Goal: Task Accomplishment & Management: Manage account settings

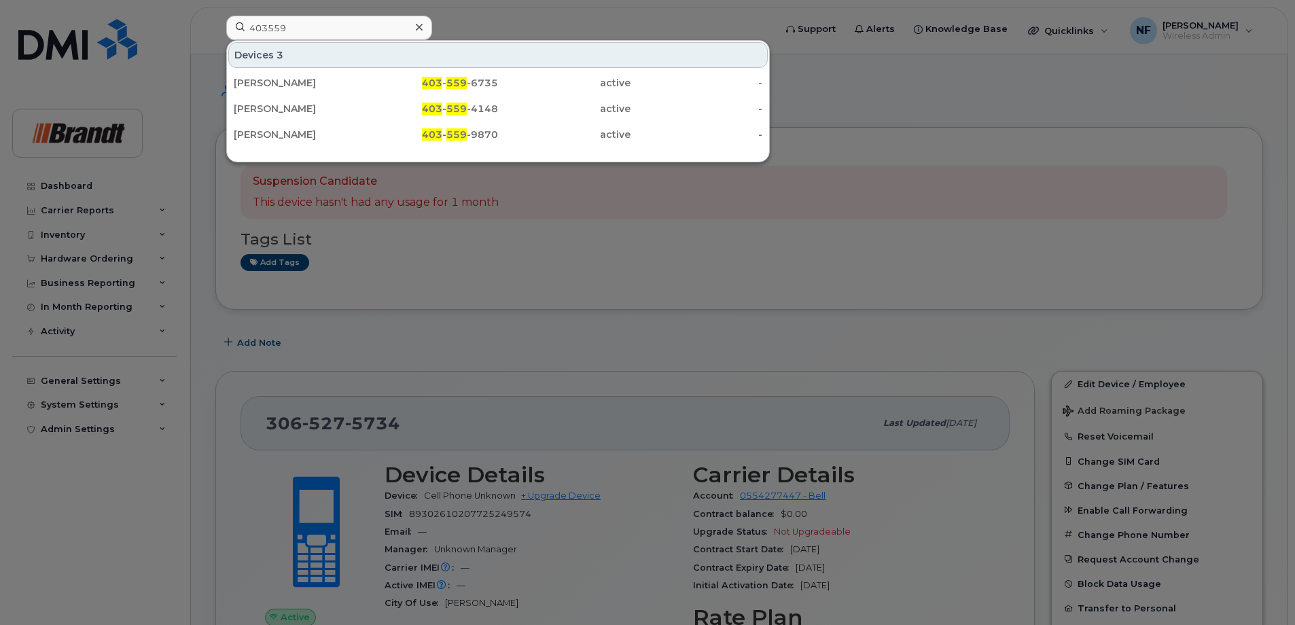
click at [452, 220] on div at bounding box center [647, 312] width 1295 height 625
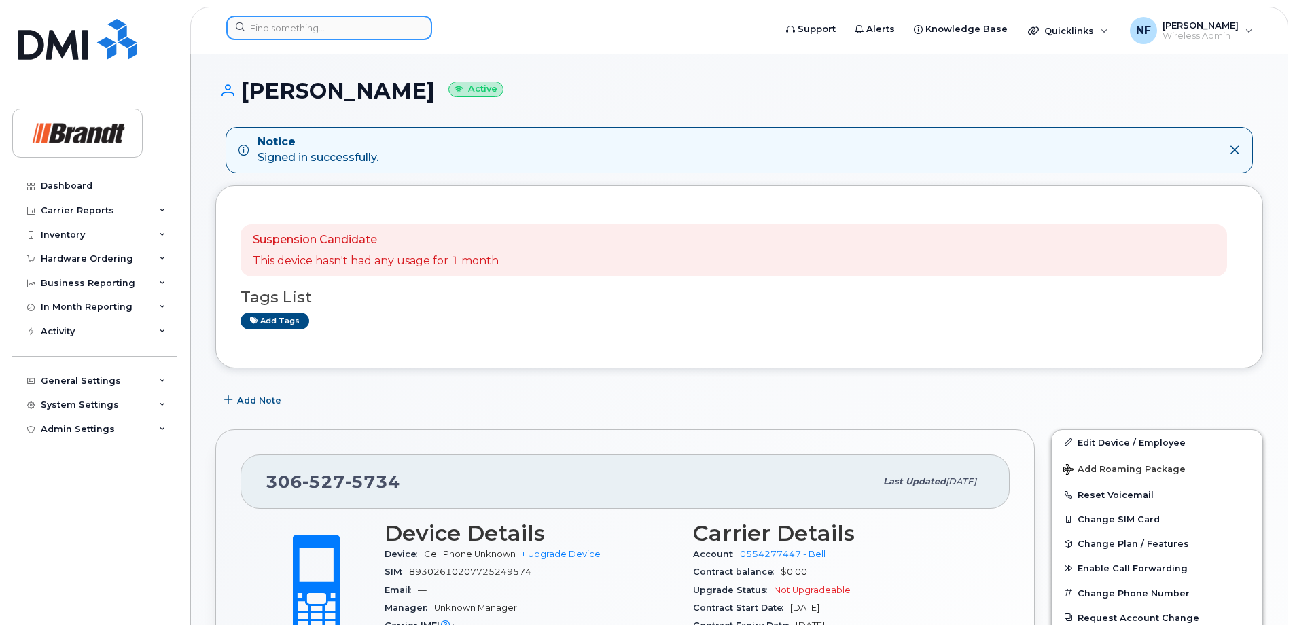
click at [347, 32] on input at bounding box center [329, 28] width 206 height 24
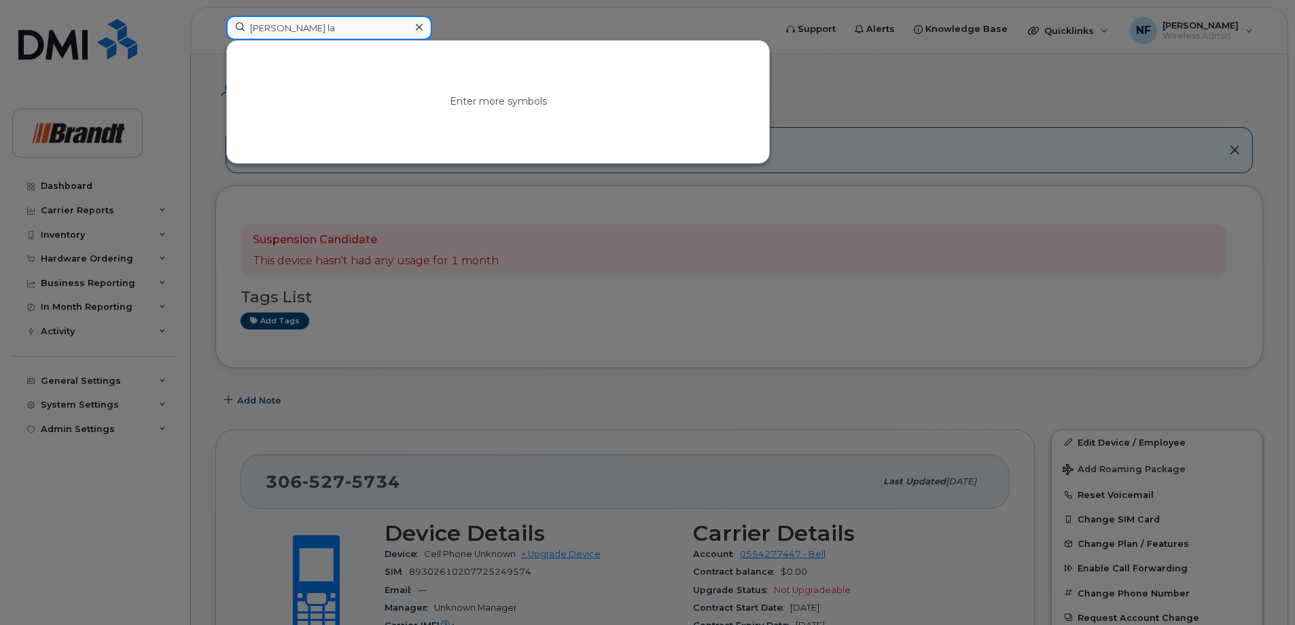
type input "patrick la"
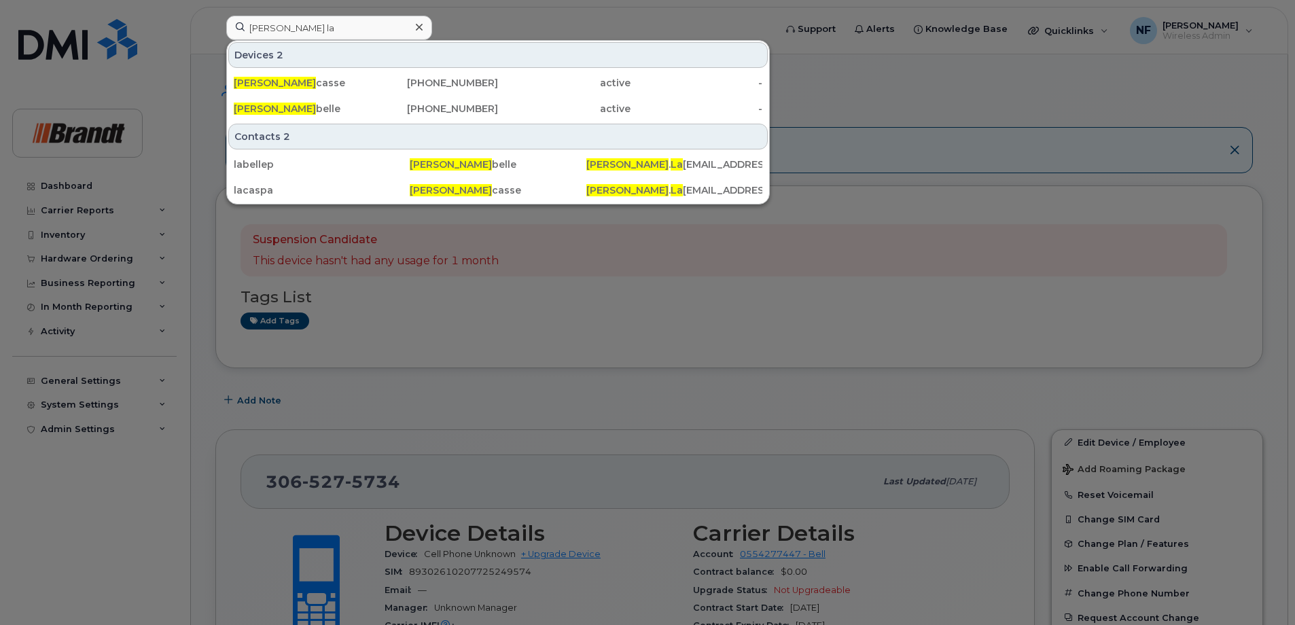
click at [349, 79] on div "Patrick La casse" at bounding box center [300, 83] width 132 height 14
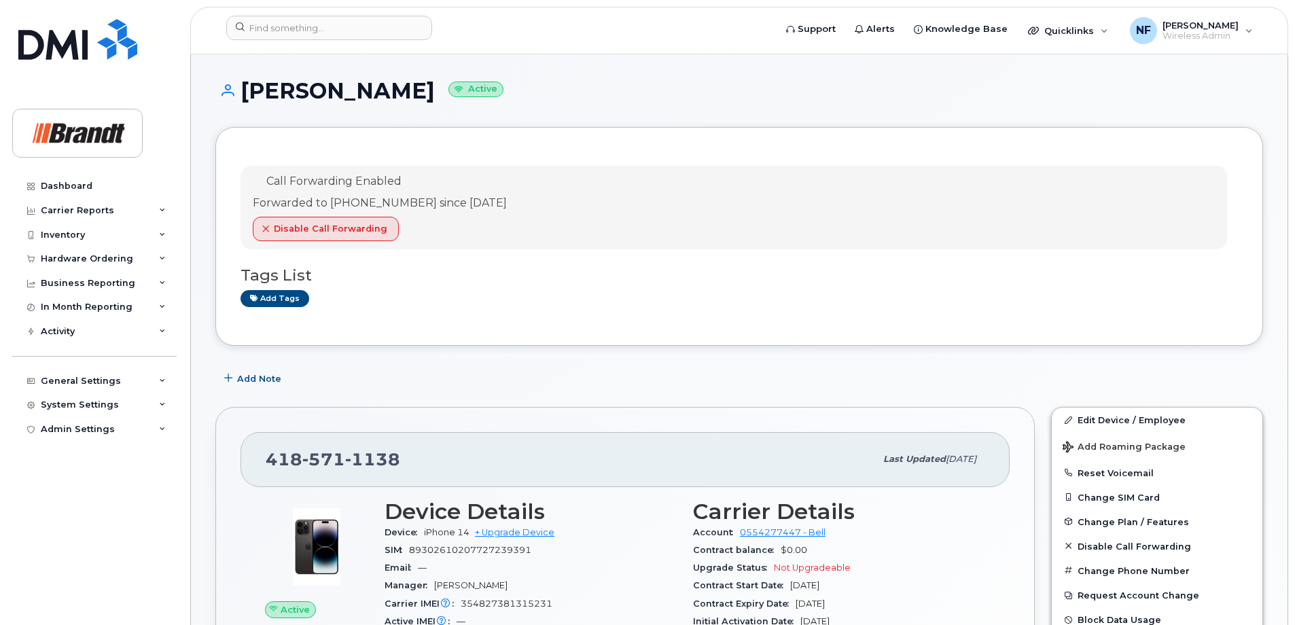
click at [359, 7] on div "Support Alerts Knowledge Base Quicklinks Suspend / Cancel Device Change SIM Car…" at bounding box center [739, 31] width 1098 height 48
click at [364, 19] on input at bounding box center [329, 28] width 206 height 24
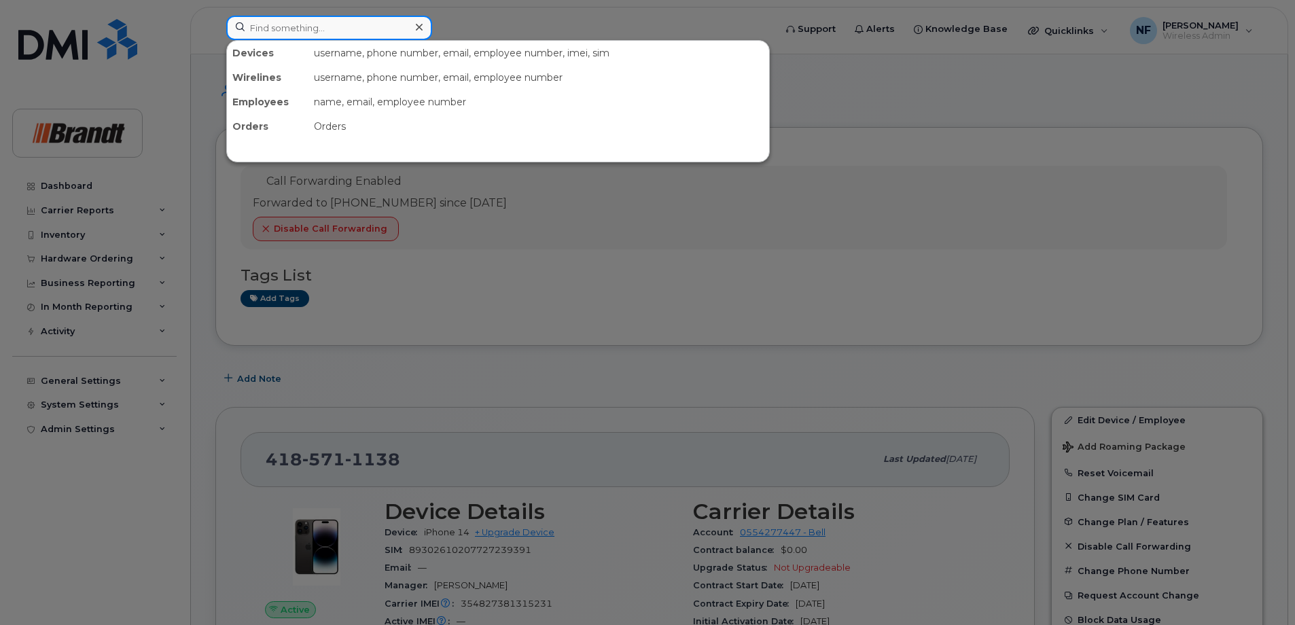
paste input "357373818774168"
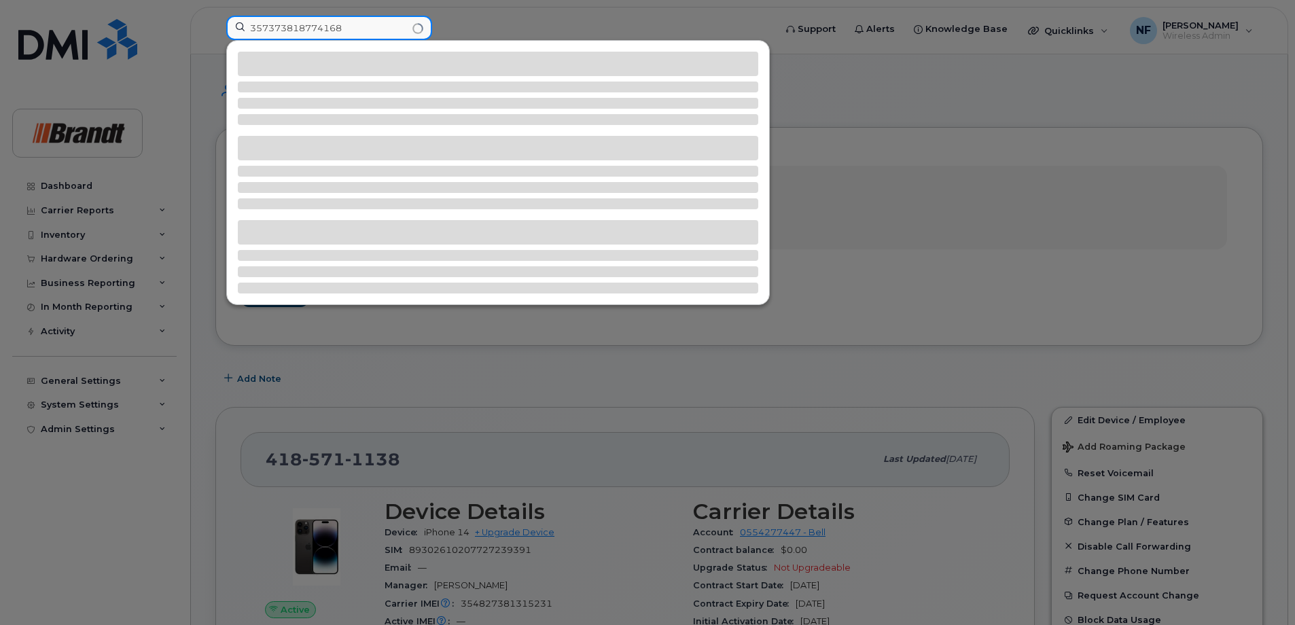
type input "357373818774168"
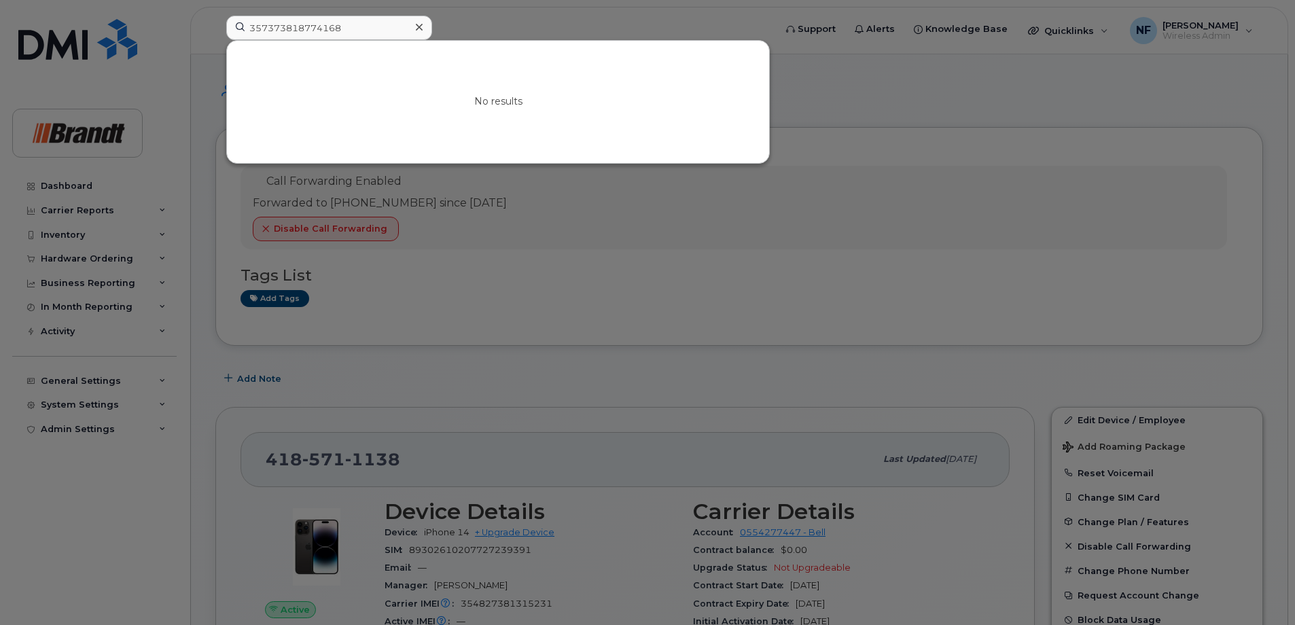
click at [418, 27] on icon at bounding box center [419, 27] width 7 height 11
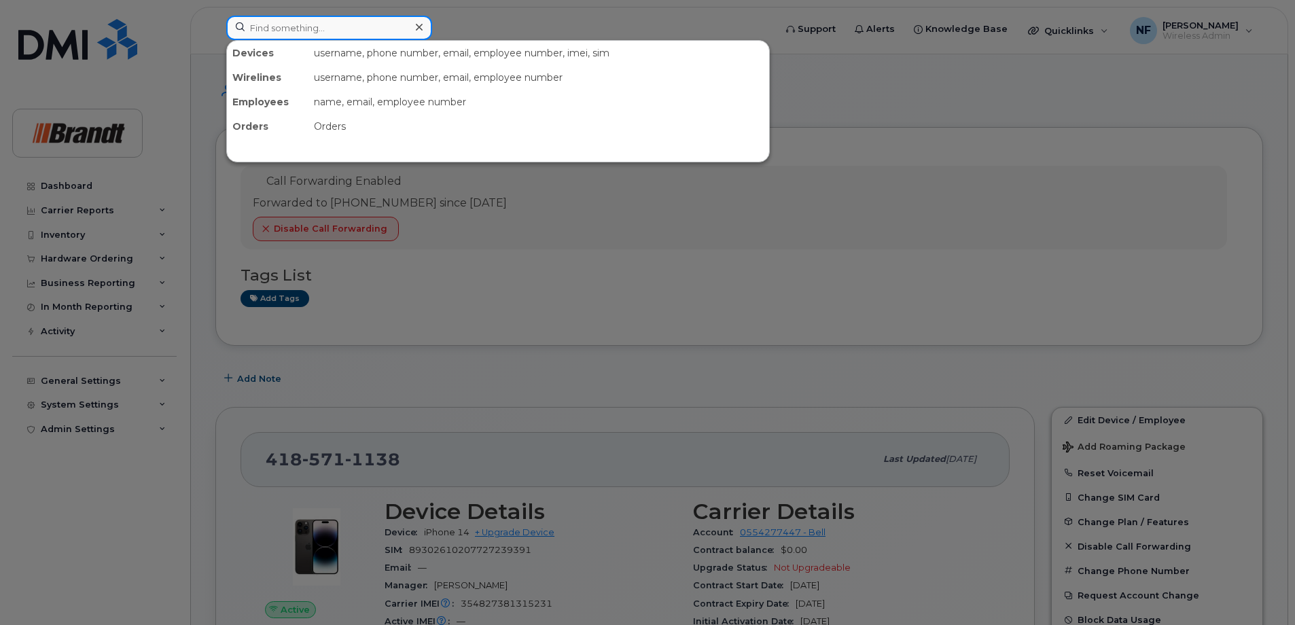
click at [384, 28] on input at bounding box center [329, 28] width 206 height 24
paste input "357373814051306"
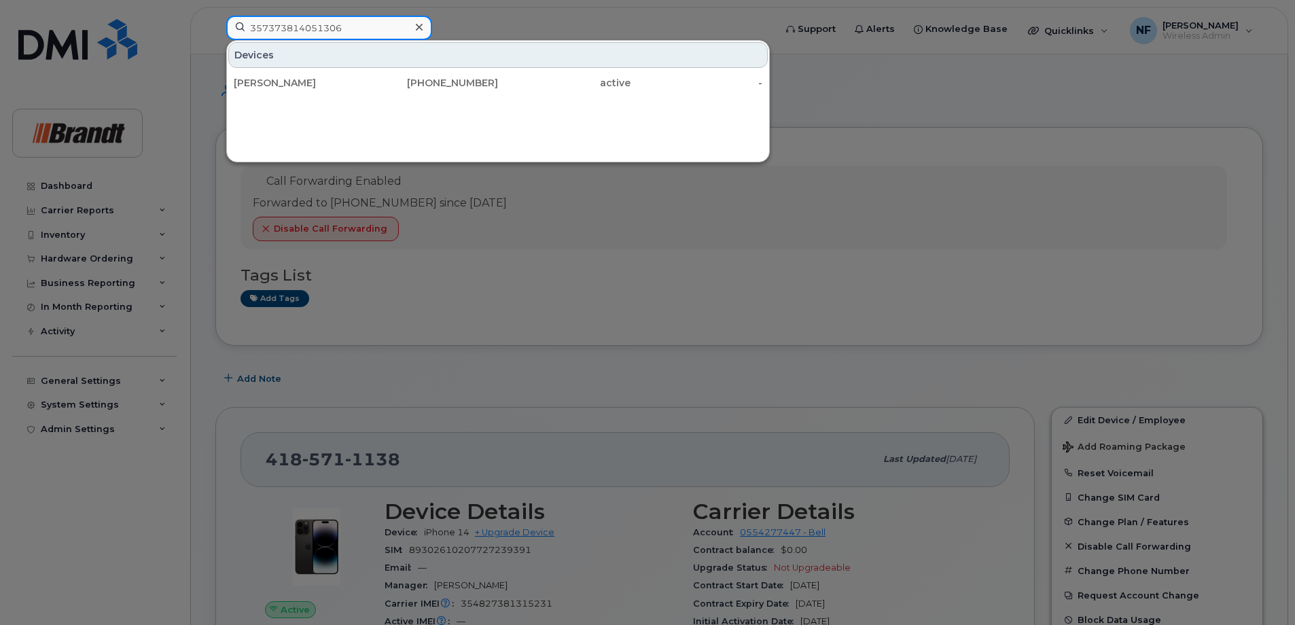
type input "357373814051306"
click at [361, 87] on div "Peter Veno" at bounding box center [300, 83] width 132 height 14
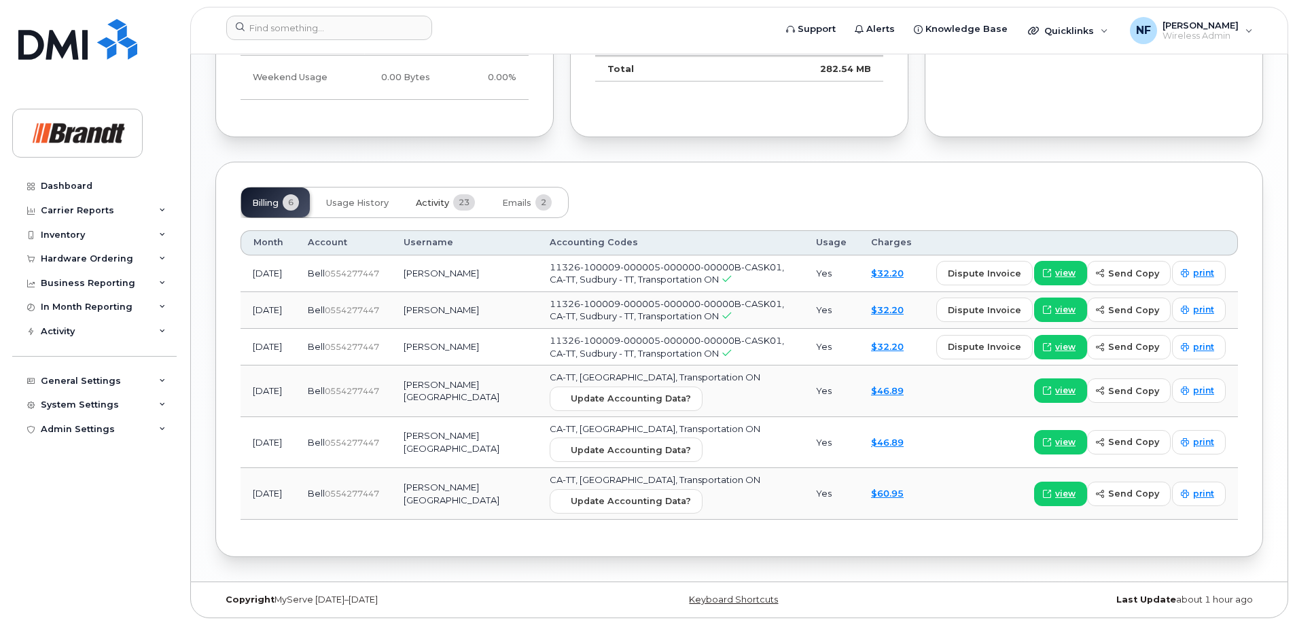
click at [414, 190] on button "Activity 23" at bounding box center [445, 203] width 81 height 30
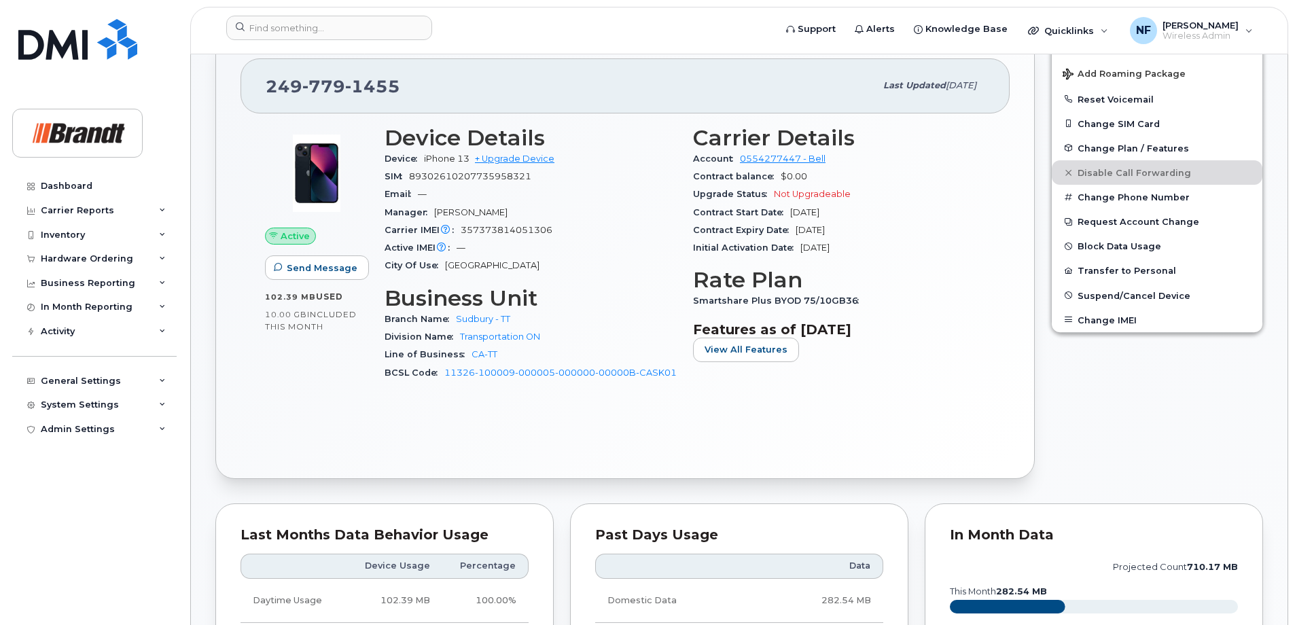
scroll to position [13, 0]
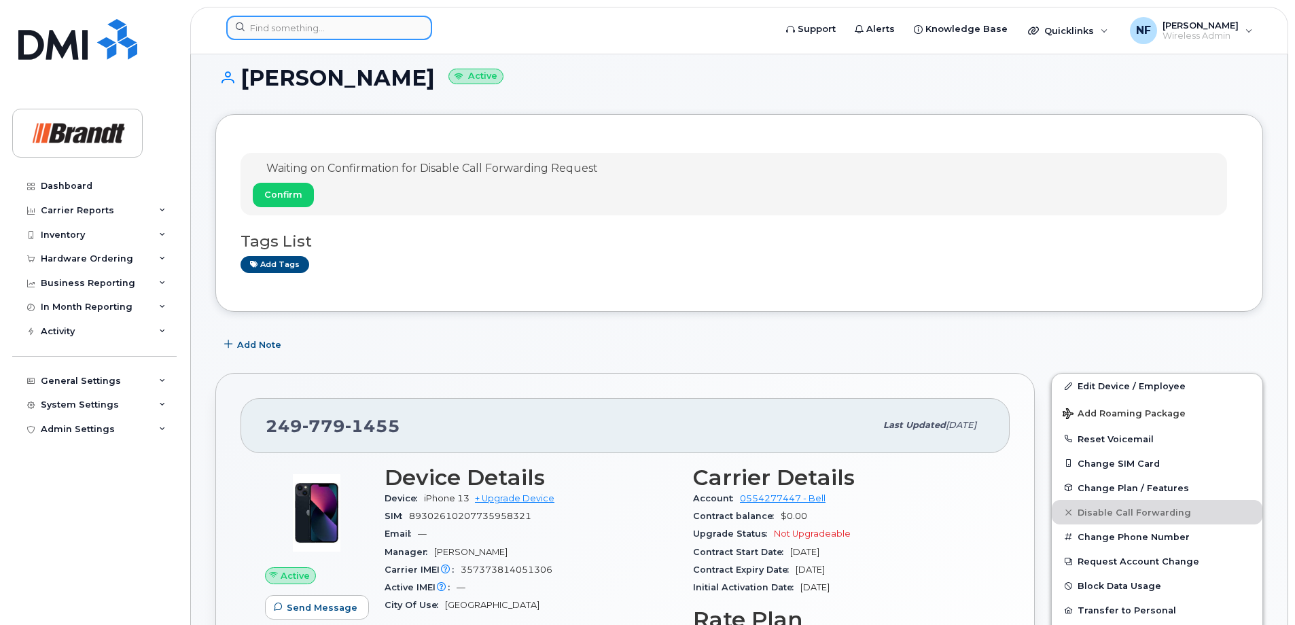
click at [389, 35] on input at bounding box center [329, 28] width 206 height 24
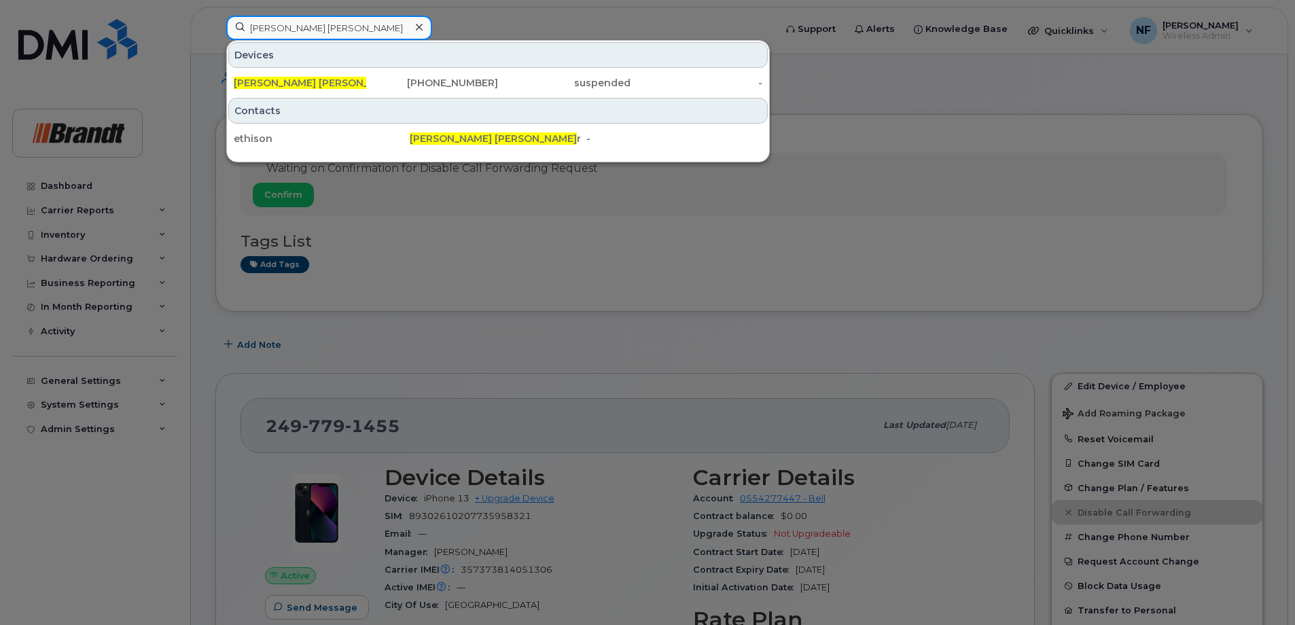
type input "sonya ethie"
click at [381, 85] on div "819-616-0140" at bounding box center [432, 83] width 132 height 14
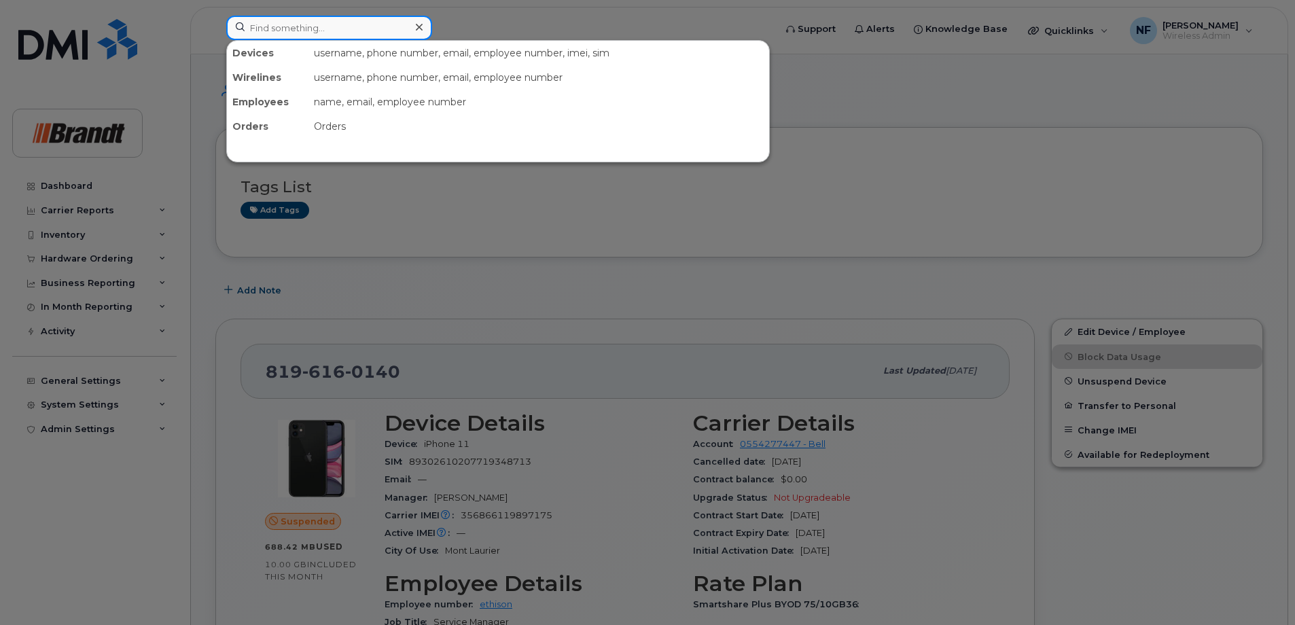
click at [371, 30] on input at bounding box center [329, 28] width 206 height 24
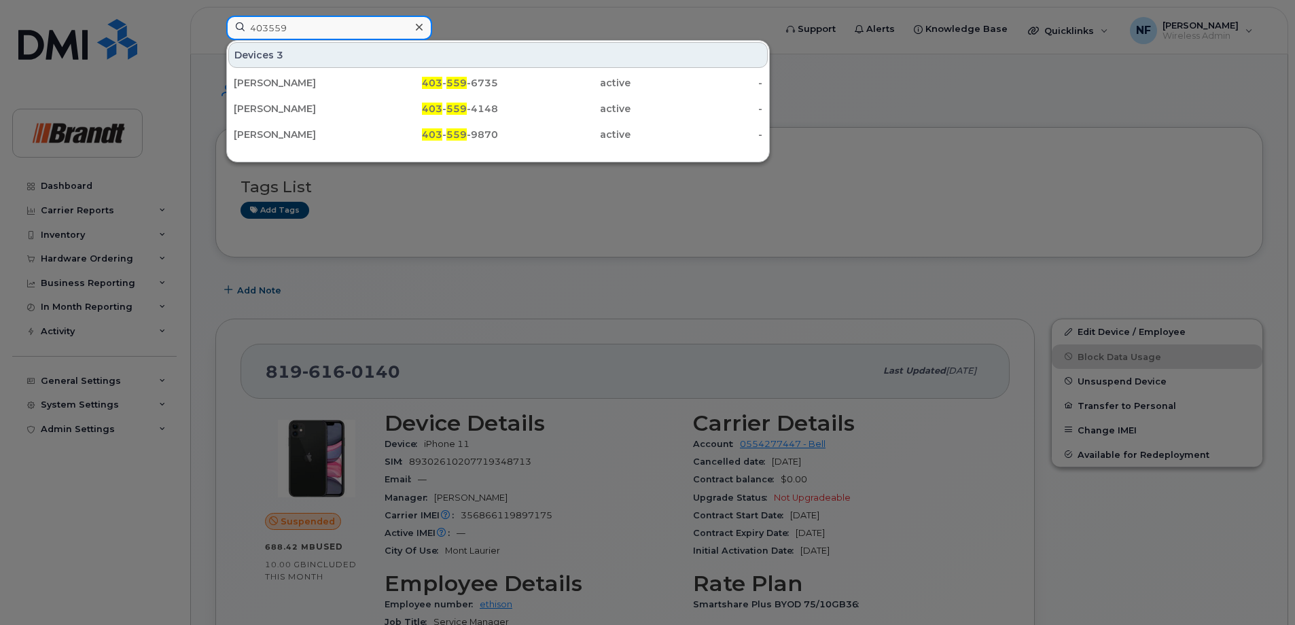
click at [338, 29] on input "403559" at bounding box center [329, 28] width 206 height 24
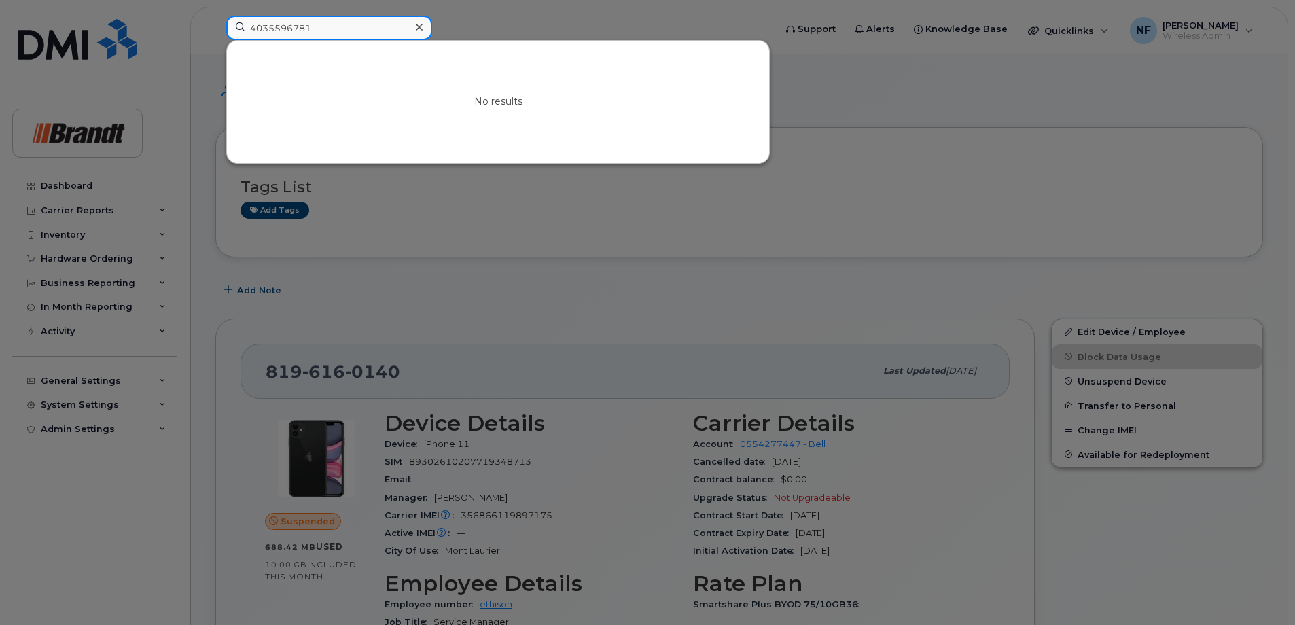
click at [300, 27] on input "4035596781" at bounding box center [329, 28] width 206 height 24
type input "4035596781"
click at [418, 29] on icon at bounding box center [419, 27] width 7 height 7
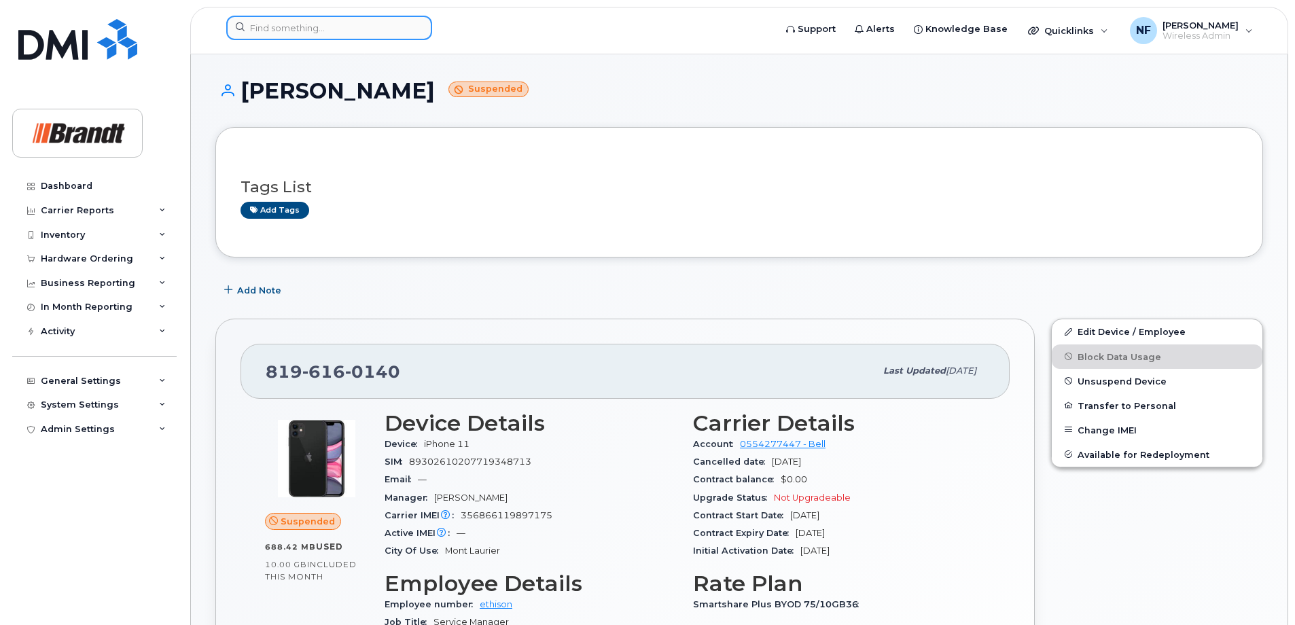
click at [395, 29] on input at bounding box center [329, 28] width 206 height 24
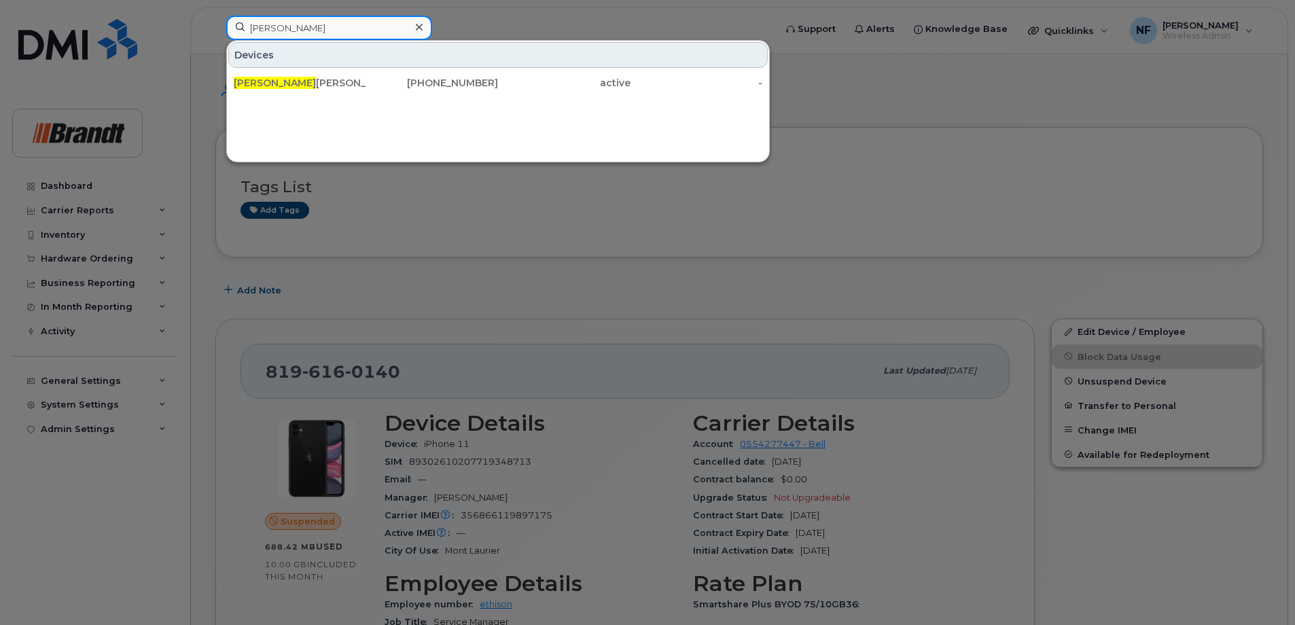
type input "melinda"
drag, startPoint x: 425, startPoint y: 29, endPoint x: 404, endPoint y: 29, distance: 20.4
click at [425, 29] on div at bounding box center [419, 28] width 20 height 20
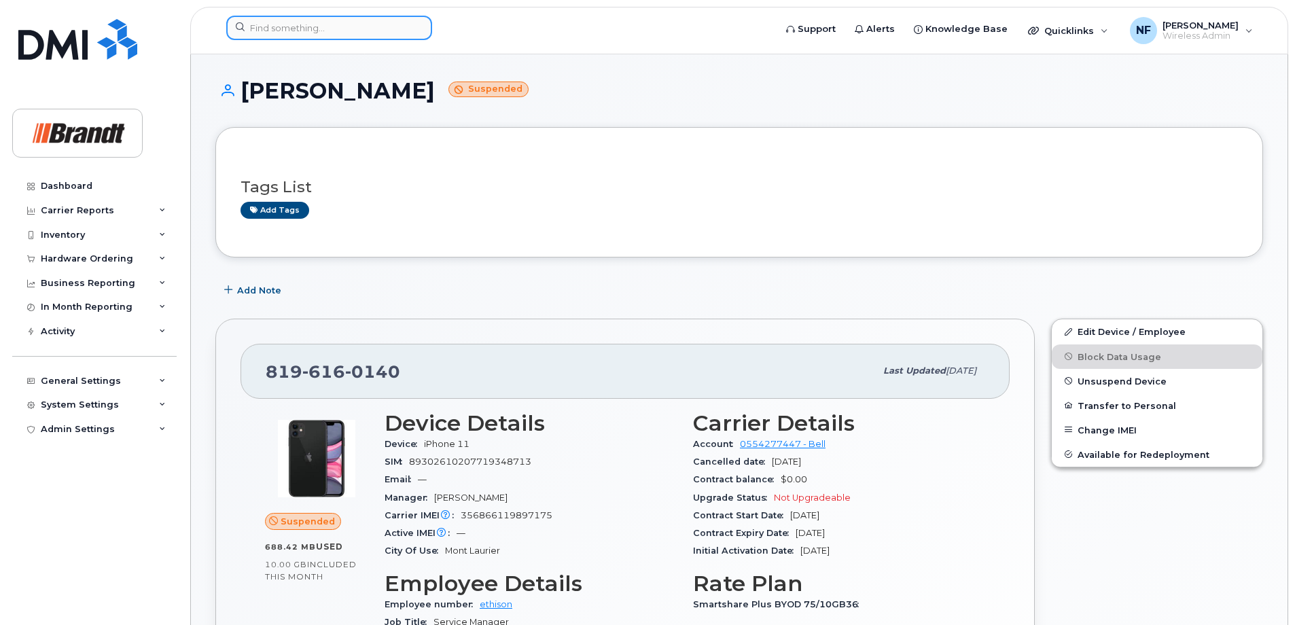
click at [387, 28] on input at bounding box center [329, 28] width 206 height 24
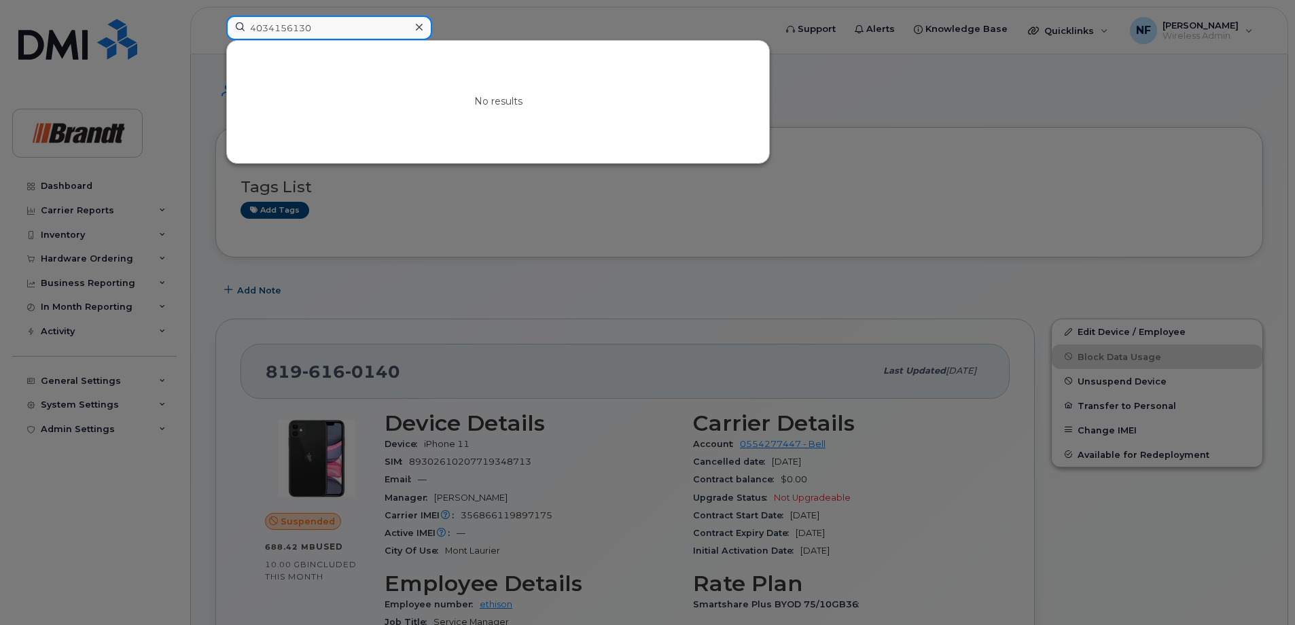
type input "4034156130"
click at [420, 30] on icon at bounding box center [419, 27] width 7 height 11
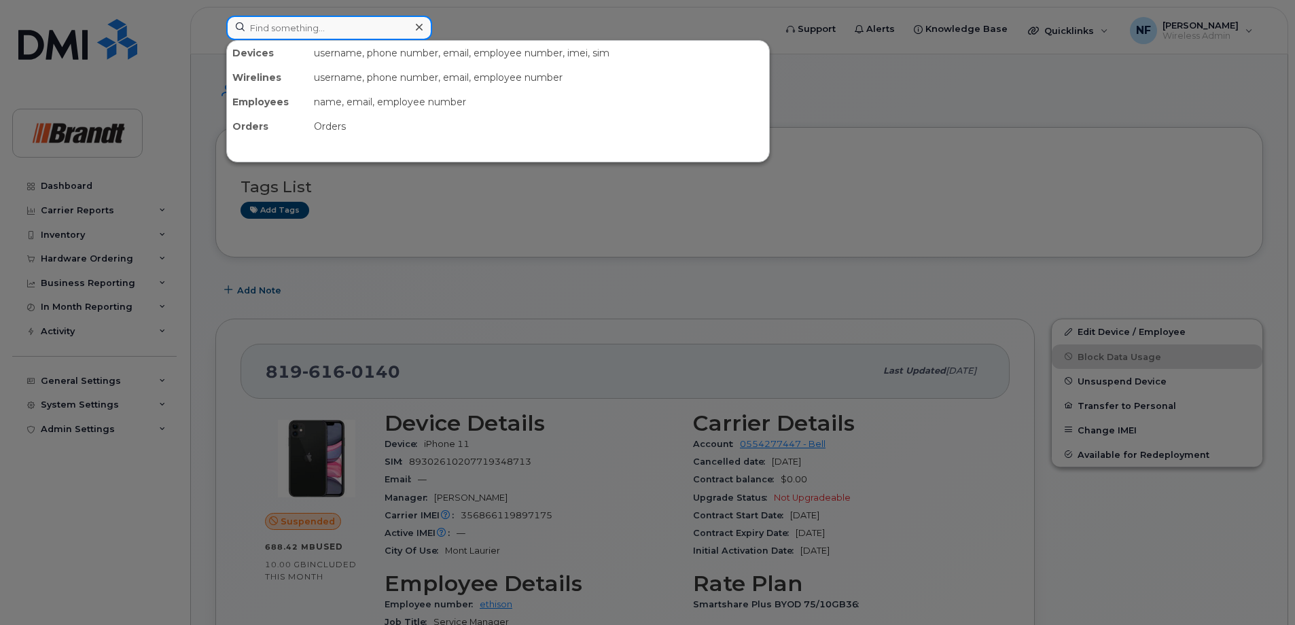
click at [349, 29] on input at bounding box center [329, 28] width 206 height 24
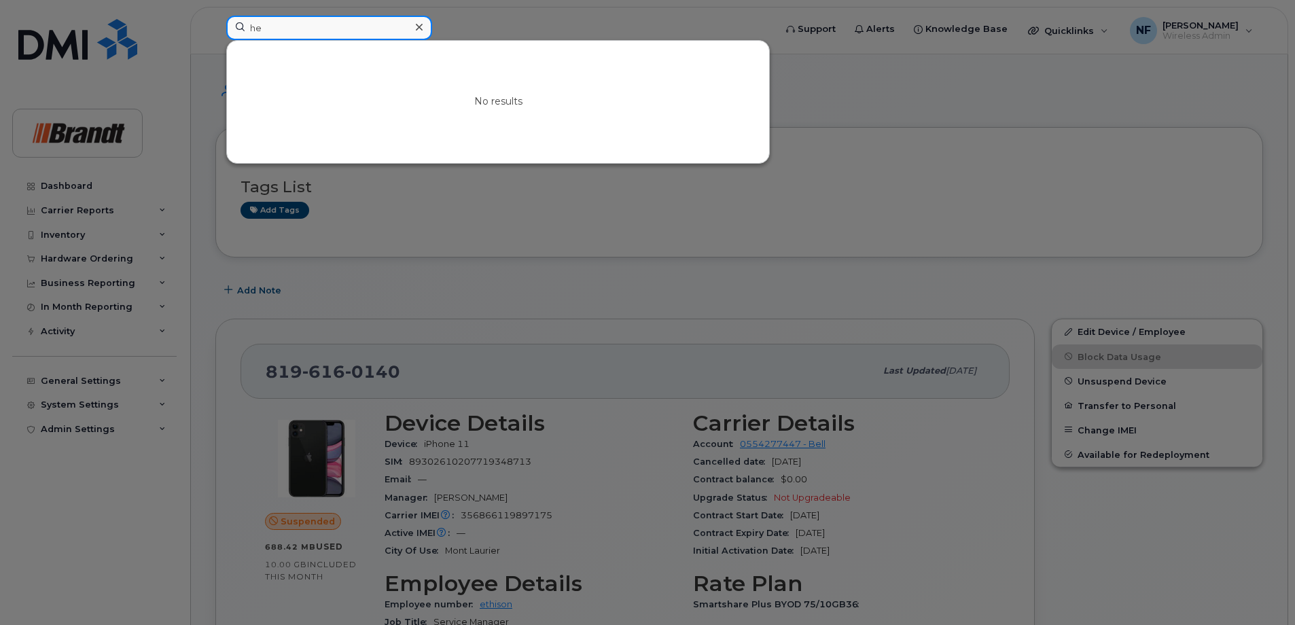
type input "h"
type input "y"
click at [420, 24] on icon at bounding box center [419, 27] width 7 height 11
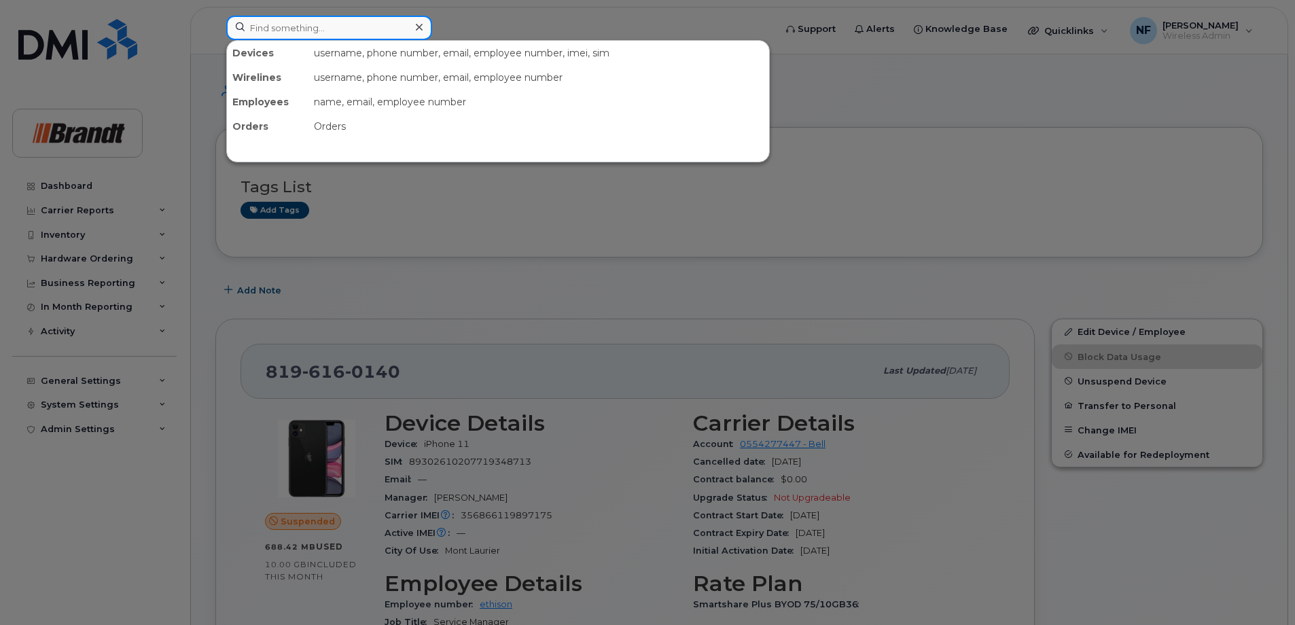
click at [370, 31] on input at bounding box center [329, 28] width 206 height 24
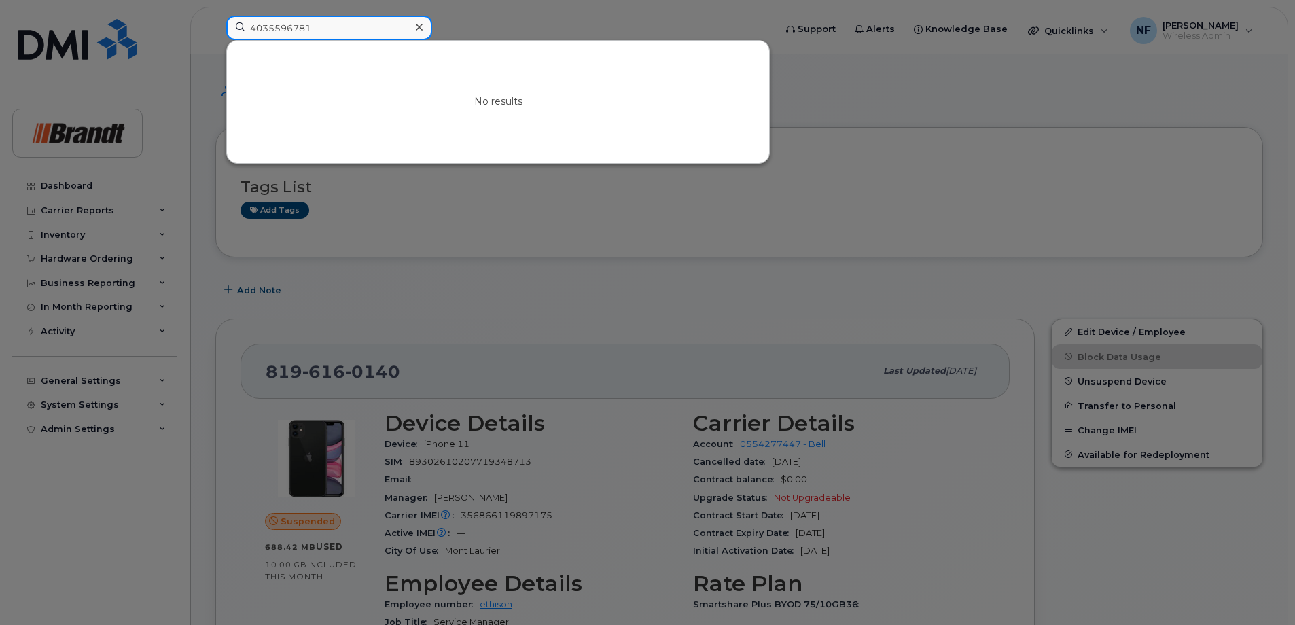
type input "4035596781"
click at [417, 31] on icon at bounding box center [419, 27] width 7 height 11
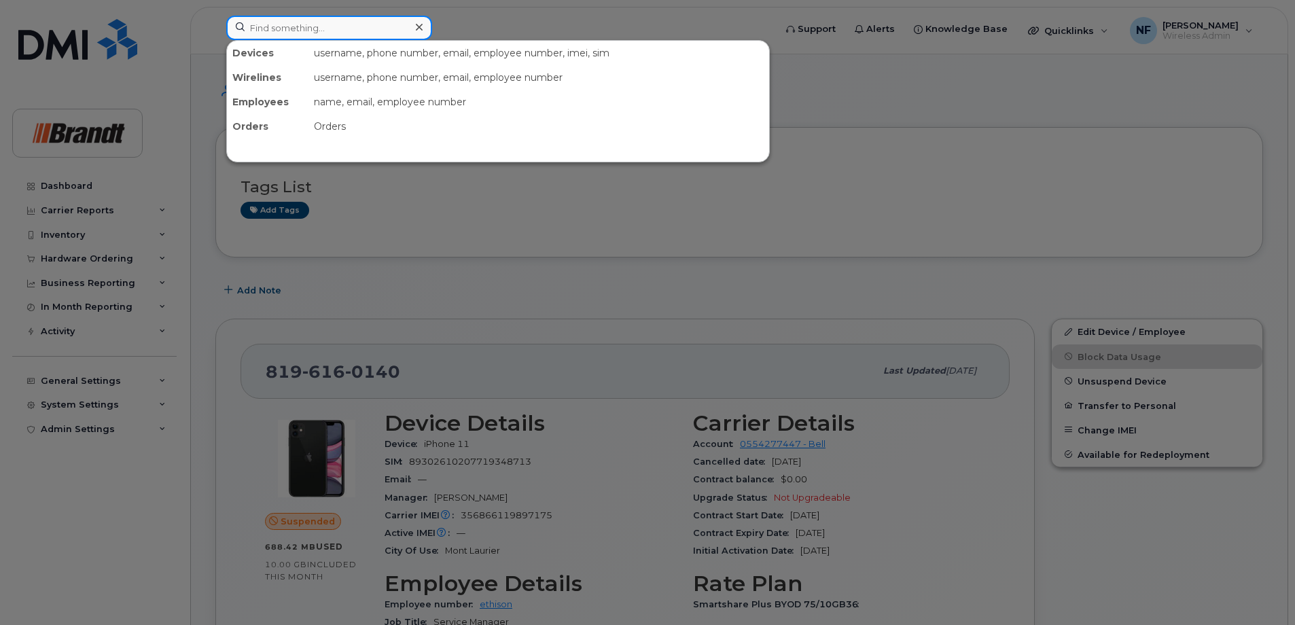
click at [364, 20] on input at bounding box center [329, 28] width 206 height 24
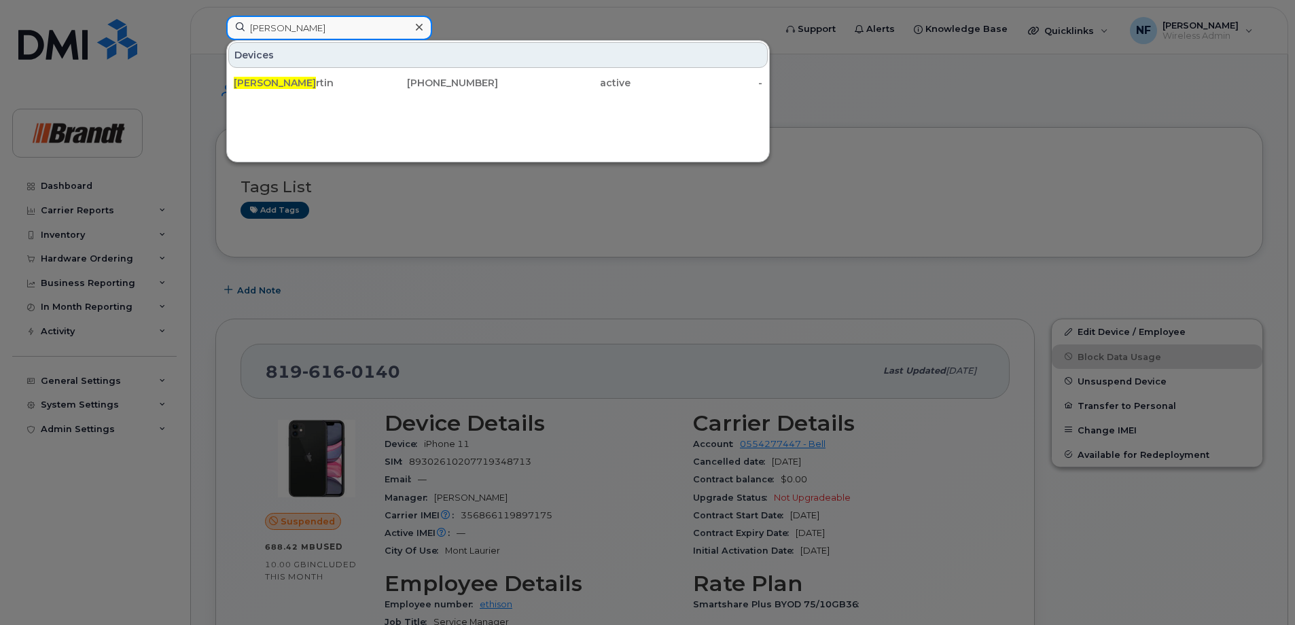
type input "emma ma"
click at [421, 29] on icon at bounding box center [419, 27] width 7 height 7
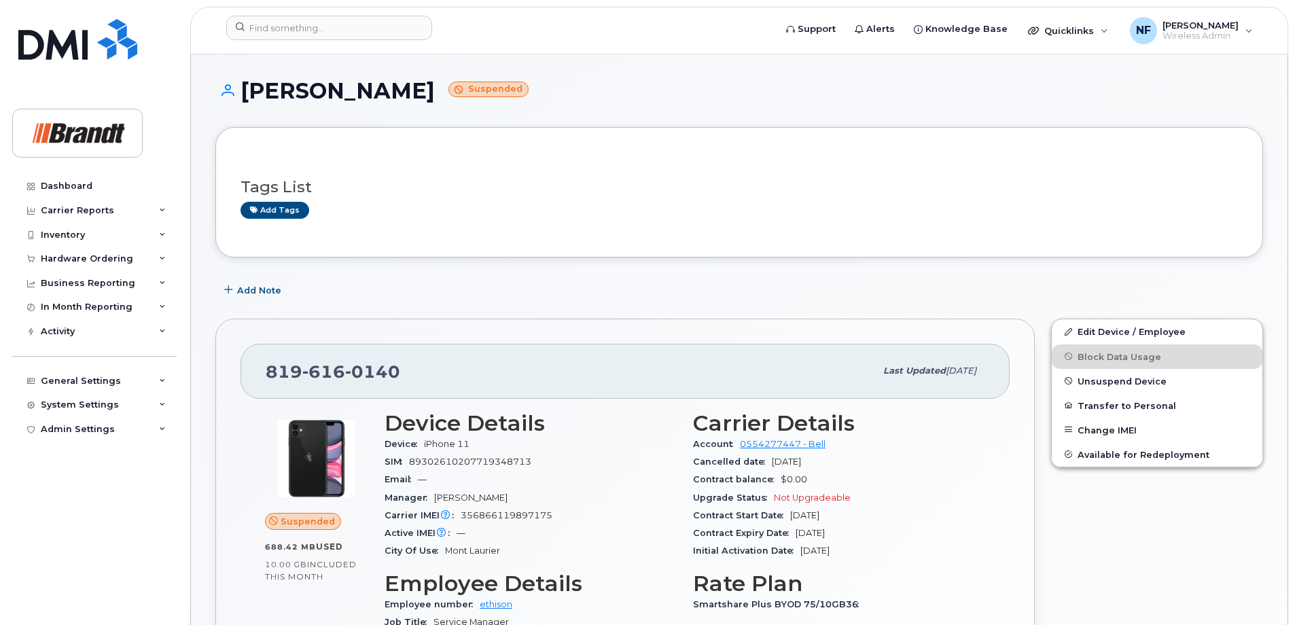
drag, startPoint x: 429, startPoint y: 96, endPoint x: 410, endPoint y: 98, distance: 18.5
click at [411, 96] on h1 "Sonya Ethier Suspended" at bounding box center [739, 91] width 1048 height 24
drag, startPoint x: 439, startPoint y: 87, endPoint x: 507, endPoint y: 86, distance: 68.6
click at [507, 86] on h1 "Sonya Ethier Suspended" at bounding box center [739, 91] width 1048 height 24
drag, startPoint x: 507, startPoint y: 86, endPoint x: 449, endPoint y: 117, distance: 65.9
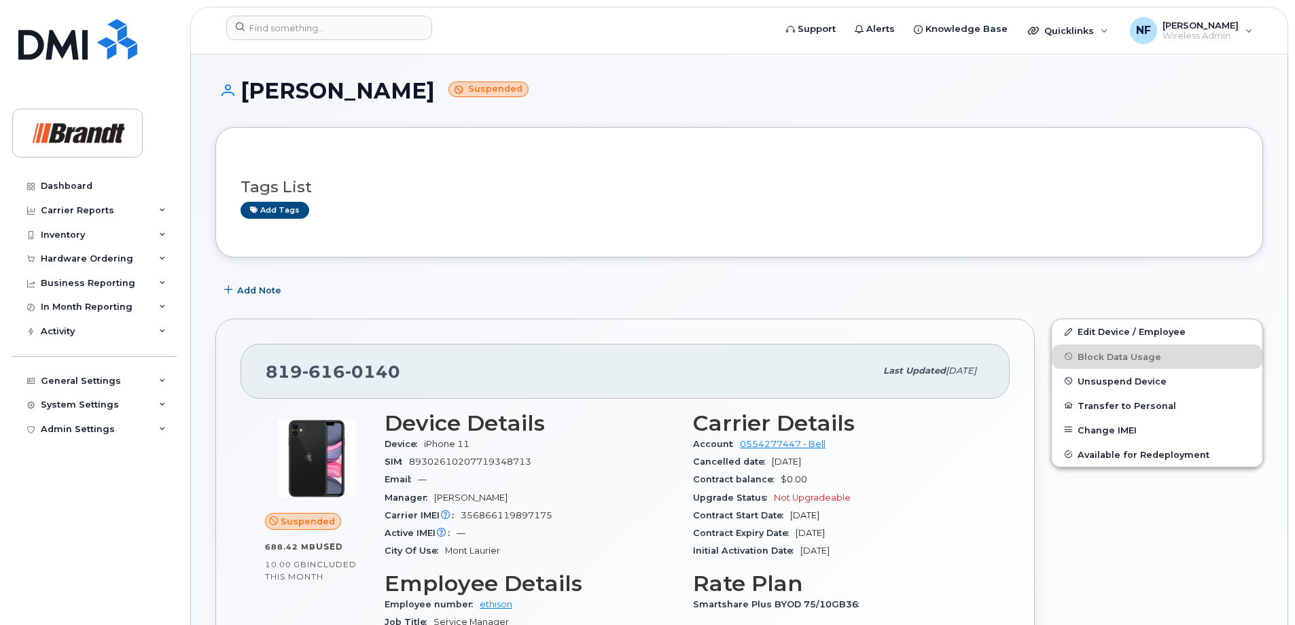
click at [449, 116] on div "Sonya Ethier Suspended" at bounding box center [739, 103] width 1048 height 48
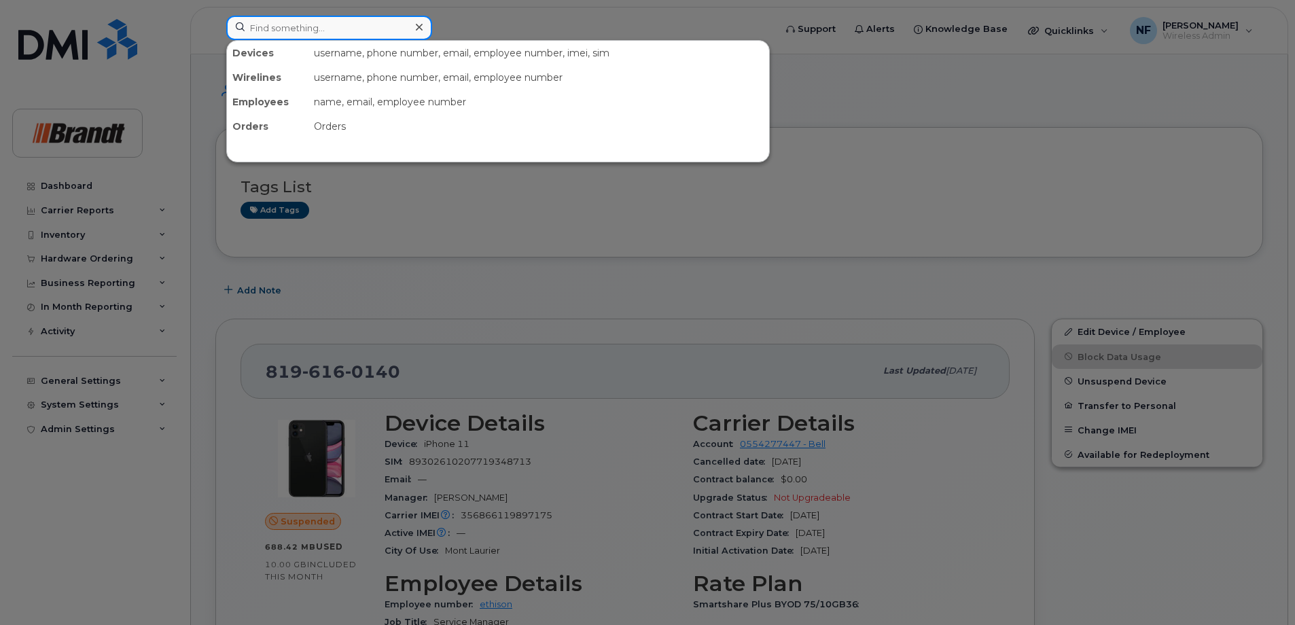
click at [380, 27] on input at bounding box center [329, 28] width 206 height 24
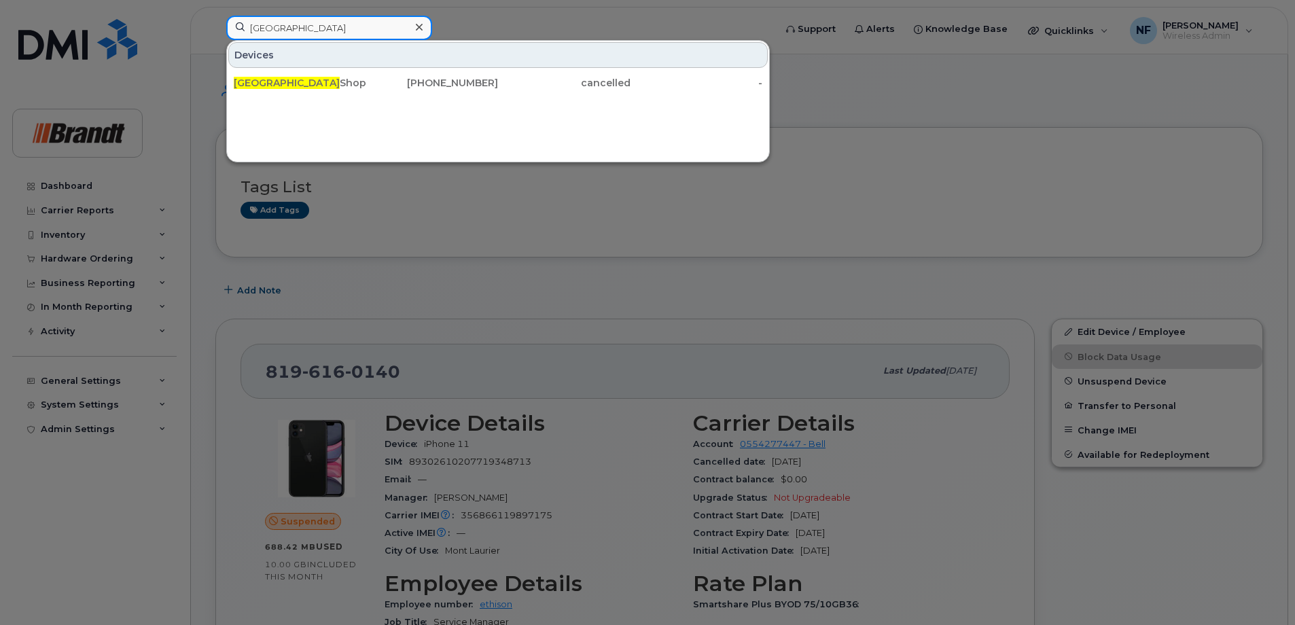
click at [327, 26] on input "sudbury" at bounding box center [329, 28] width 206 height 24
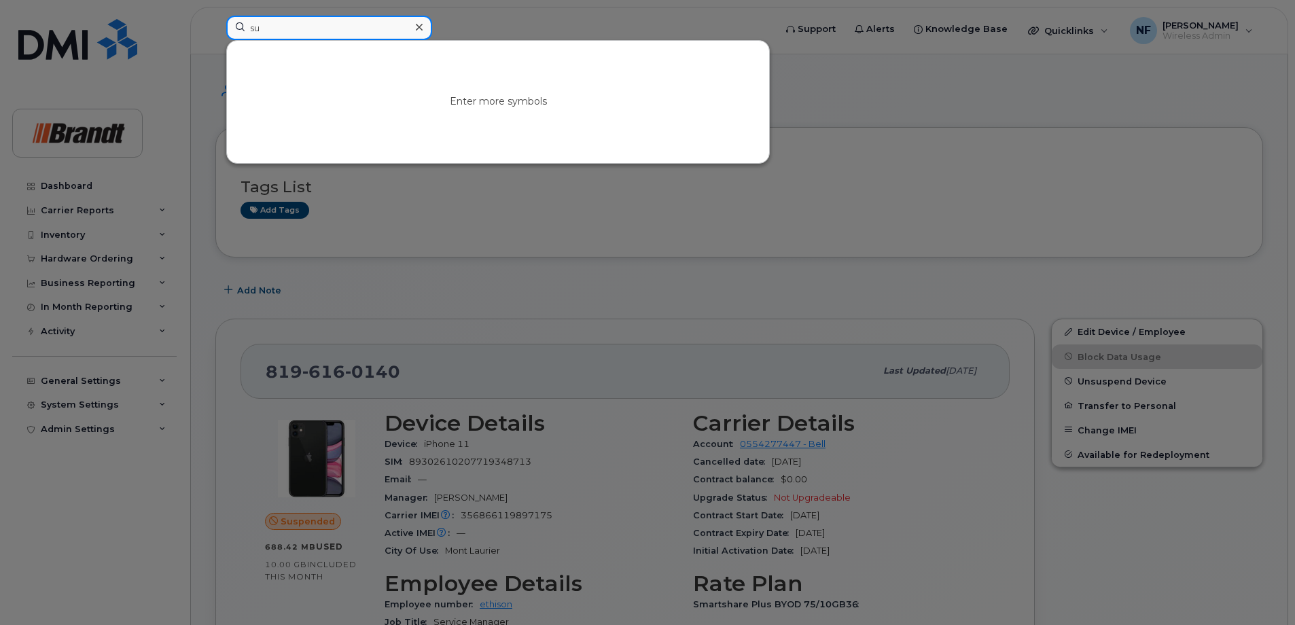
type input "s"
click at [333, 26] on input at bounding box center [329, 28] width 206 height 24
click at [338, 33] on input at bounding box center [329, 28] width 206 height 24
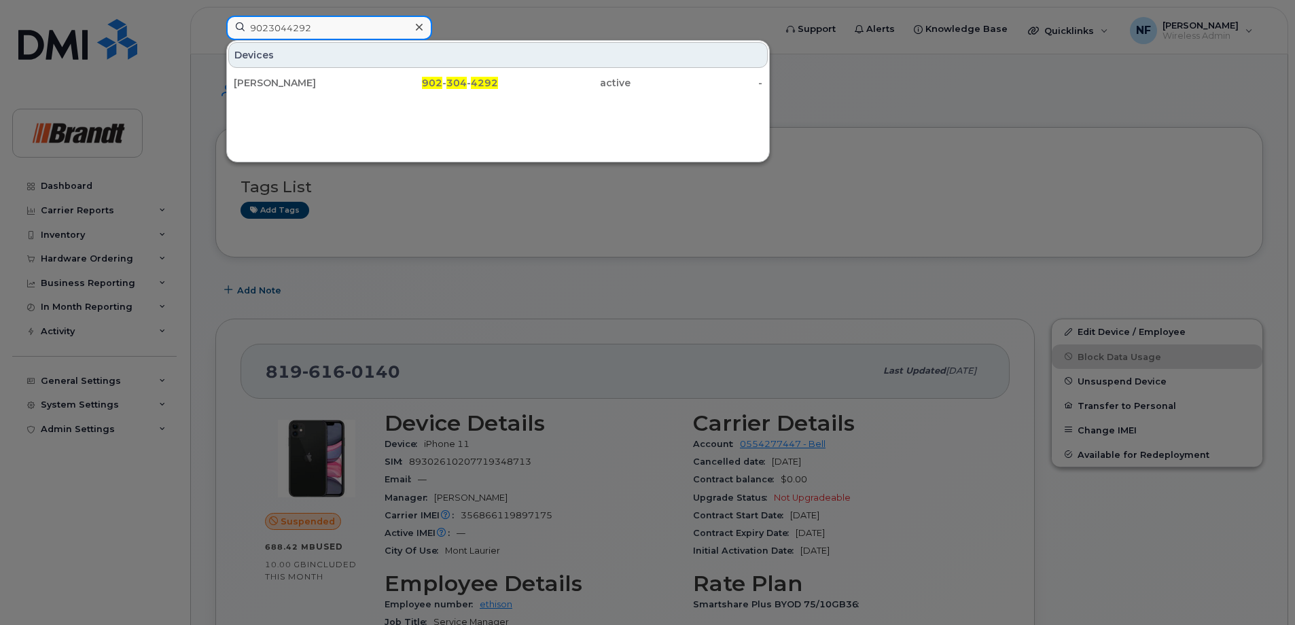
type input "9023044292"
drag, startPoint x: 358, startPoint y: 79, endPoint x: 484, endPoint y: 98, distance: 127.7
click at [358, 79] on div "Logan Macleod" at bounding box center [300, 83] width 132 height 14
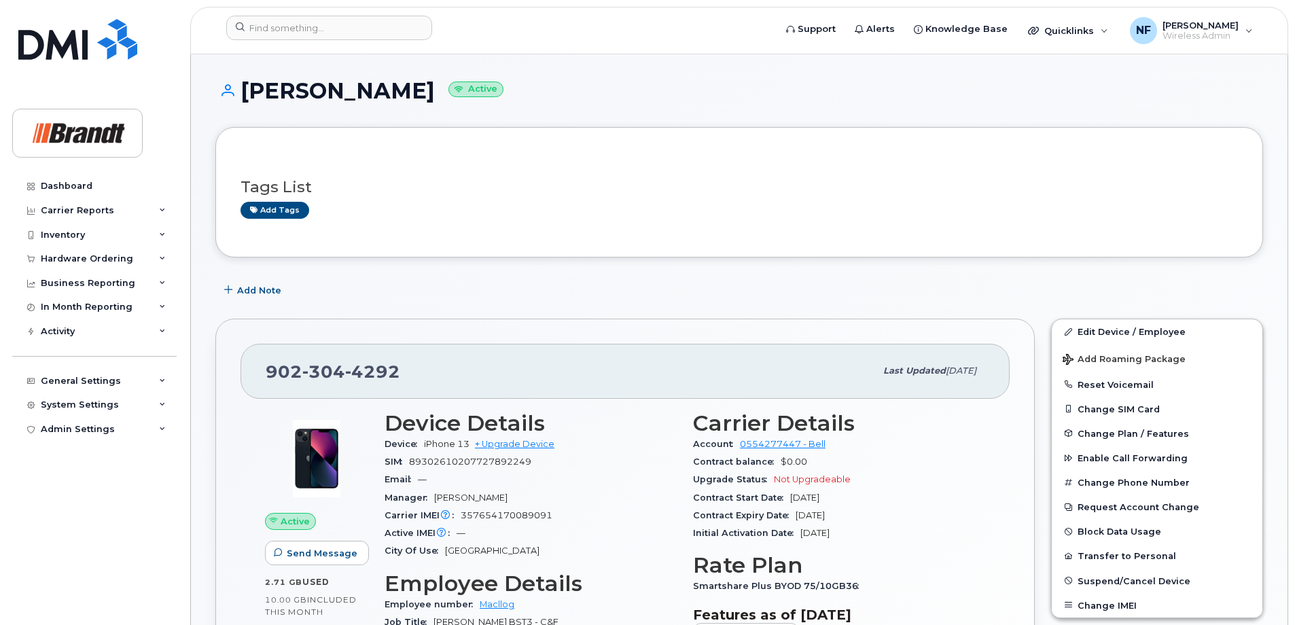
scroll to position [136, 0]
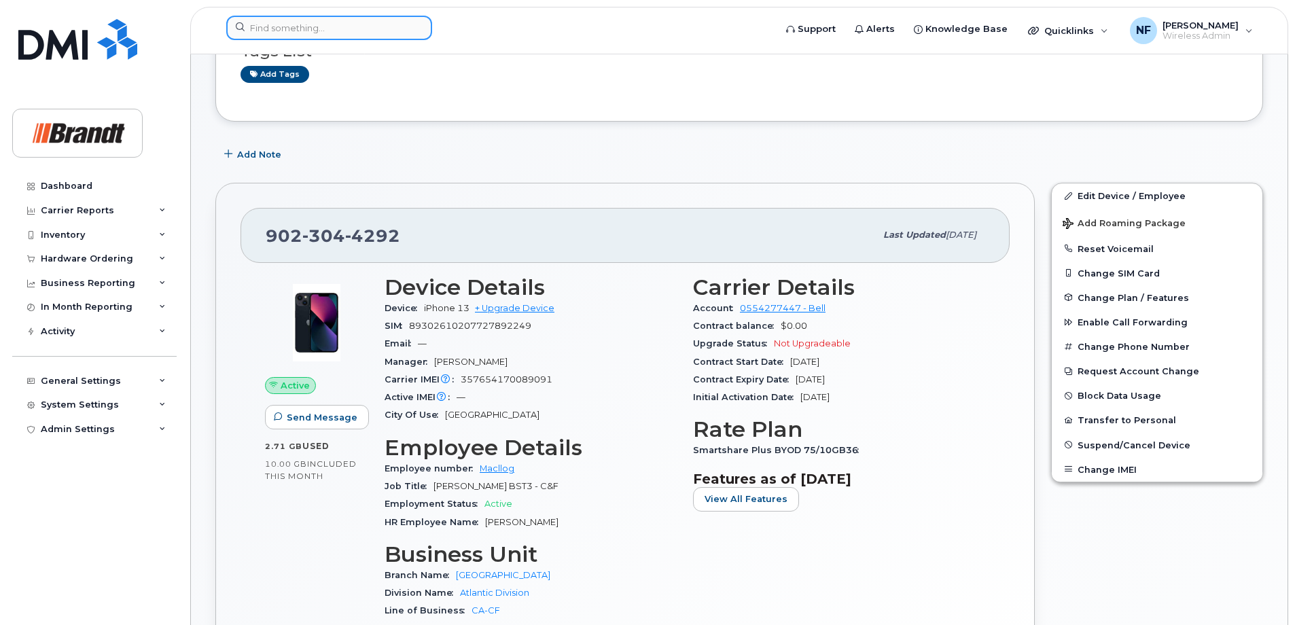
click at [337, 22] on input at bounding box center [329, 28] width 206 height 24
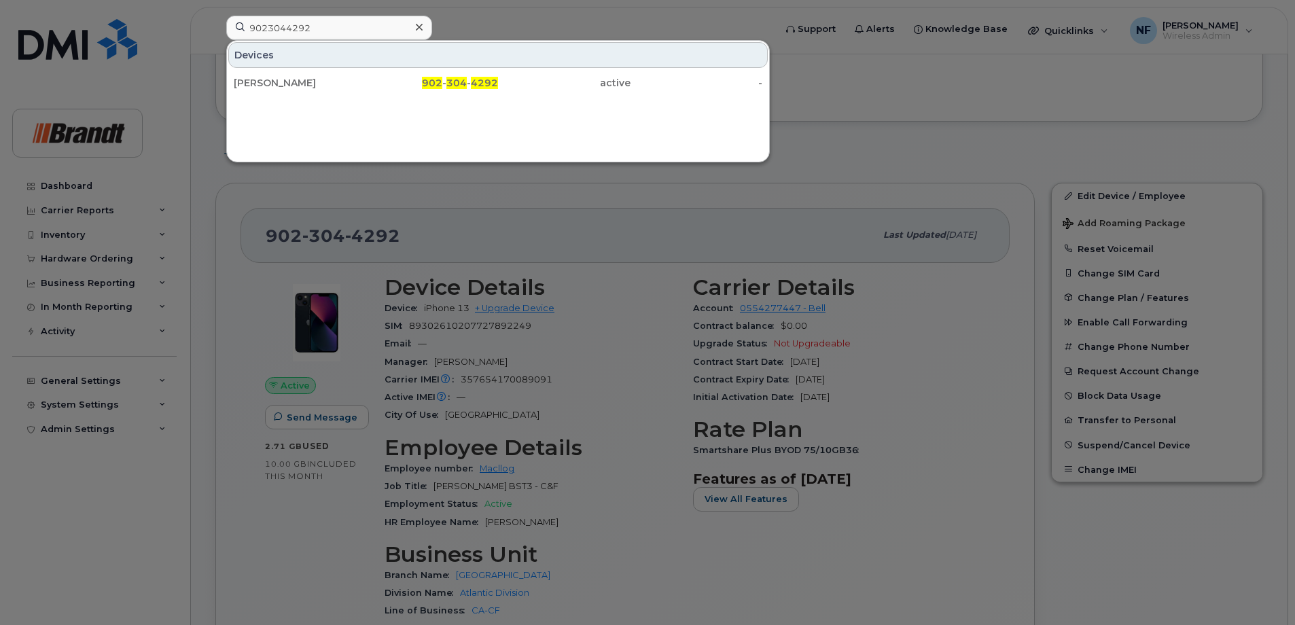
click at [554, 224] on div at bounding box center [647, 312] width 1295 height 625
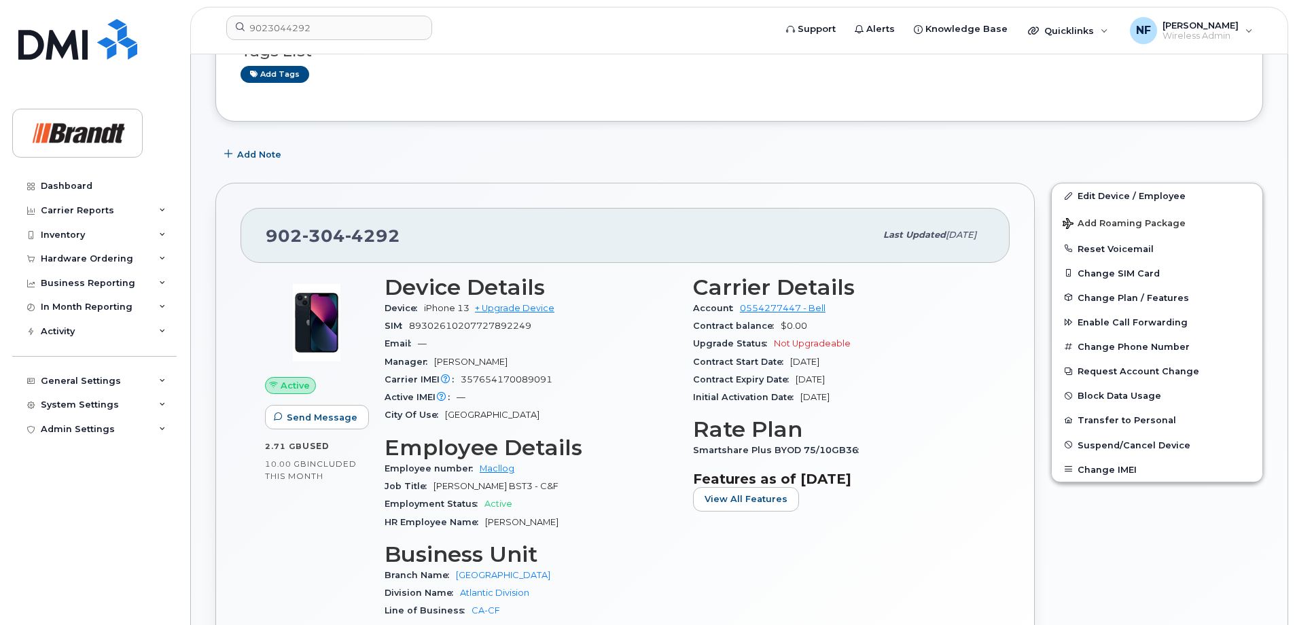
scroll to position [204, 0]
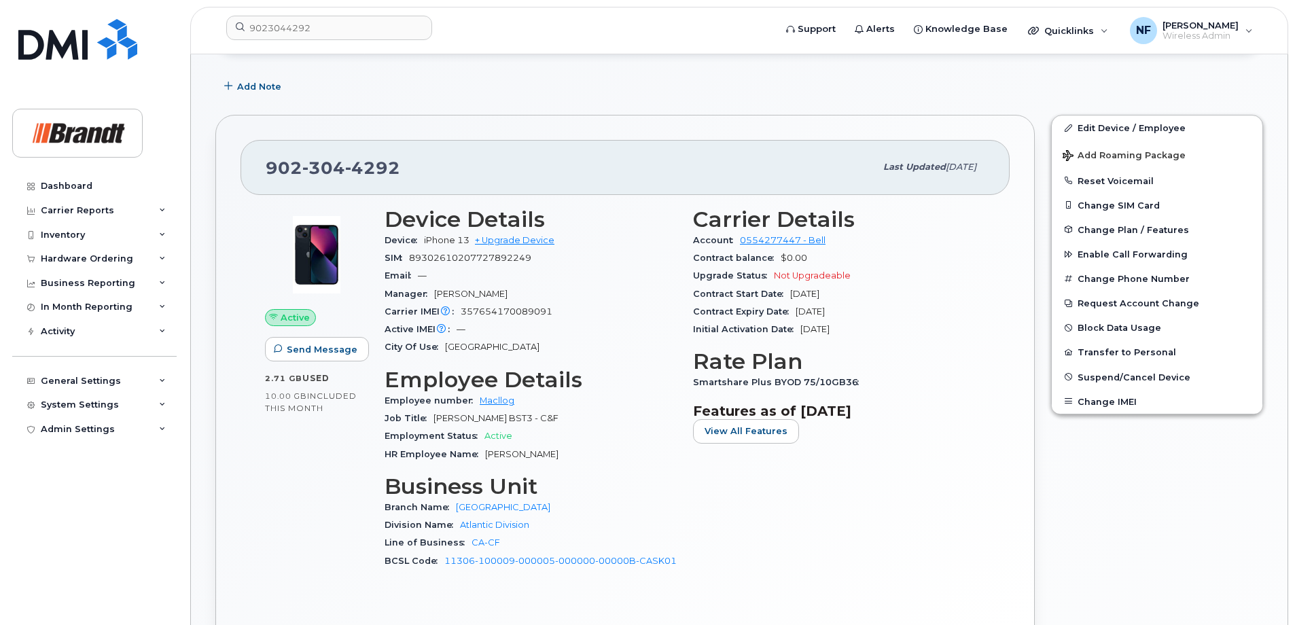
click at [345, 159] on span "4292" at bounding box center [372, 168] width 55 height 20
copy span "902 304 4292"
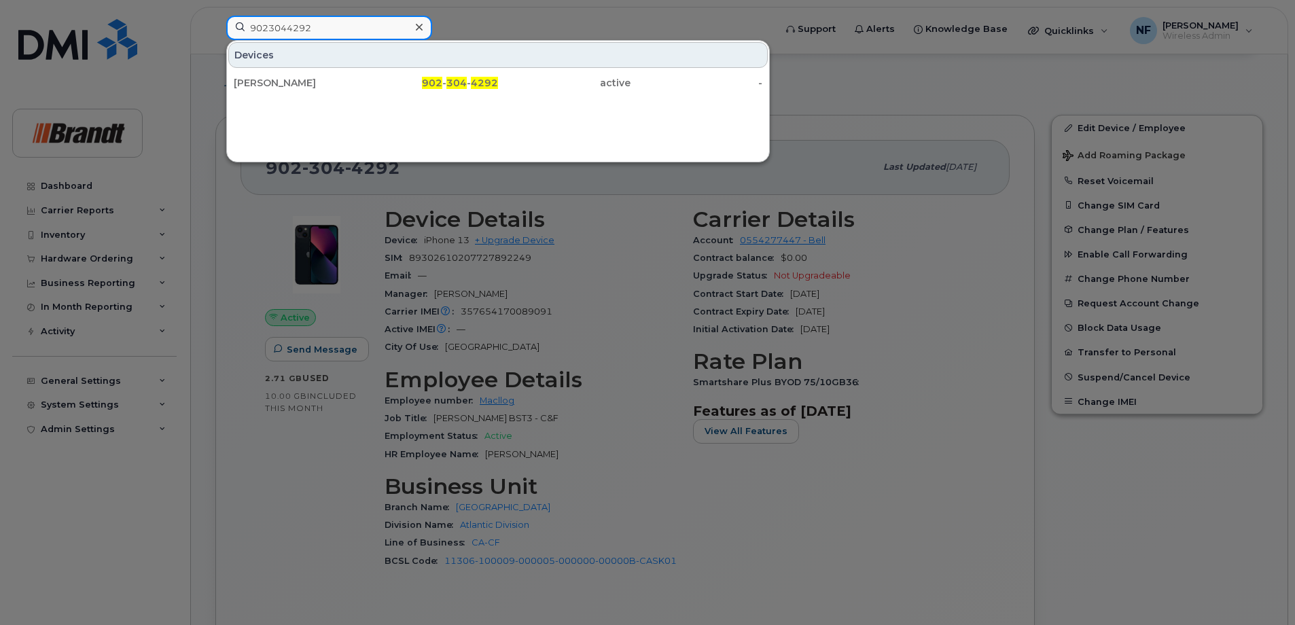
click at [408, 25] on input "9023044292" at bounding box center [329, 28] width 206 height 24
paste input "352563744973455"
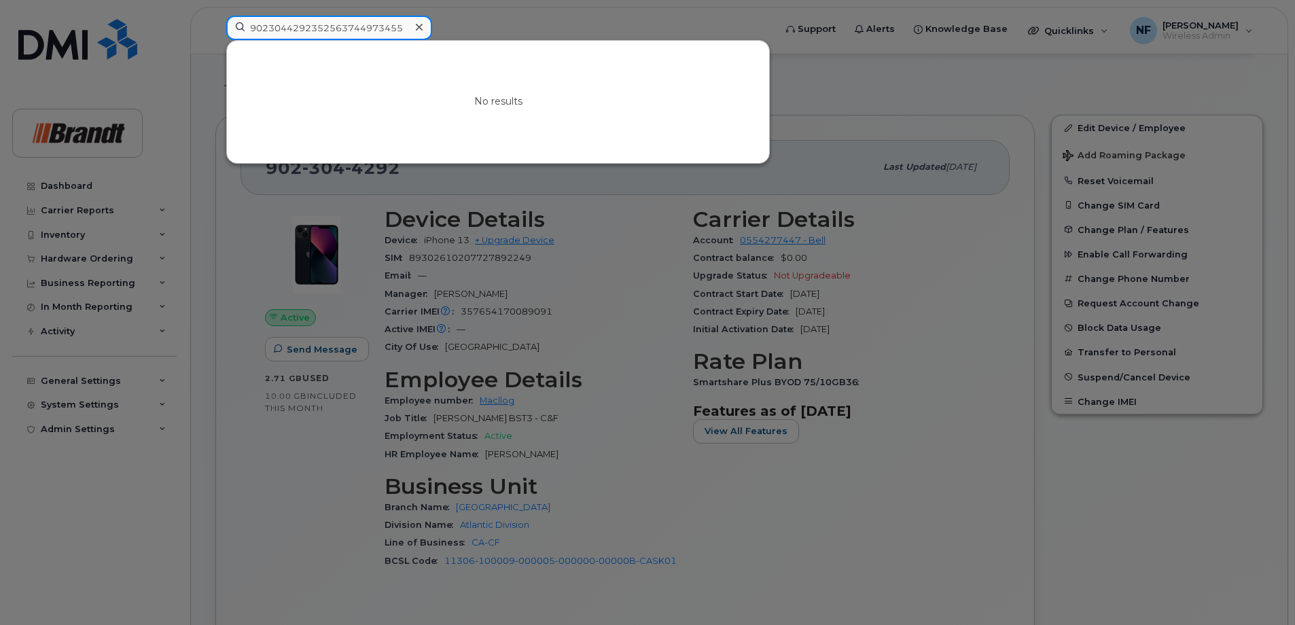
type input "9023044292352563744973455"
click at [423, 29] on div at bounding box center [419, 28] width 20 height 20
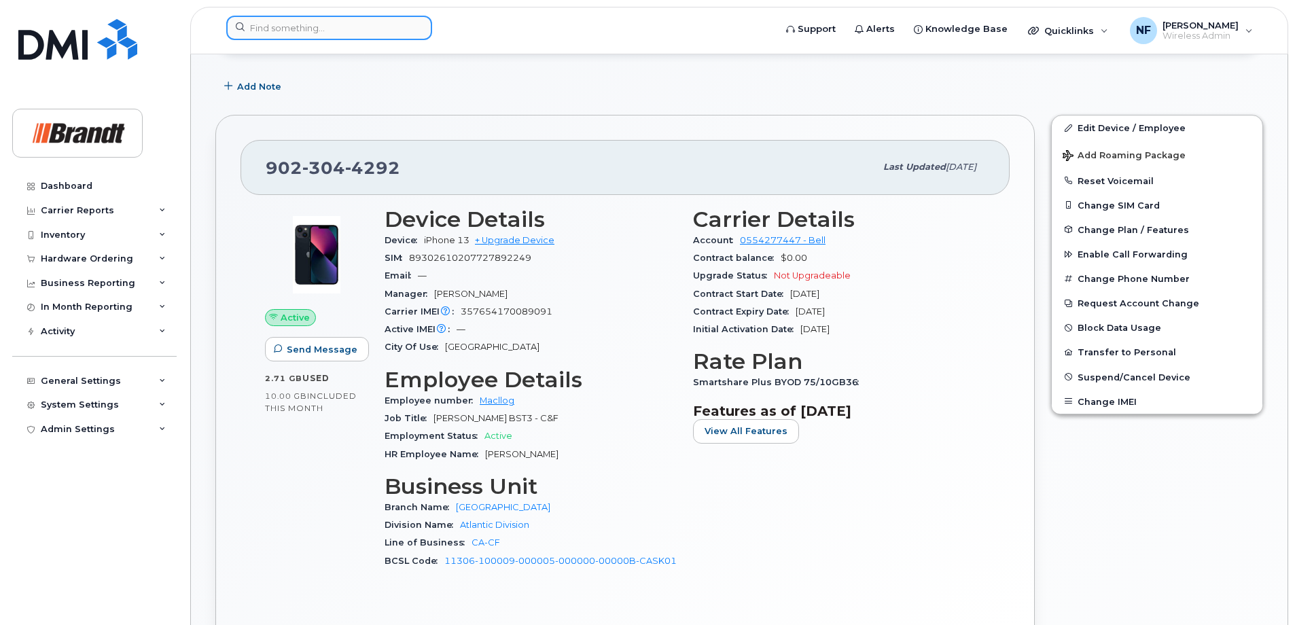
click at [391, 24] on input at bounding box center [329, 28] width 206 height 24
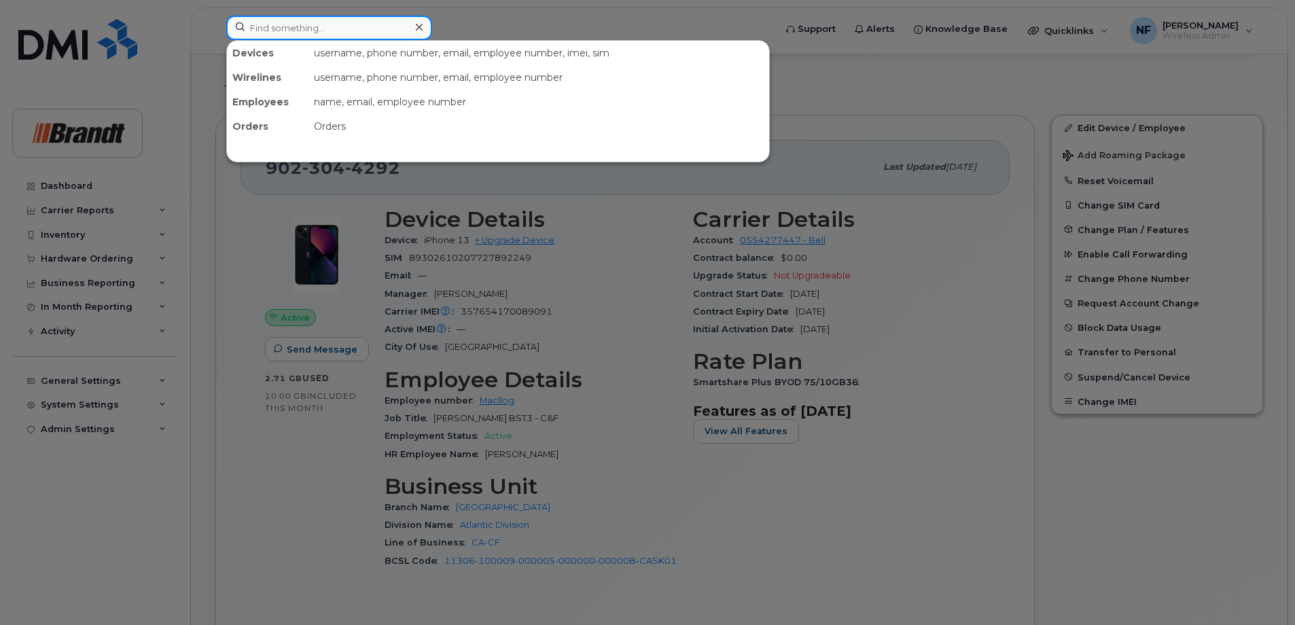
paste input "352563744973455"
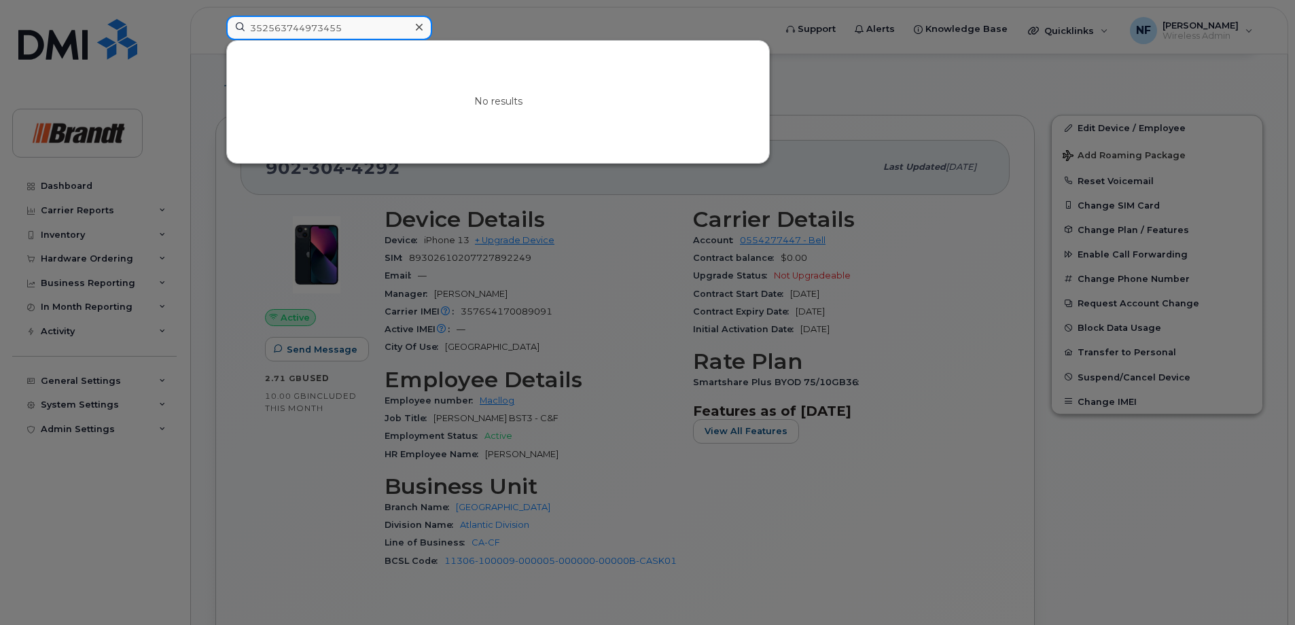
type input "352563744973455"
click at [422, 22] on icon at bounding box center [419, 27] width 7 height 11
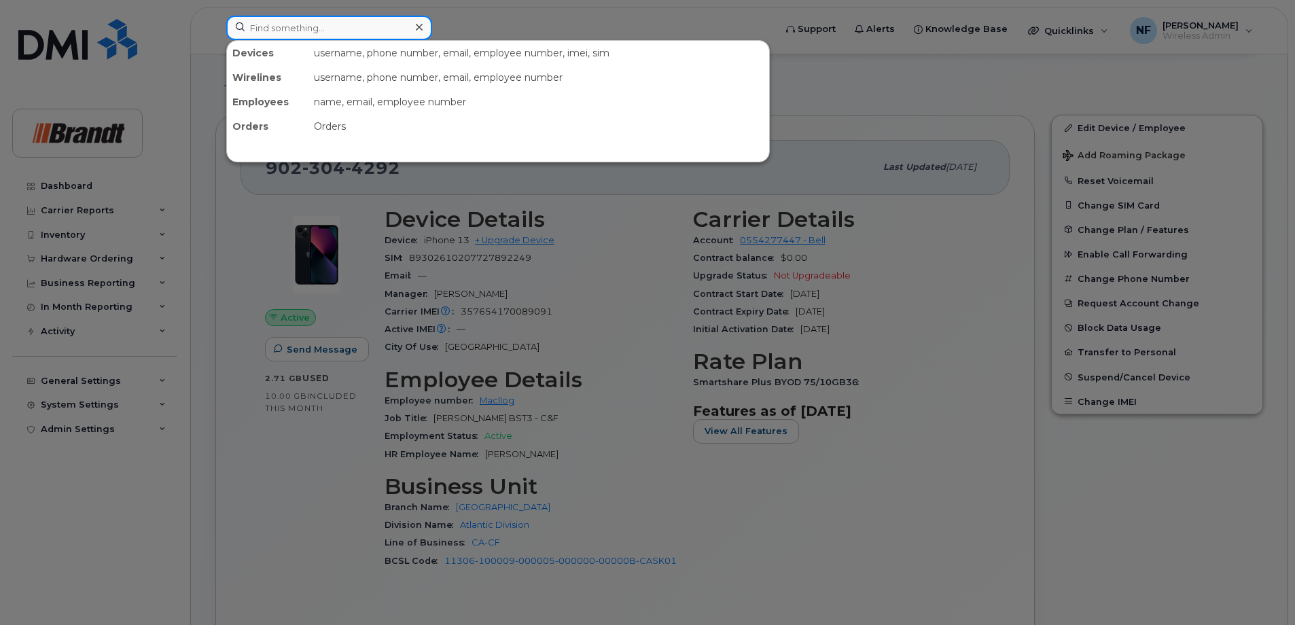
click at [413, 25] on div at bounding box center [329, 28] width 206 height 24
paste input "352563744561581"
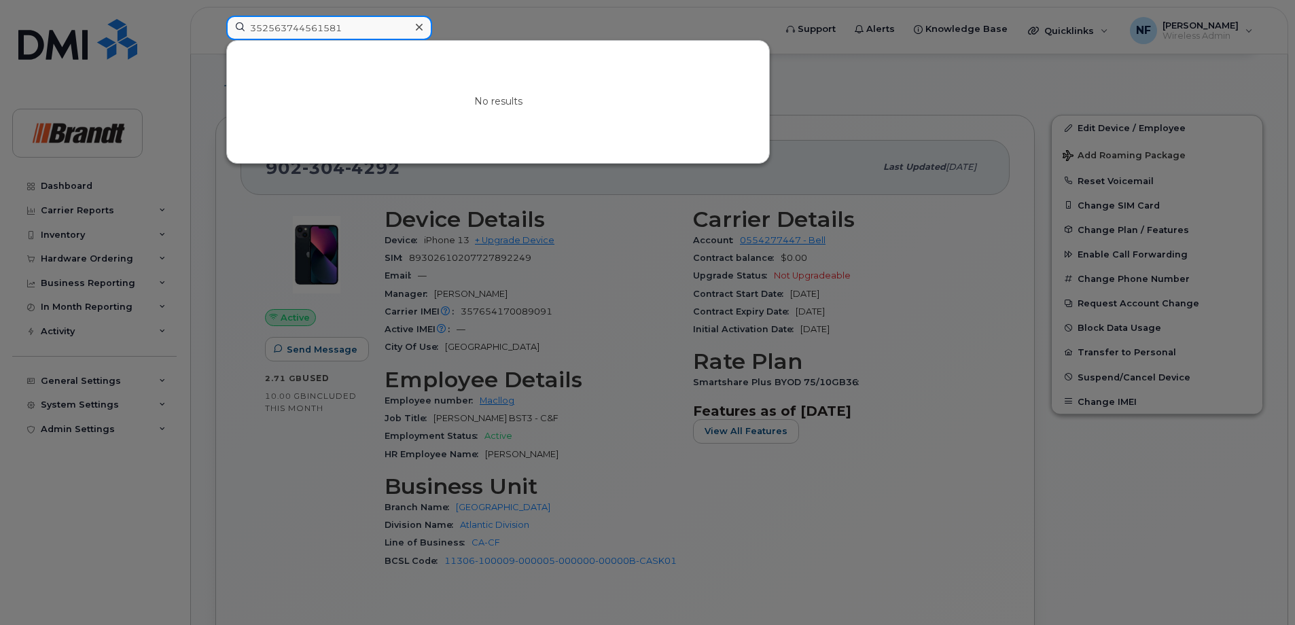
type input "352563744561581"
click at [419, 26] on icon at bounding box center [419, 27] width 7 height 7
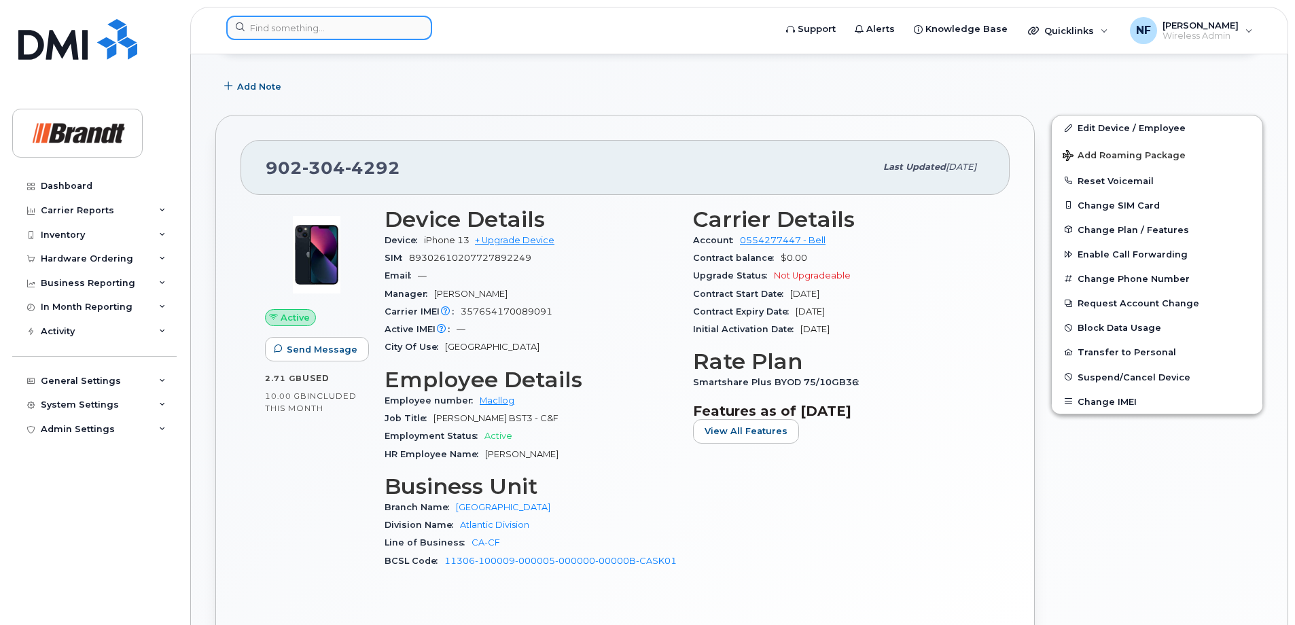
click at [359, 28] on input at bounding box center [329, 28] width 206 height 24
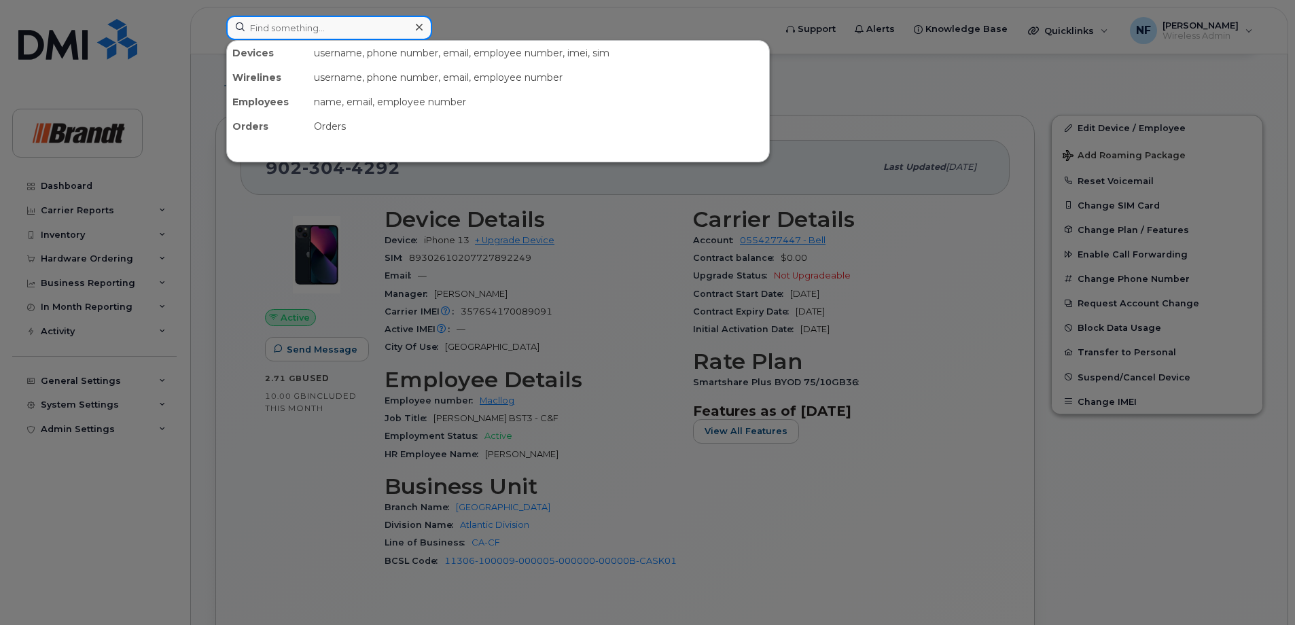
paste input "352563744561581"
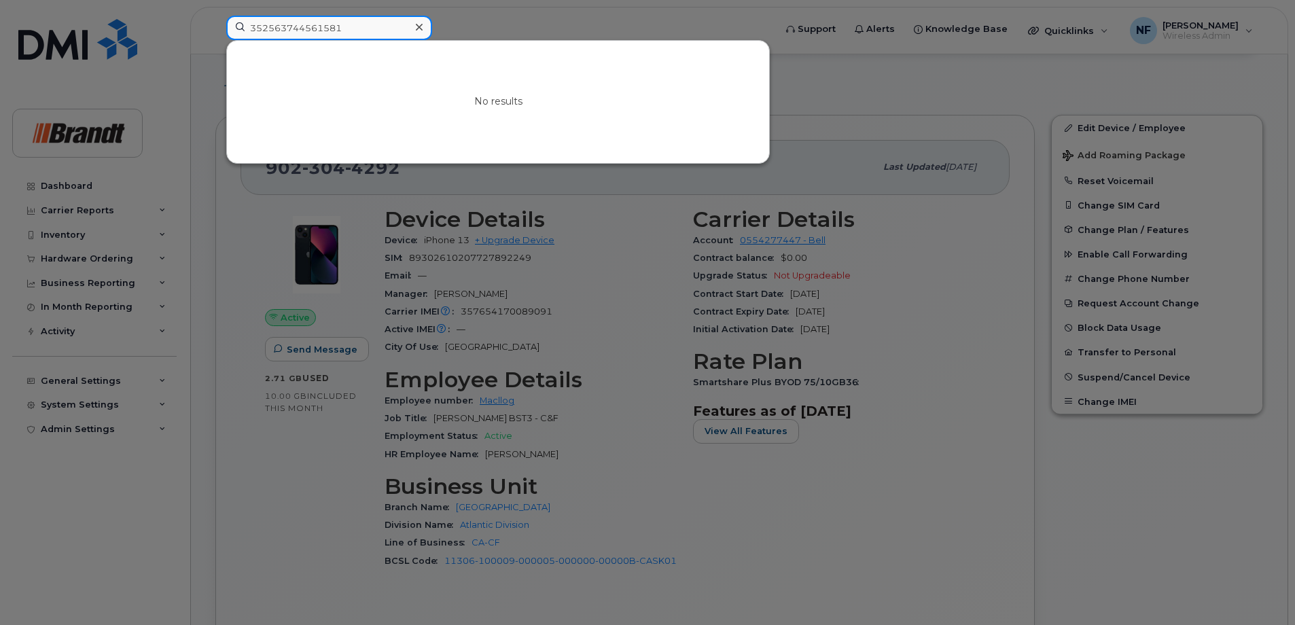
type input "352563744561581"
click at [421, 28] on icon at bounding box center [419, 27] width 7 height 11
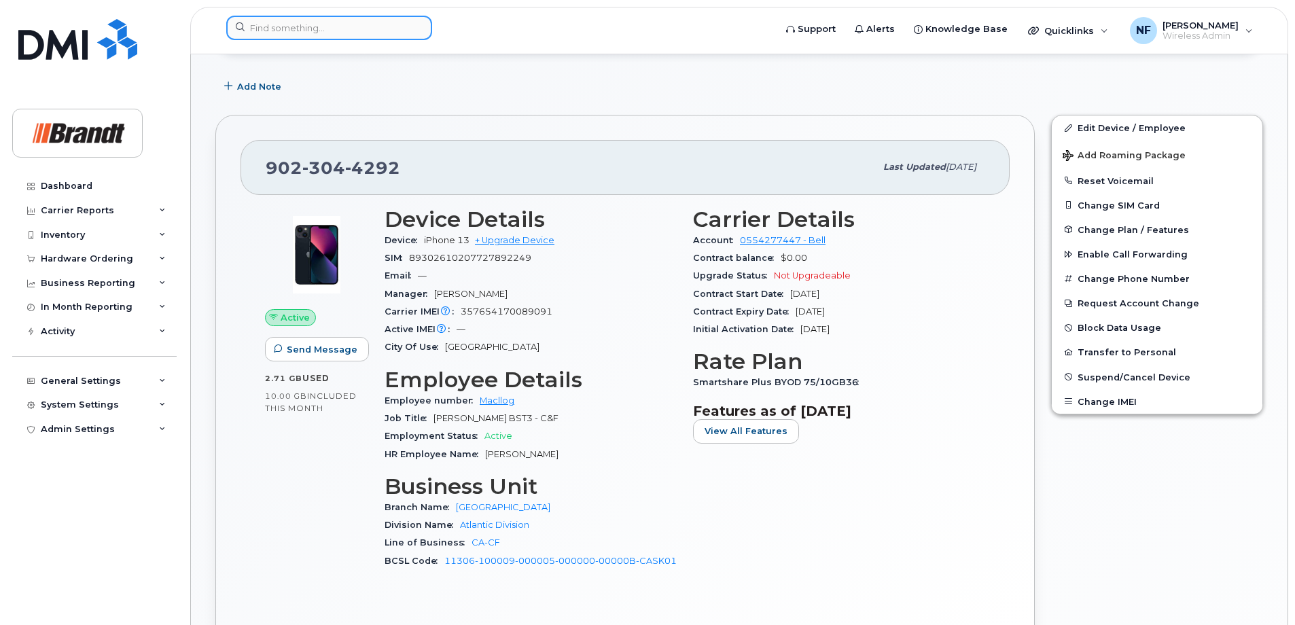
click at [357, 35] on input at bounding box center [329, 28] width 206 height 24
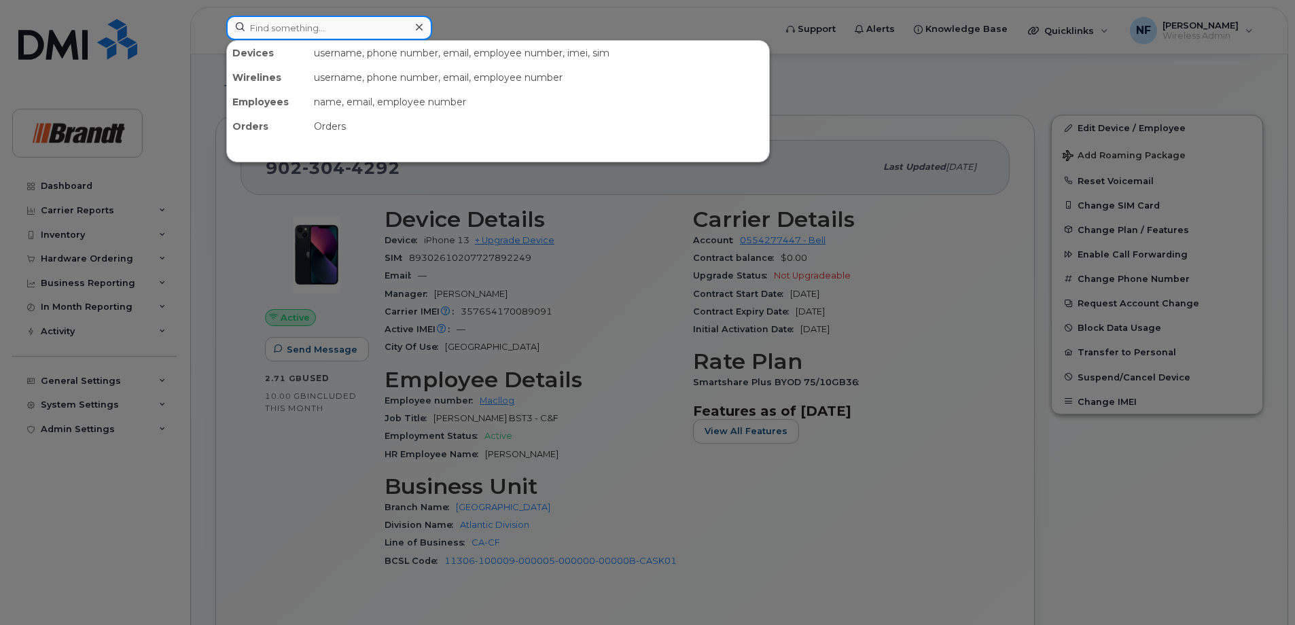
paste input "(819) 345-7124"
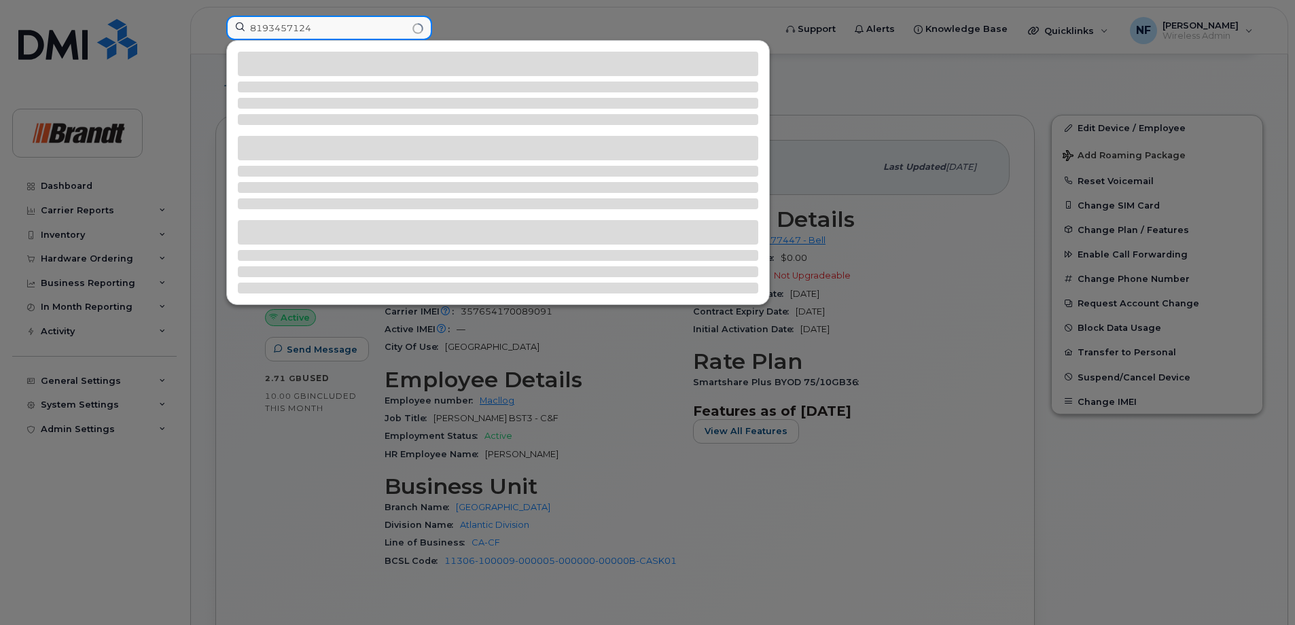
type input "8193457124"
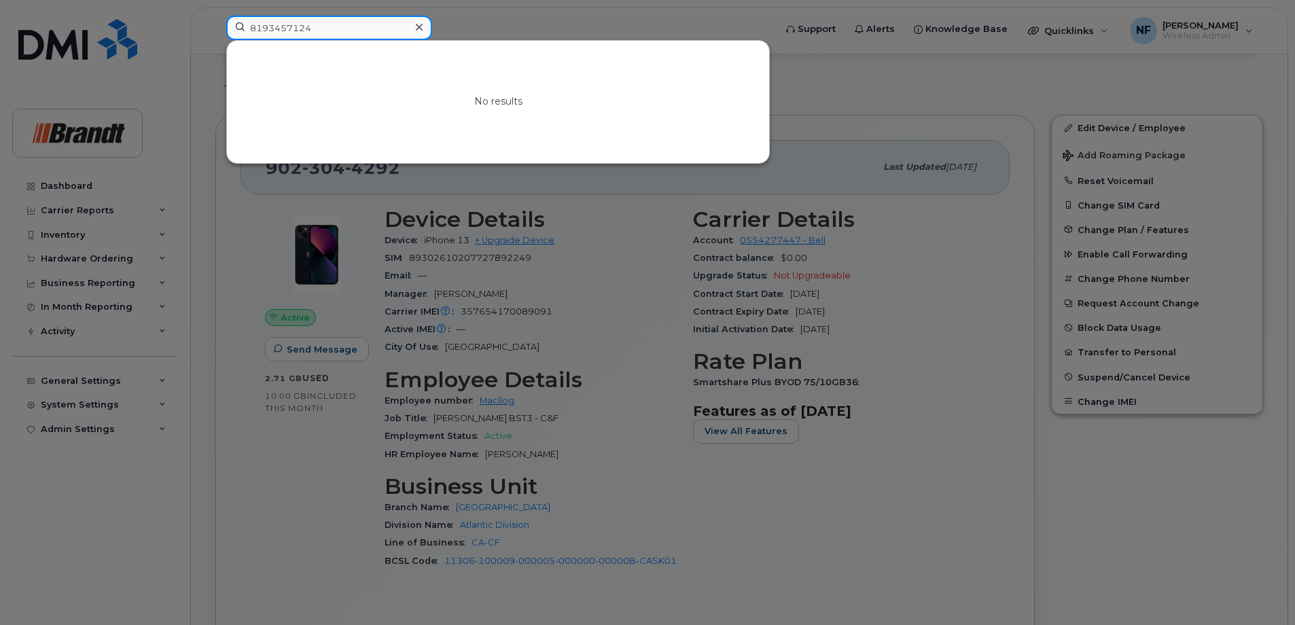
drag, startPoint x: 338, startPoint y: 35, endPoint x: 237, endPoint y: 43, distance: 100.9
click at [238, 40] on div "8193457124 No results" at bounding box center [495, 28] width 539 height 24
click at [416, 29] on icon at bounding box center [419, 27] width 7 height 11
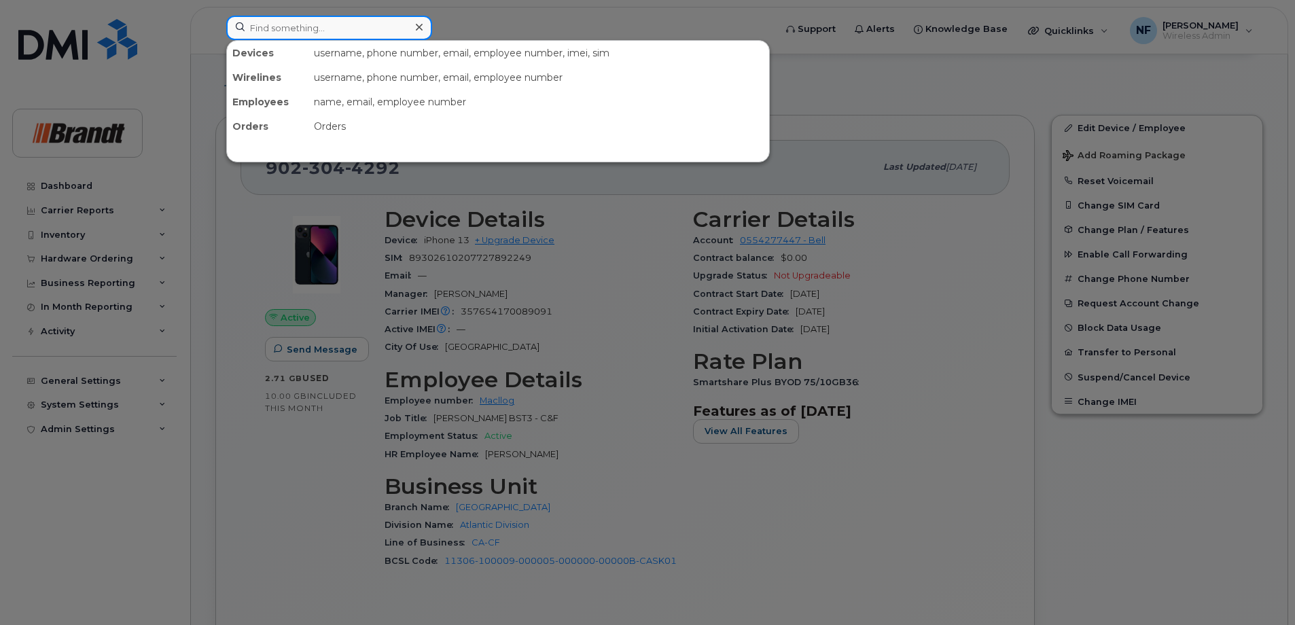
click at [391, 29] on input at bounding box center [329, 28] width 206 height 24
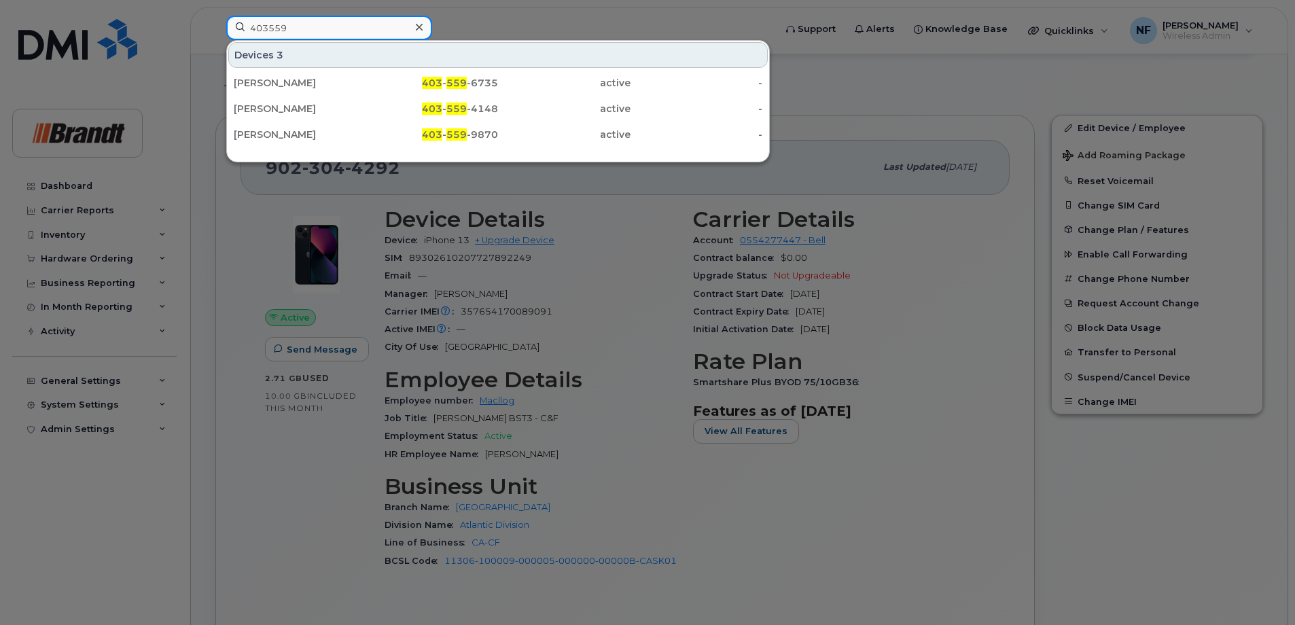
type input "403559"
click at [427, 26] on div at bounding box center [419, 28] width 20 height 20
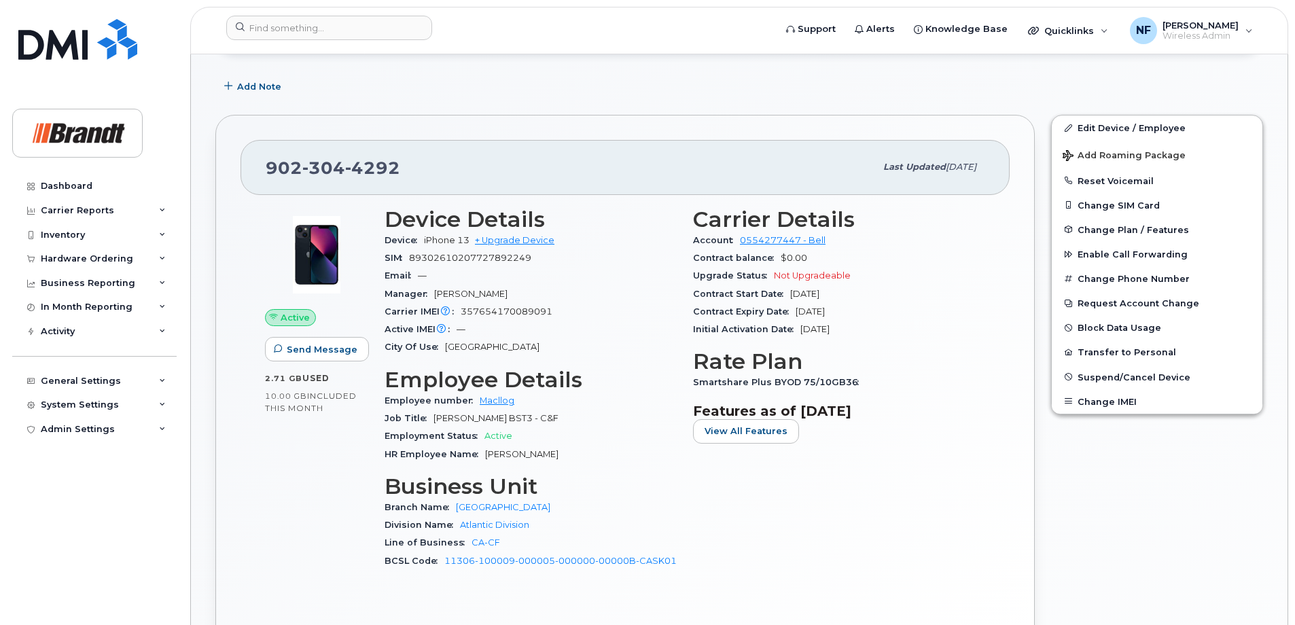
scroll to position [0, 0]
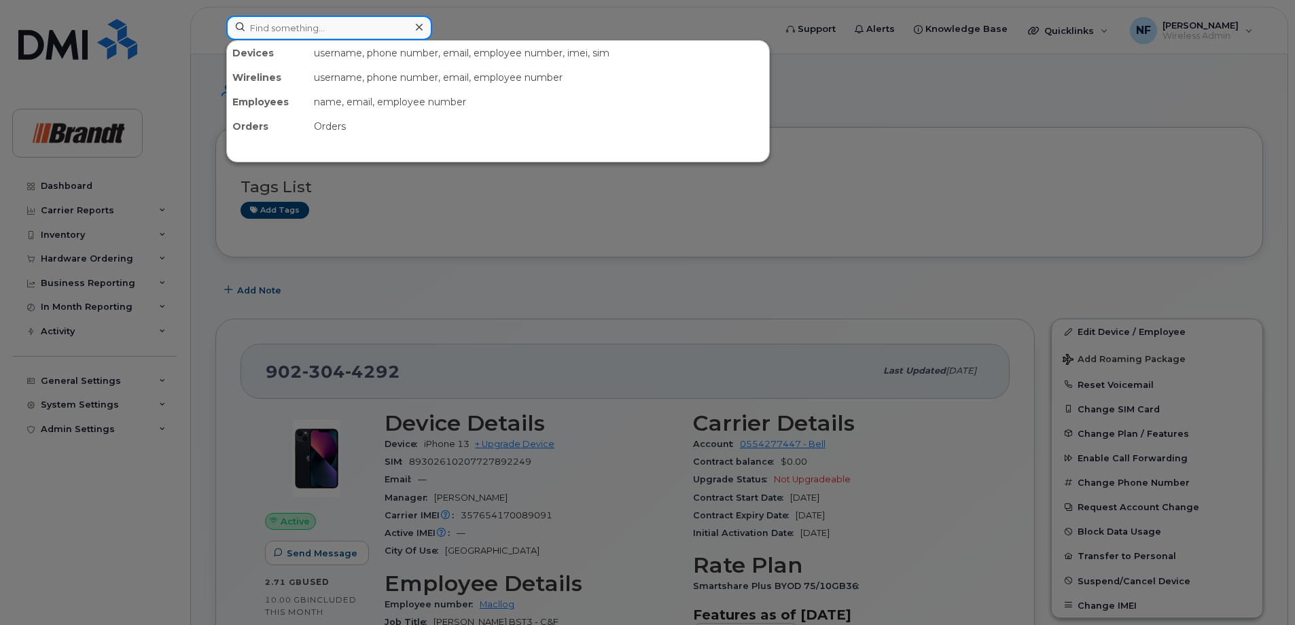
click at [327, 27] on input at bounding box center [329, 28] width 206 height 24
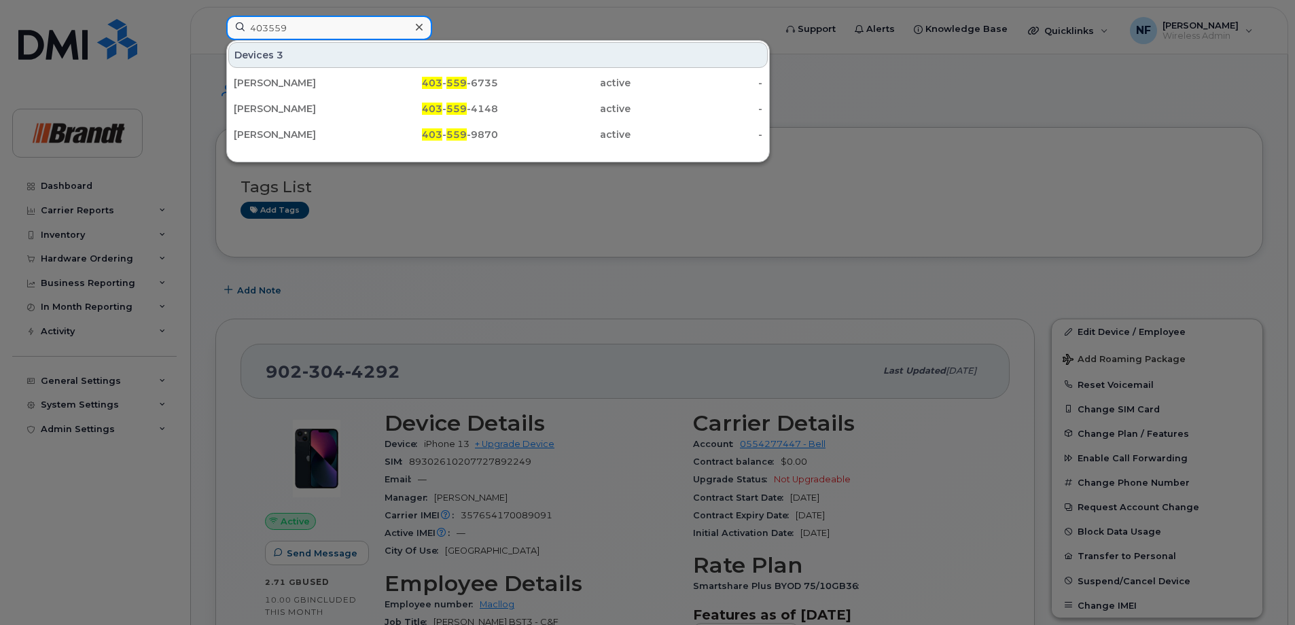
type input "403559"
click at [424, 29] on div at bounding box center [419, 28] width 20 height 20
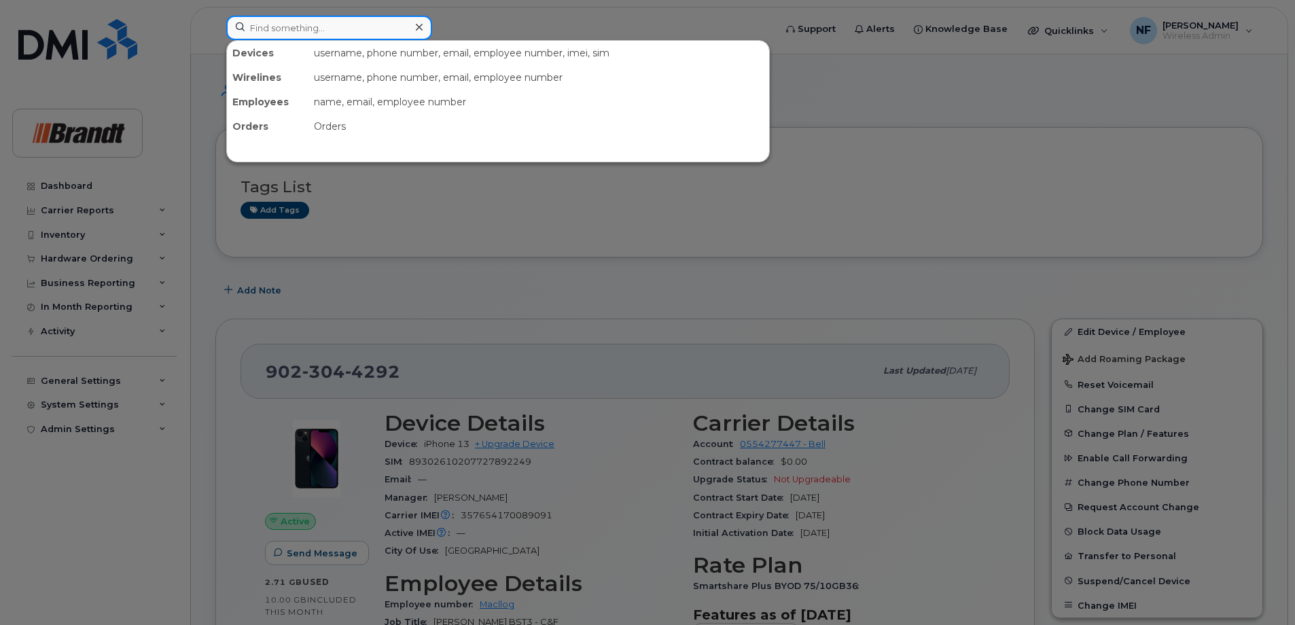
click at [421, 30] on div at bounding box center [329, 28] width 206 height 24
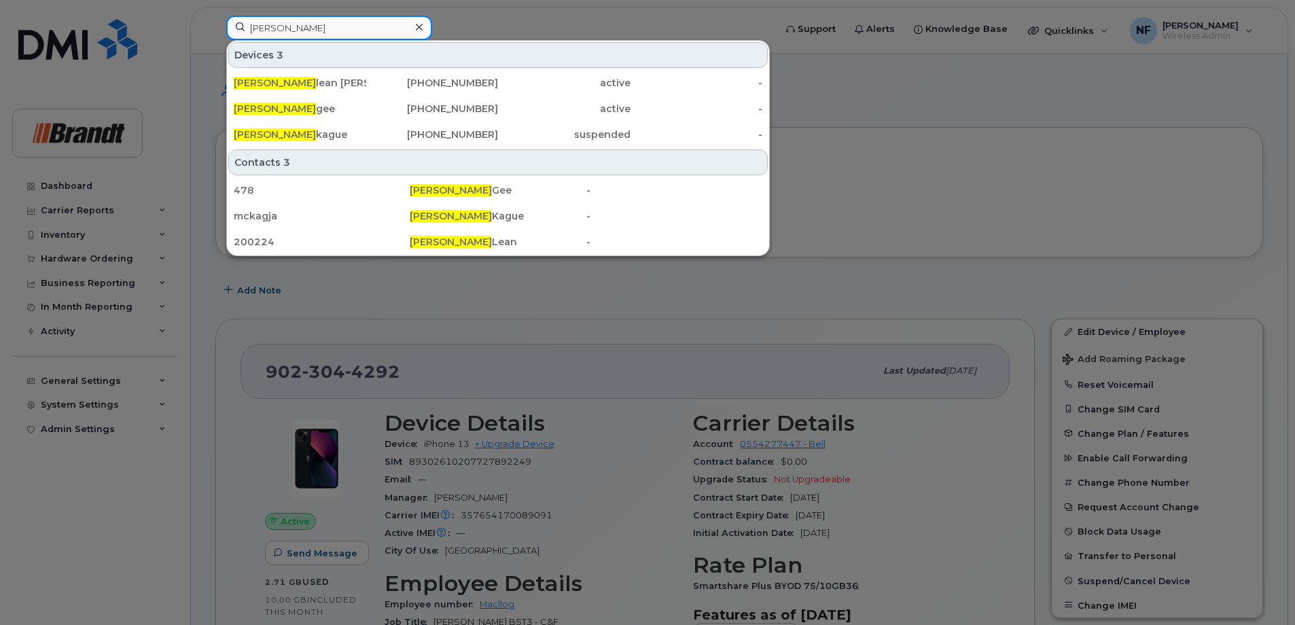
type input "[PERSON_NAME]"
click at [365, 132] on div "Jason Mc kague" at bounding box center [300, 135] width 132 height 14
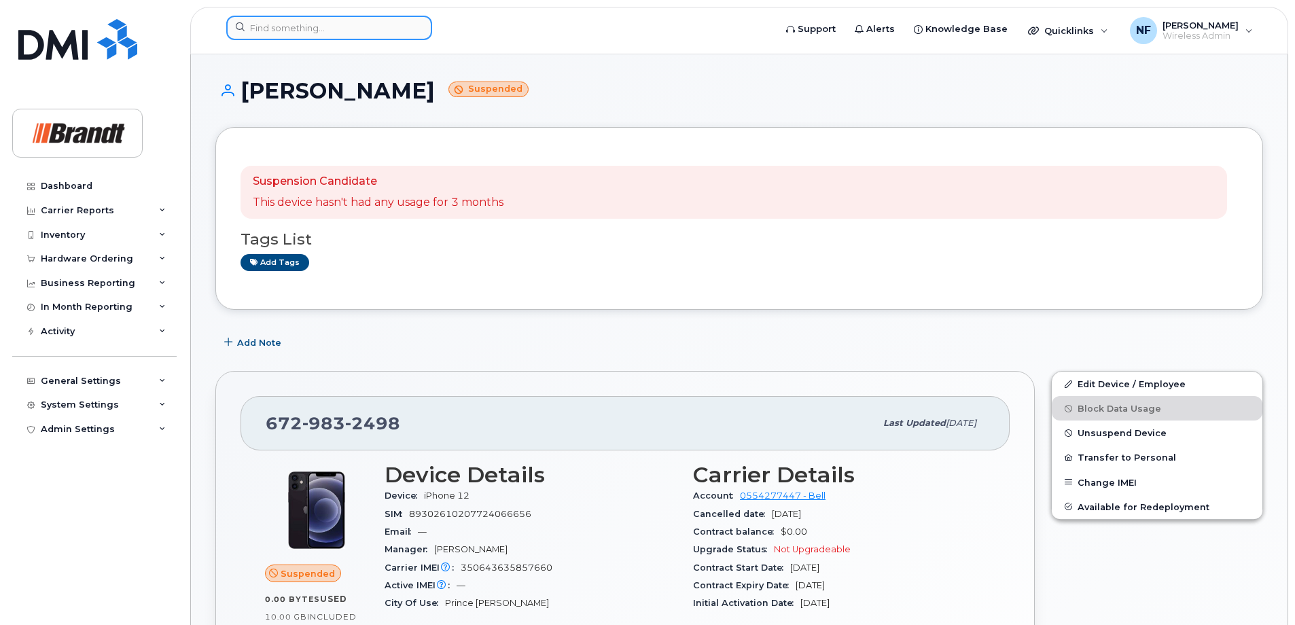
click at [366, 25] on input at bounding box center [329, 28] width 206 height 24
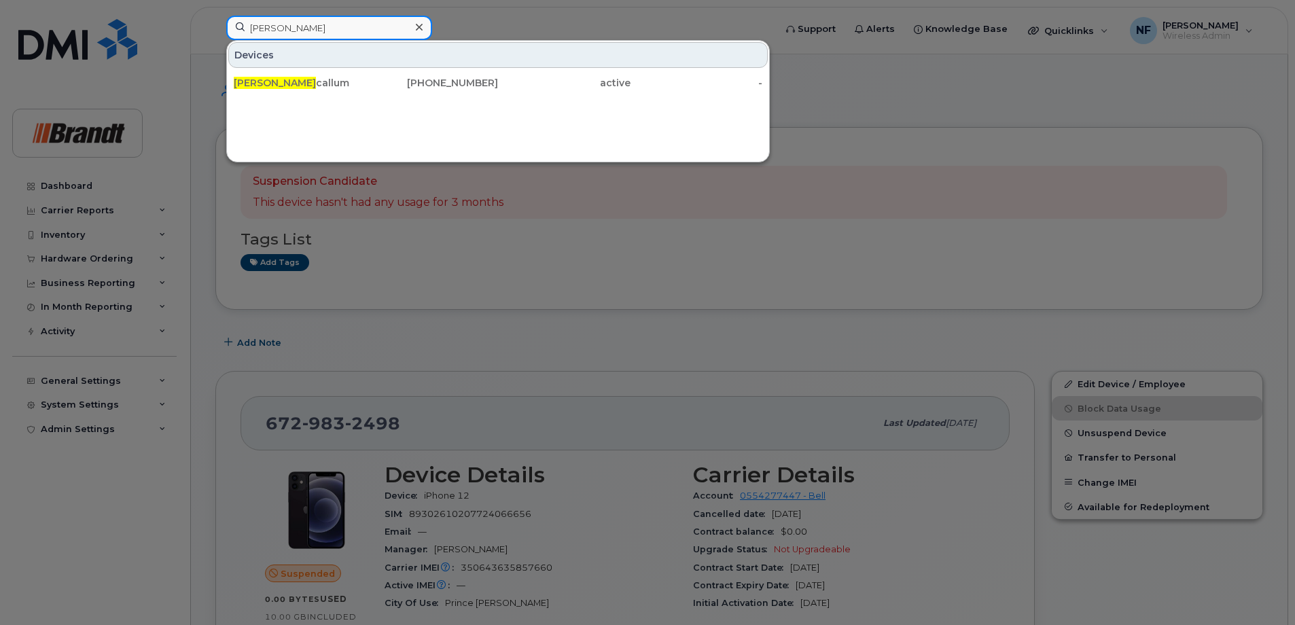
type input "alex mc"
click at [388, 86] on div "250-241-5013" at bounding box center [432, 83] width 132 height 14
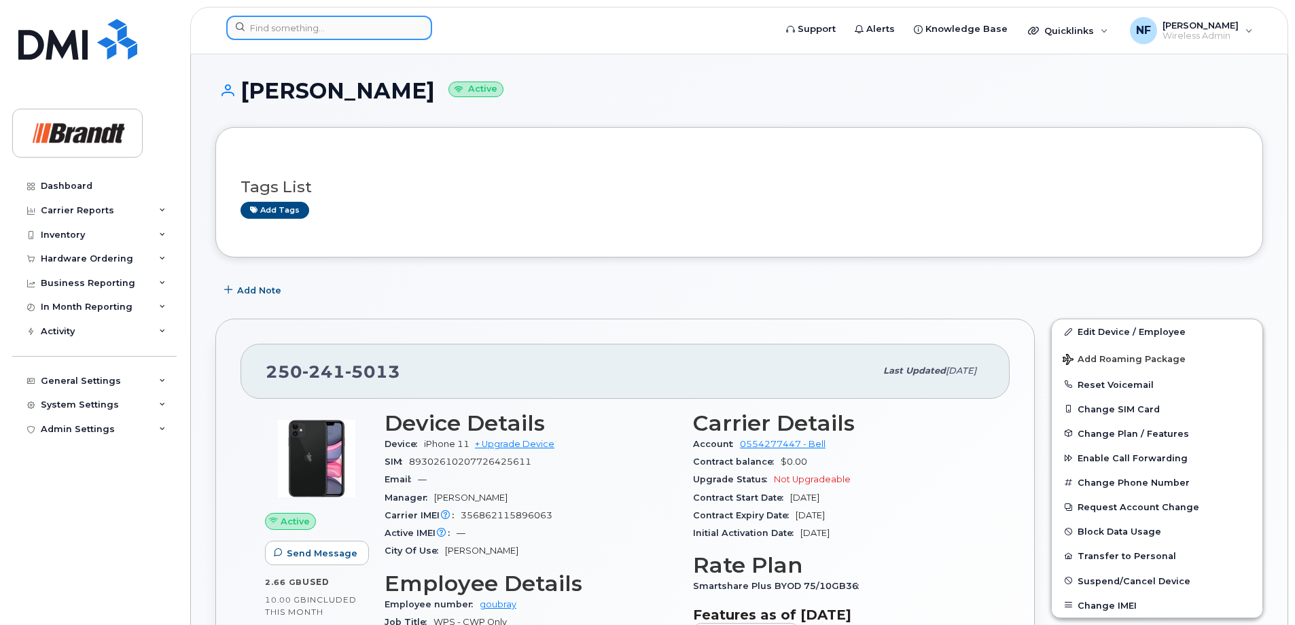
click at [350, 31] on input at bounding box center [329, 28] width 206 height 24
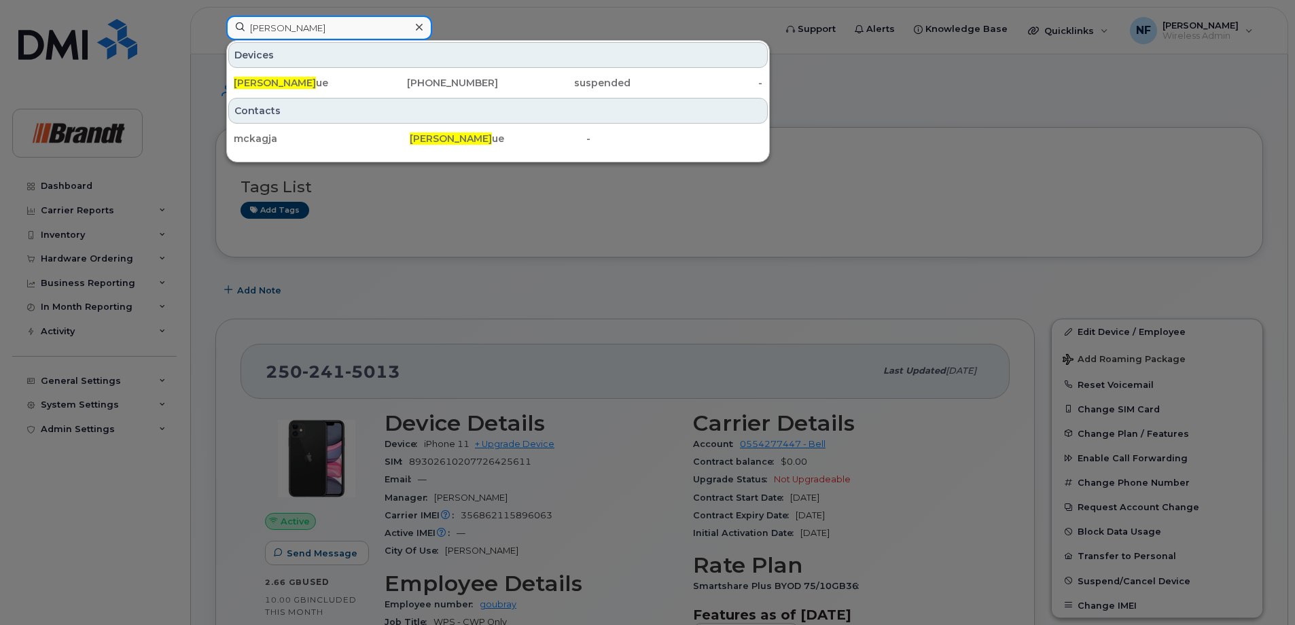
type input "[PERSON_NAME]"
click at [389, 80] on div "[PHONE_NUMBER]" at bounding box center [432, 83] width 132 height 14
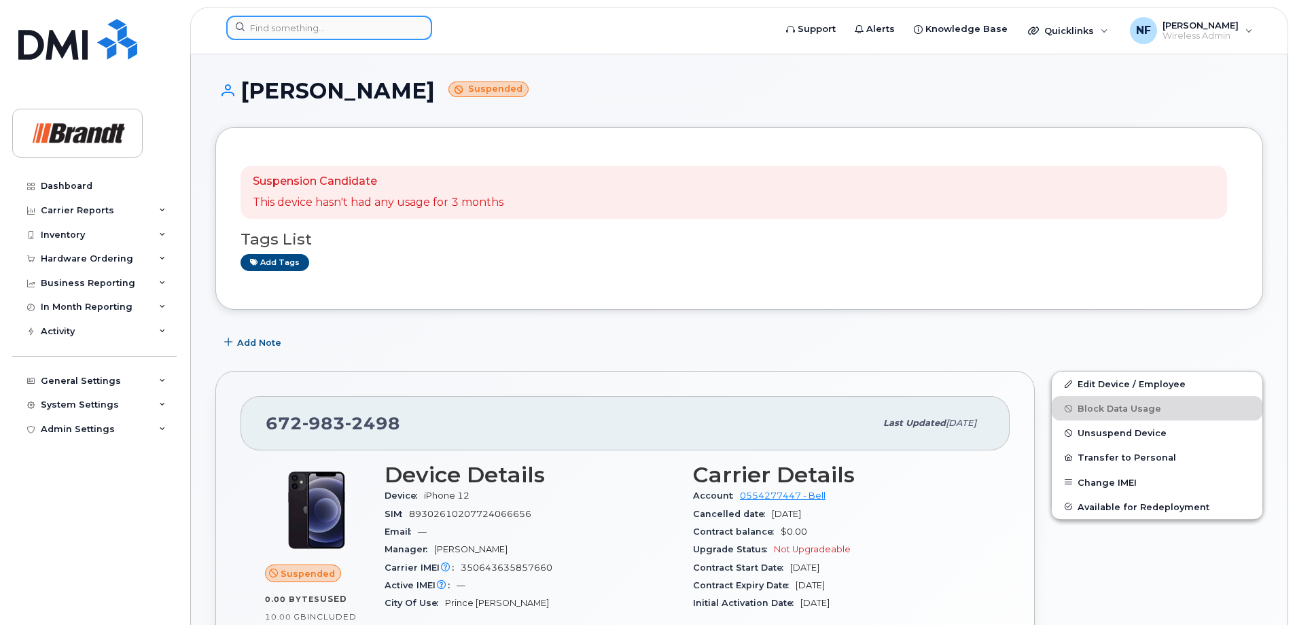
click at [321, 29] on input at bounding box center [329, 28] width 206 height 24
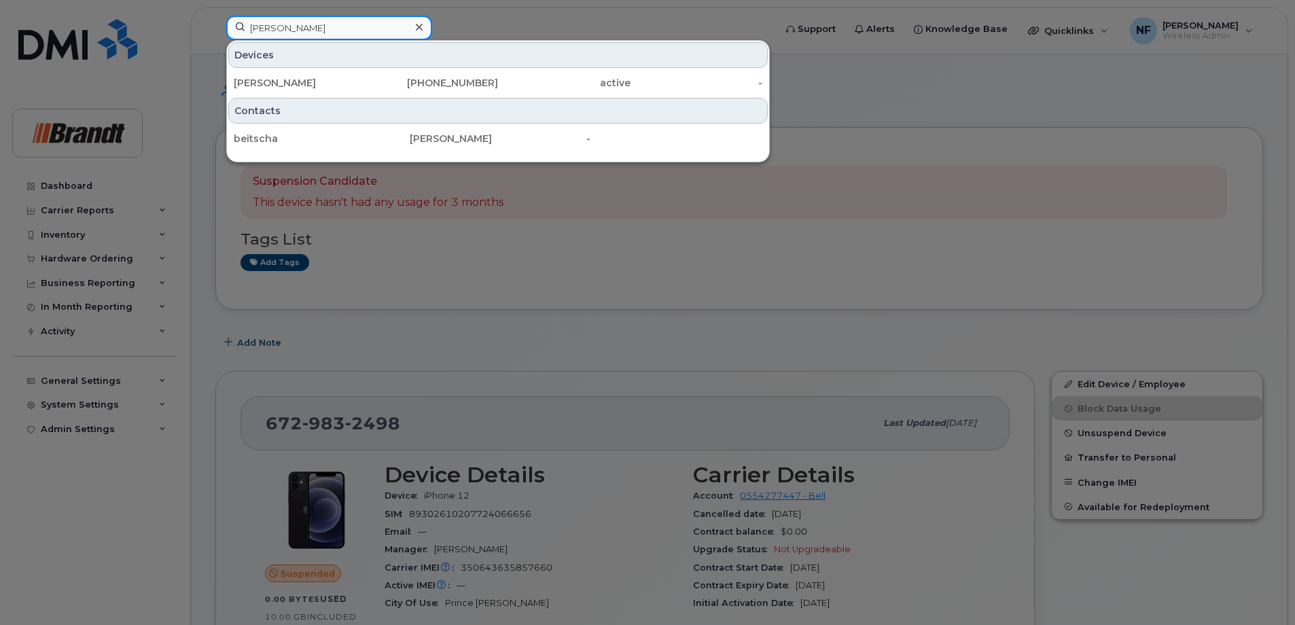
type input "peter veno"
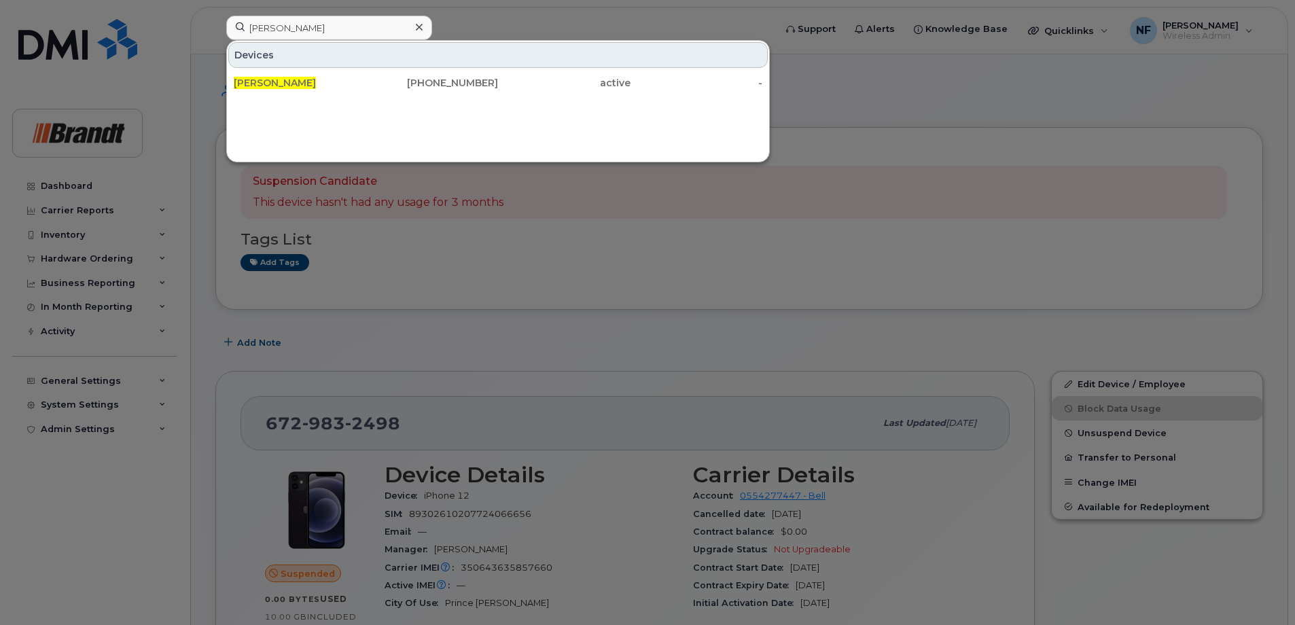
drag, startPoint x: 349, startPoint y: 72, endPoint x: 393, endPoint y: 87, distance: 46.6
click at [366, 72] on div "Peter Veno" at bounding box center [432, 83] width 132 height 24
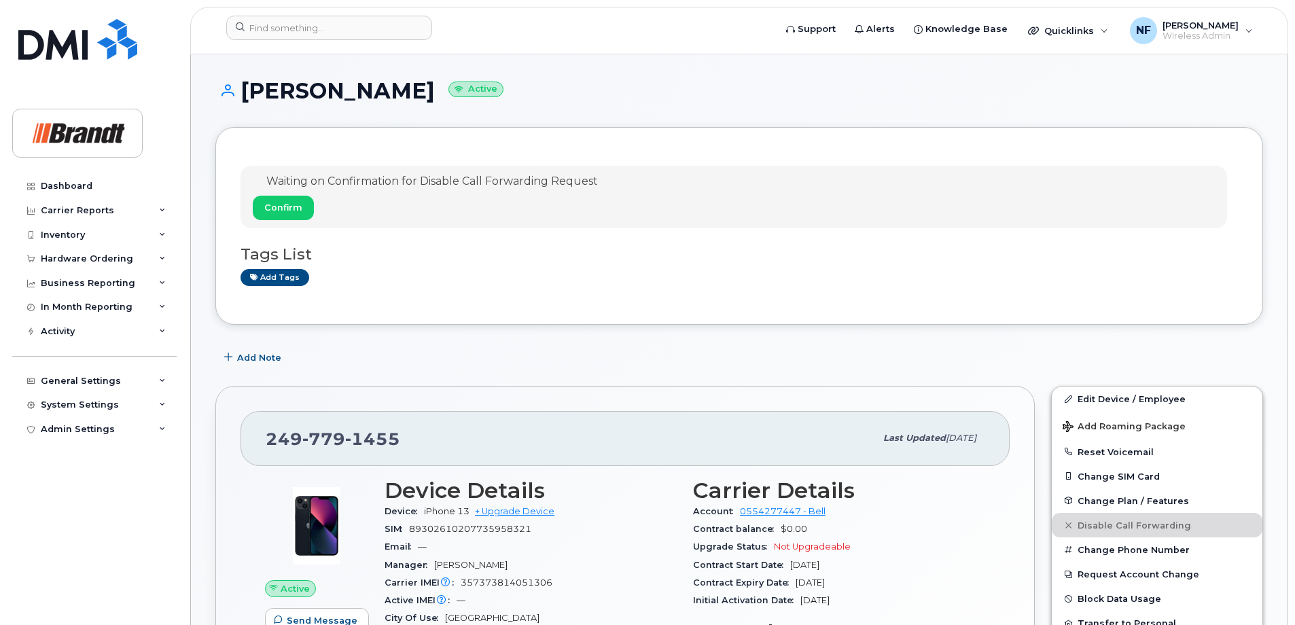
scroll to position [68, 0]
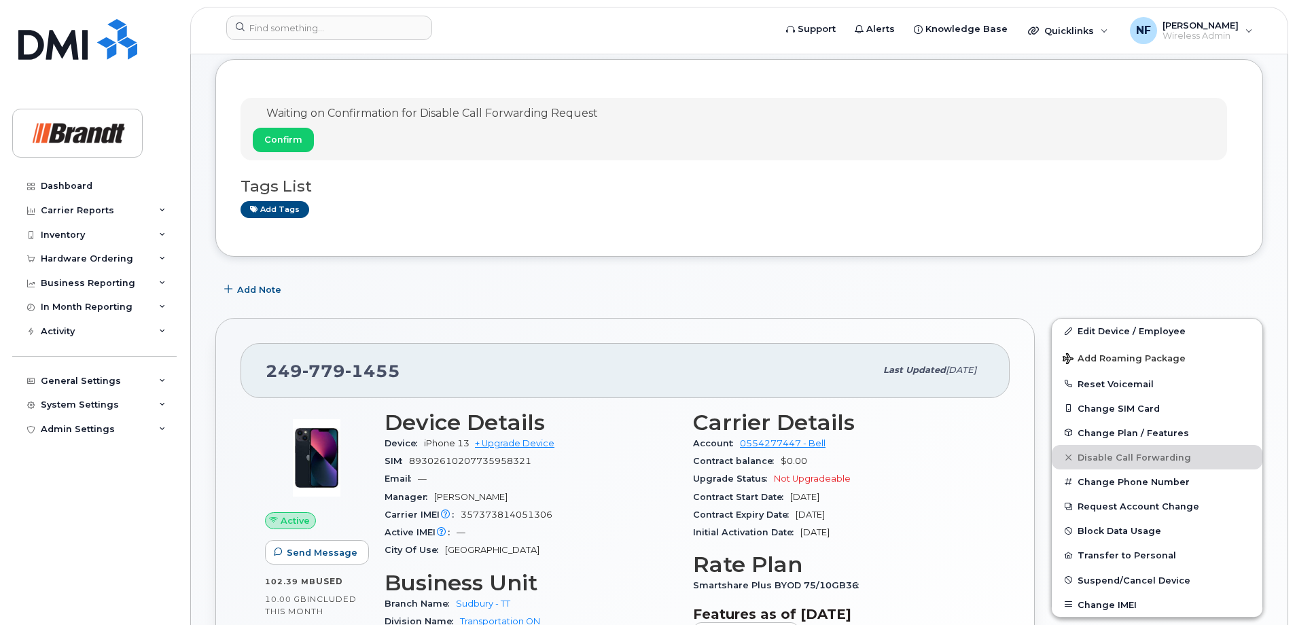
click at [503, 516] on span "357373814051306" at bounding box center [507, 515] width 92 height 10
copy span "357373814051306"
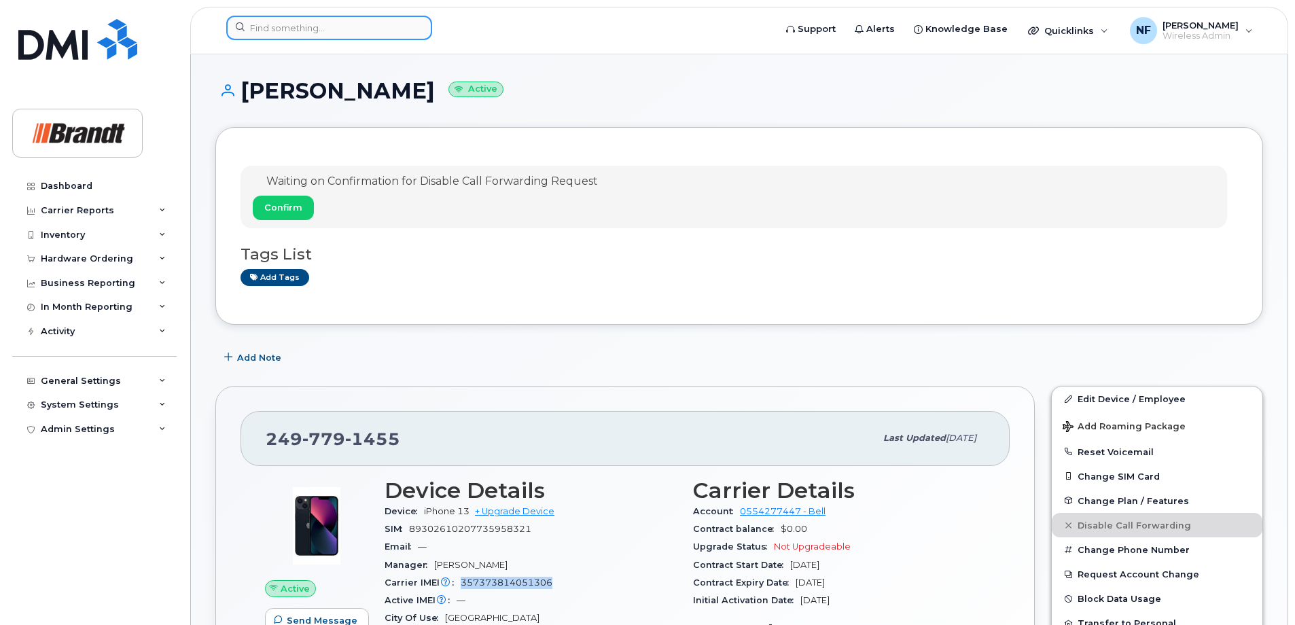
click at [368, 22] on input at bounding box center [329, 28] width 206 height 24
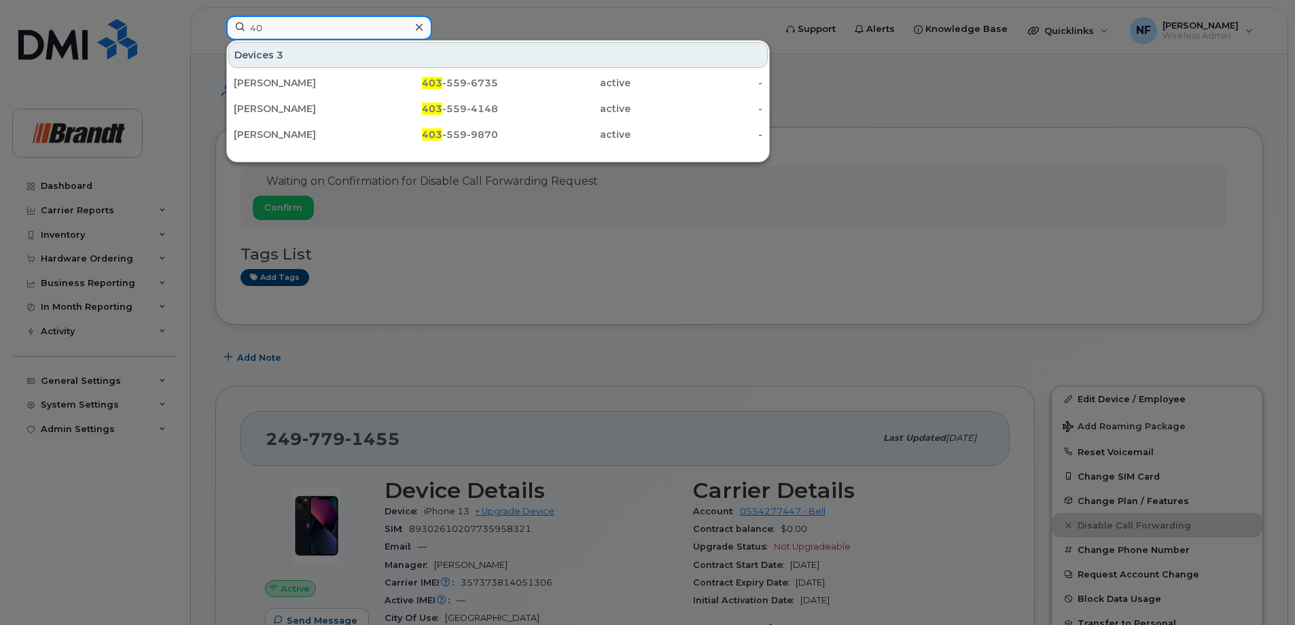
type input "4"
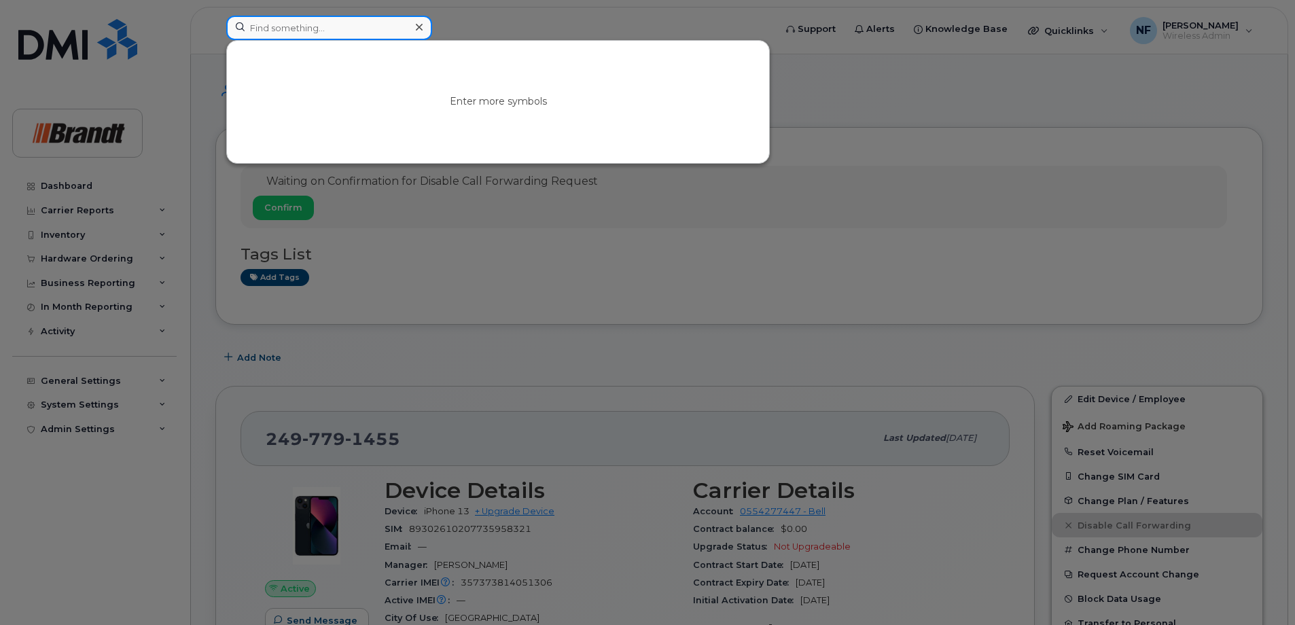
click at [365, 31] on input at bounding box center [329, 28] width 206 height 24
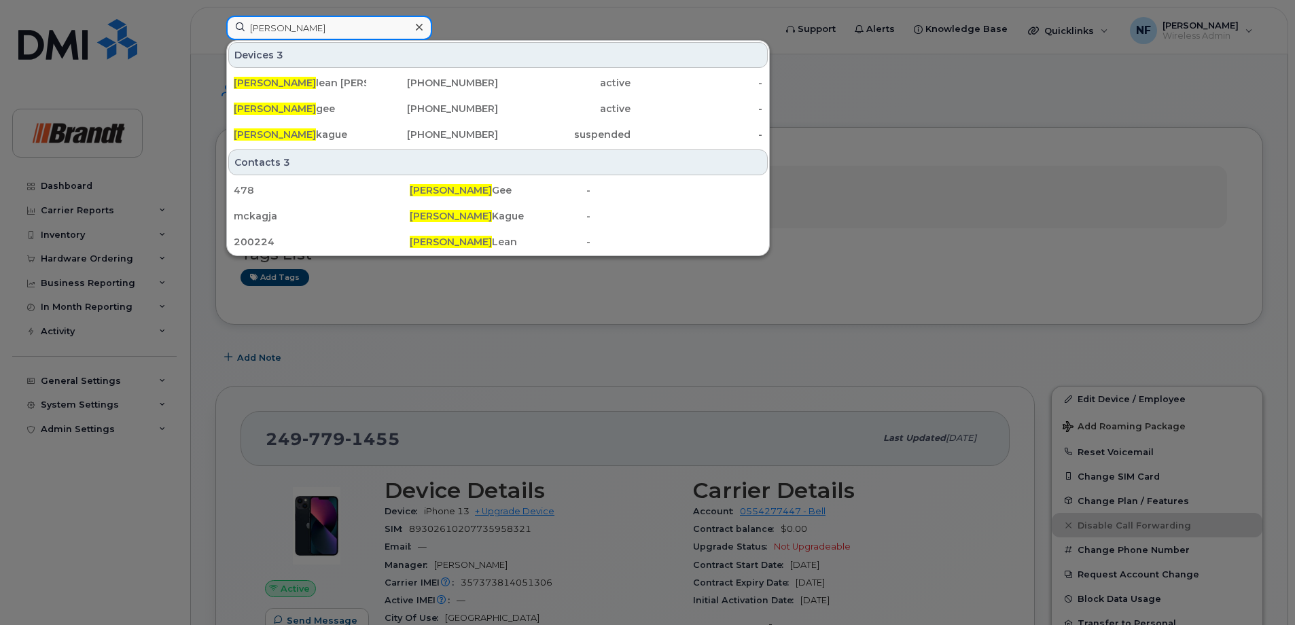
type input "jason mc"
drag, startPoint x: 339, startPoint y: 137, endPoint x: 660, endPoint y: 177, distance: 323.7
click at [339, 137] on div "Jason Mc kague" at bounding box center [300, 135] width 132 height 14
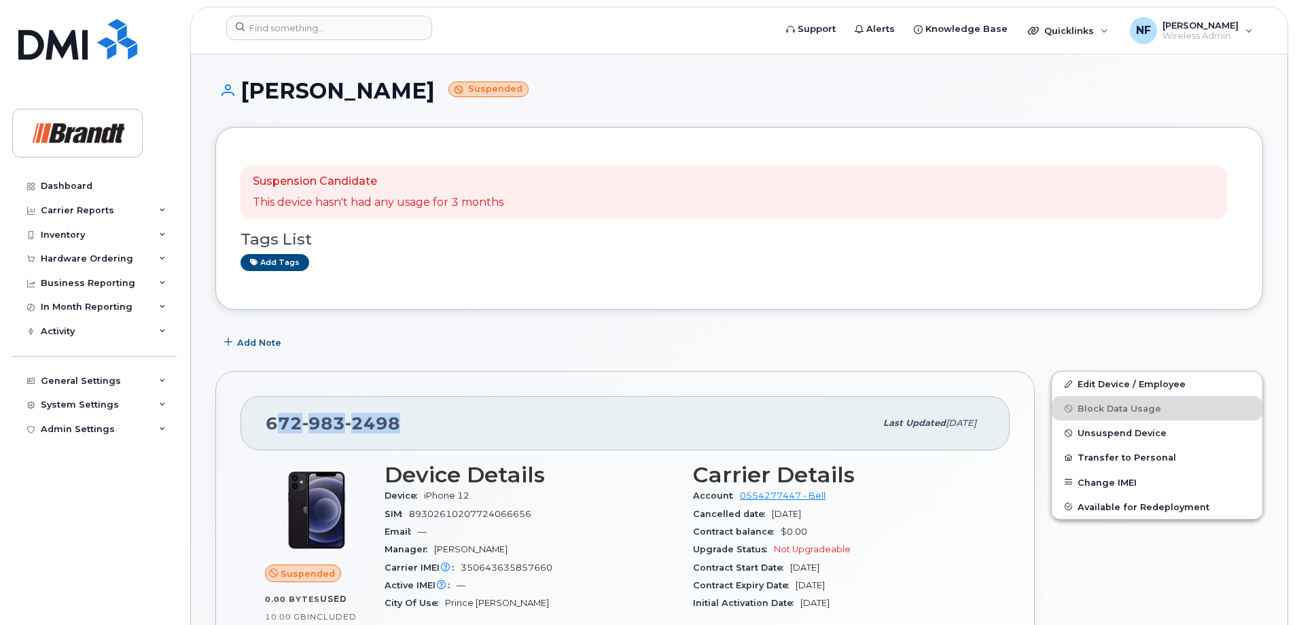
drag, startPoint x: 413, startPoint y: 427, endPoint x: 275, endPoint y: 425, distance: 137.9
click at [275, 425] on div "[PHONE_NUMBER]" at bounding box center [570, 423] width 609 height 29
click at [271, 425] on span "[PHONE_NUMBER]" at bounding box center [333, 423] width 135 height 20
drag, startPoint x: 265, startPoint y: 424, endPoint x: 402, endPoint y: 425, distance: 137.2
click at [402, 425] on div "[PHONE_NUMBER] Last updated [DATE]" at bounding box center [624, 423] width 769 height 54
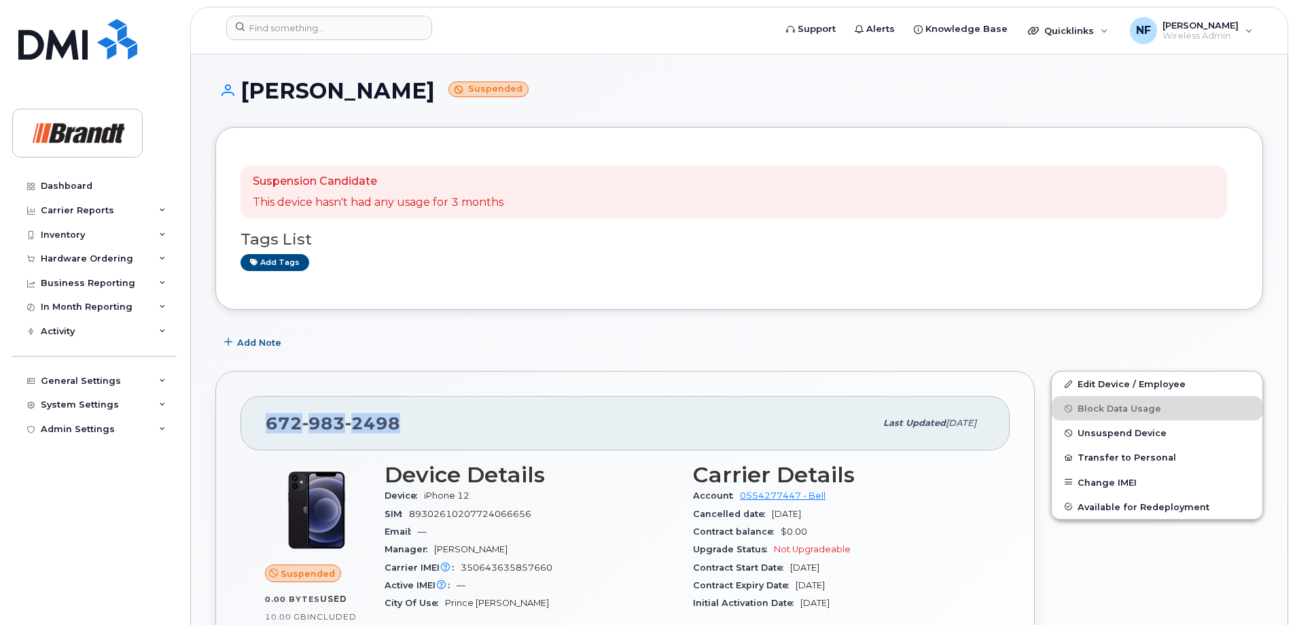
copy span "[PHONE_NUMBER]"
click at [348, 27] on input at bounding box center [329, 28] width 206 height 24
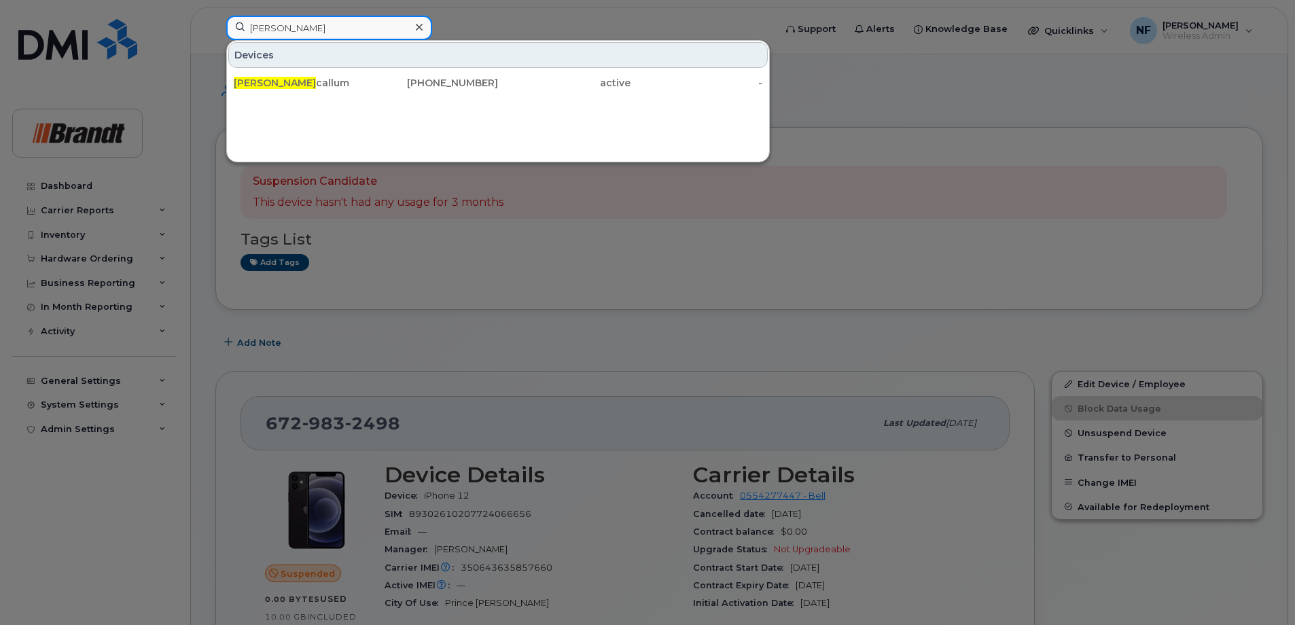
type input "[PERSON_NAME]"
click at [418, 26] on icon at bounding box center [419, 27] width 7 height 7
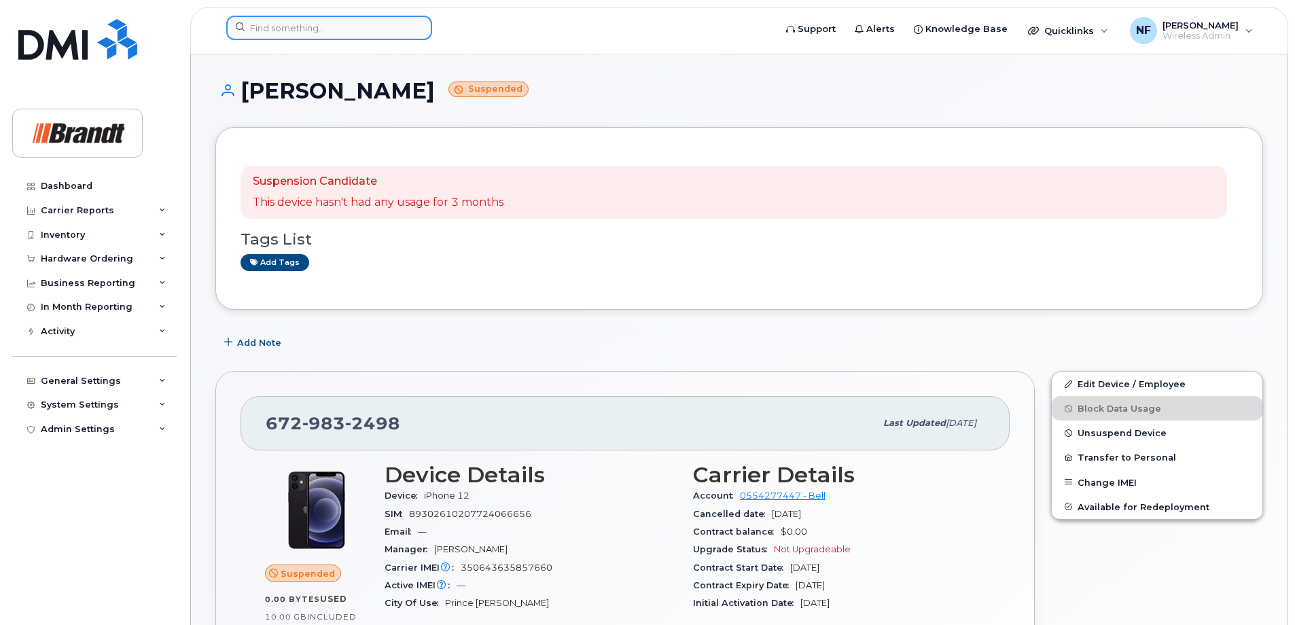
click at [398, 26] on input at bounding box center [329, 28] width 206 height 24
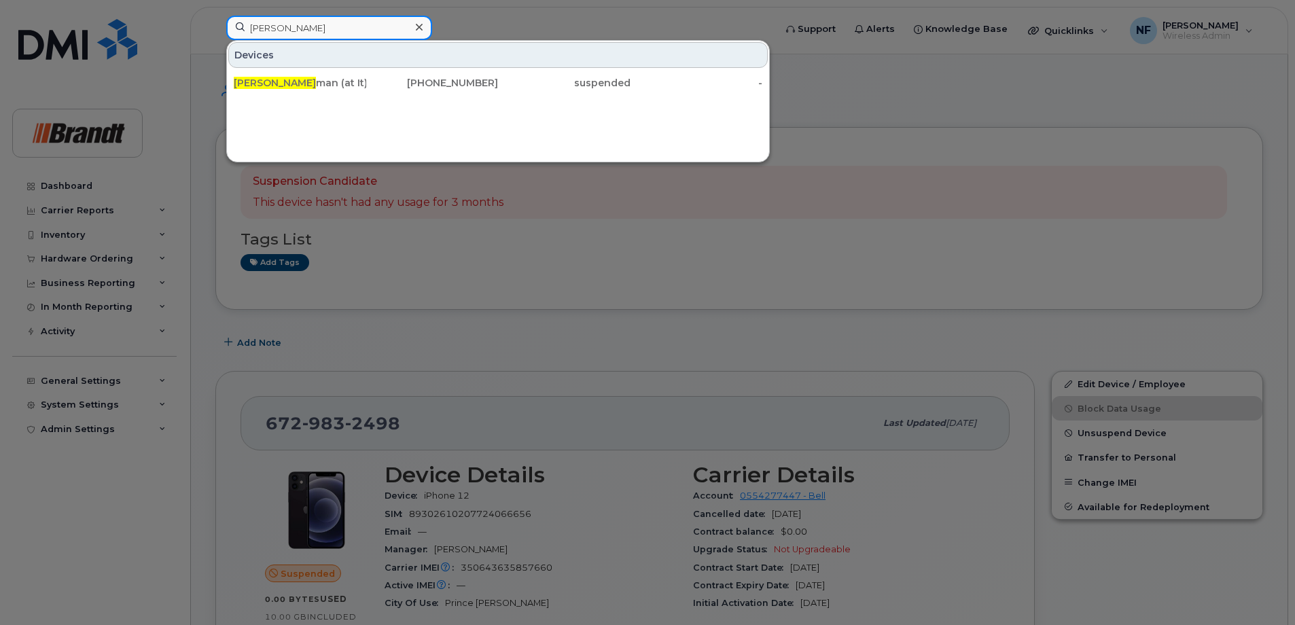
type input "luke si"
click at [393, 88] on div "306-519-3719" at bounding box center [432, 83] width 132 height 14
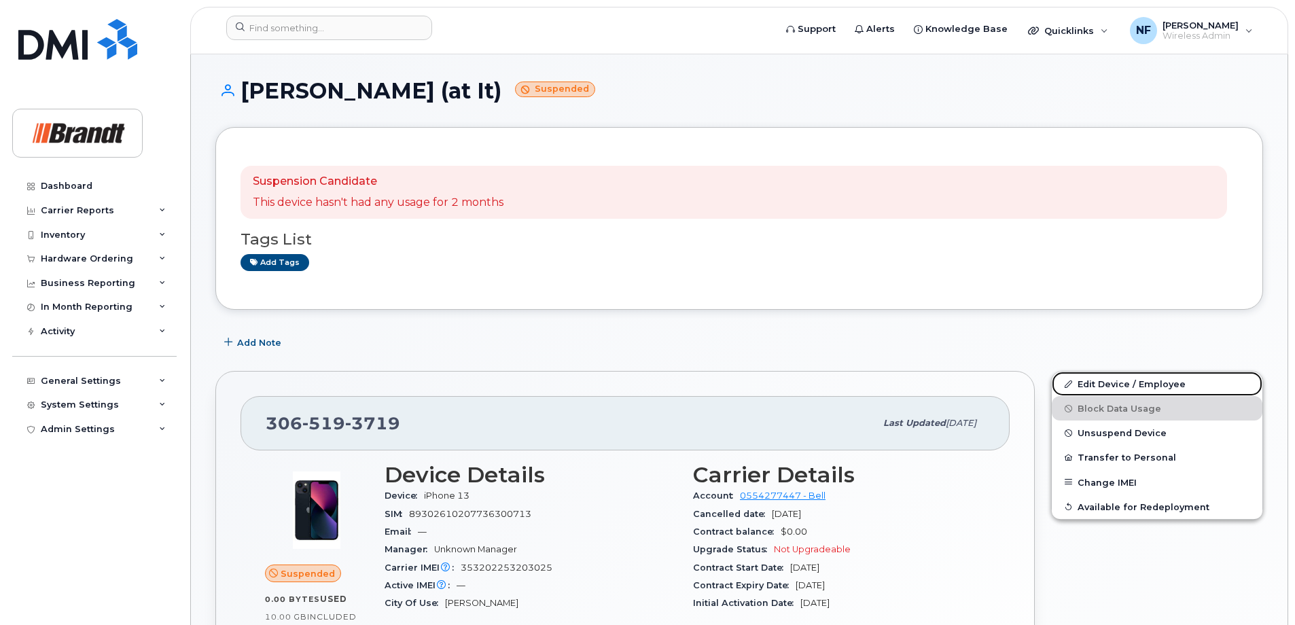
click at [1103, 378] on link "Edit Device / Employee" at bounding box center [1157, 384] width 211 height 24
click at [1092, 435] on span "Unsuspend Device" at bounding box center [1121, 433] width 89 height 10
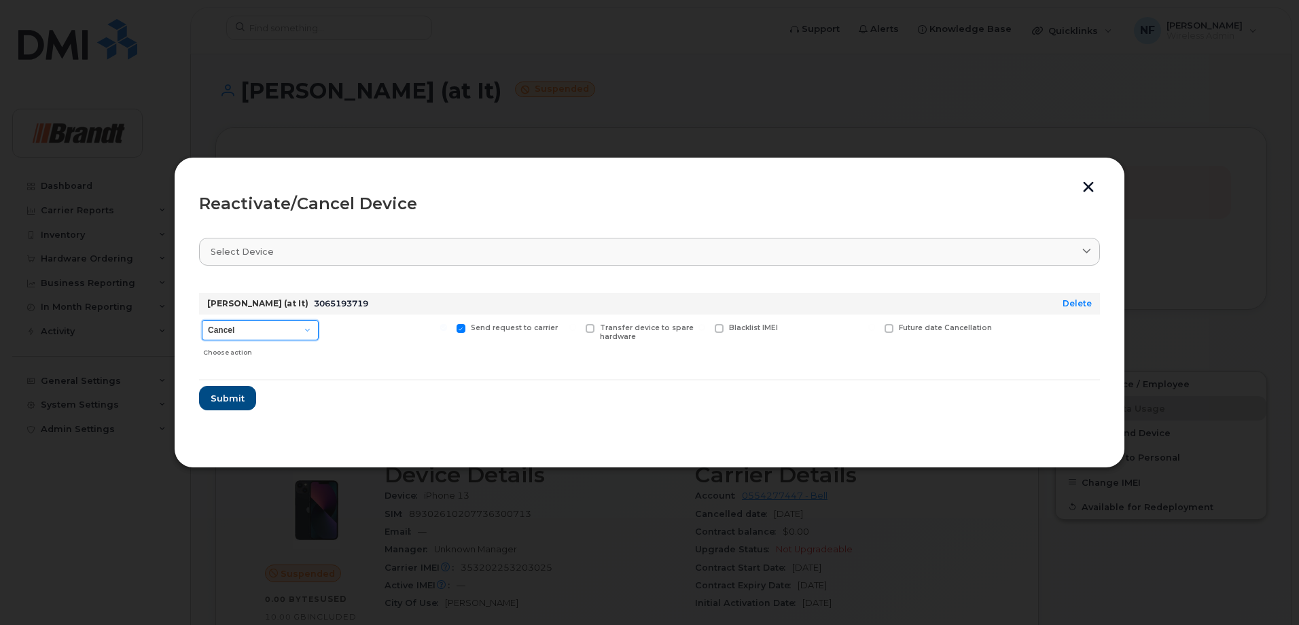
drag, startPoint x: 308, startPoint y: 328, endPoint x: 297, endPoint y: 342, distance: 17.4
click at [308, 328] on select "Cancel Suspend - Extend Suspension Reactivate" at bounding box center [260, 330] width 117 height 20
select select "[object Object]"
click at [202, 320] on select "Cancel Suspend - Extend Suspension Reactivate" at bounding box center [260, 330] width 117 height 20
click at [828, 328] on span "New Username" at bounding box center [842, 327] width 57 height 9
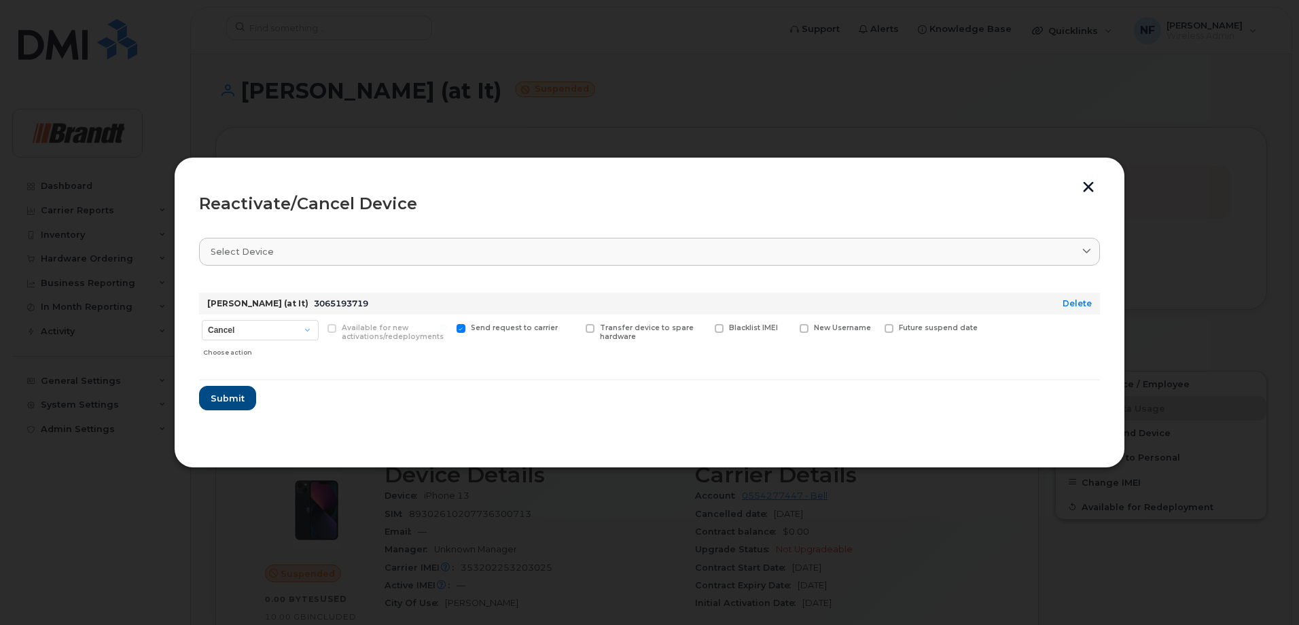
click at [790, 328] on input "New Username" at bounding box center [786, 327] width 7 height 7
checkbox input "true"
click at [827, 361] on input "text" at bounding box center [838, 349] width 76 height 24
click at [855, 346] on input "text" at bounding box center [838, 349] width 76 height 24
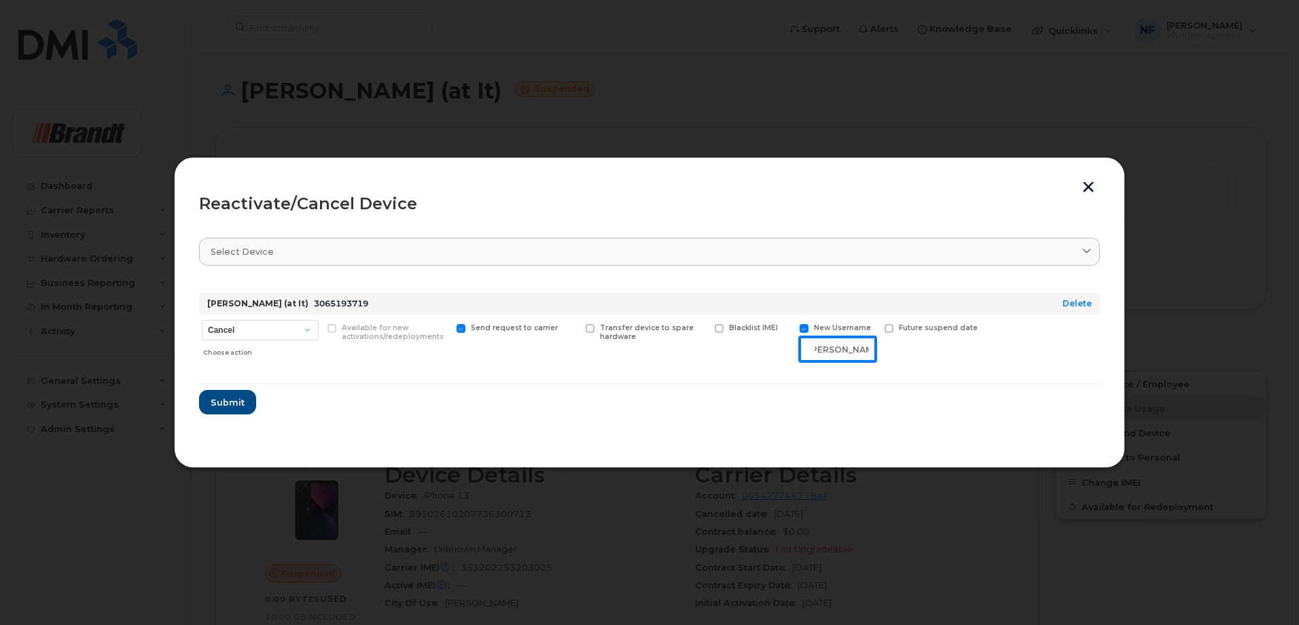
type input "Nathan Rudko"
click at [235, 399] on span "Submit" at bounding box center [227, 402] width 34 height 13
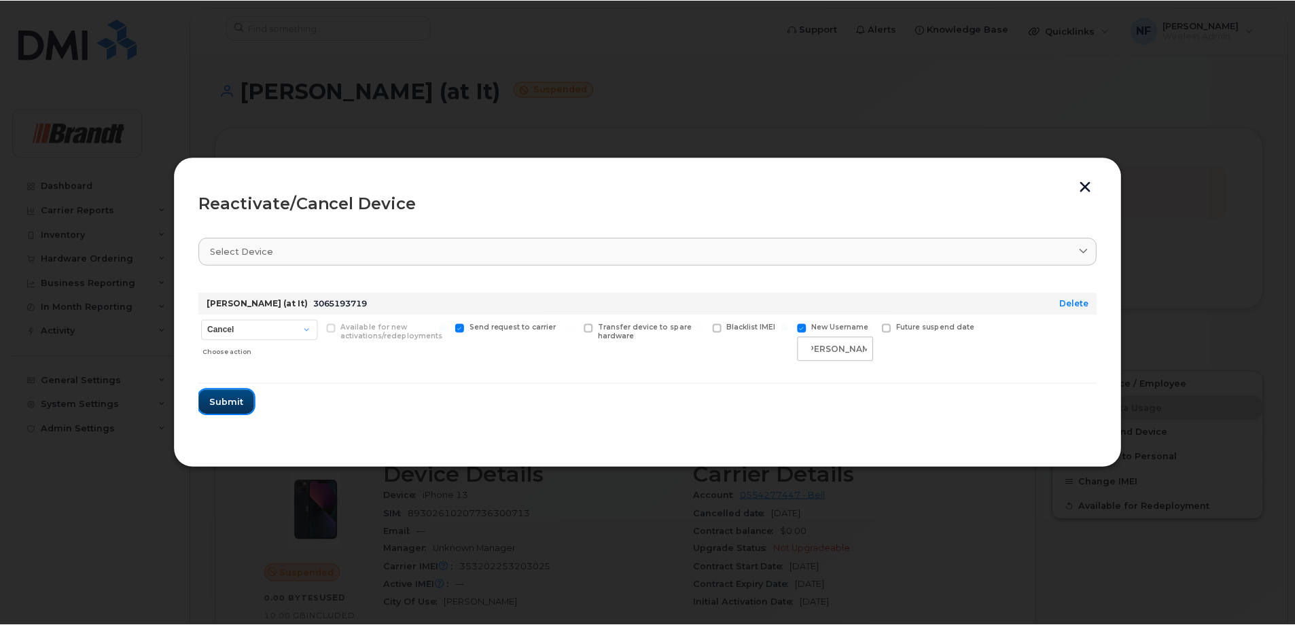
scroll to position [0, 0]
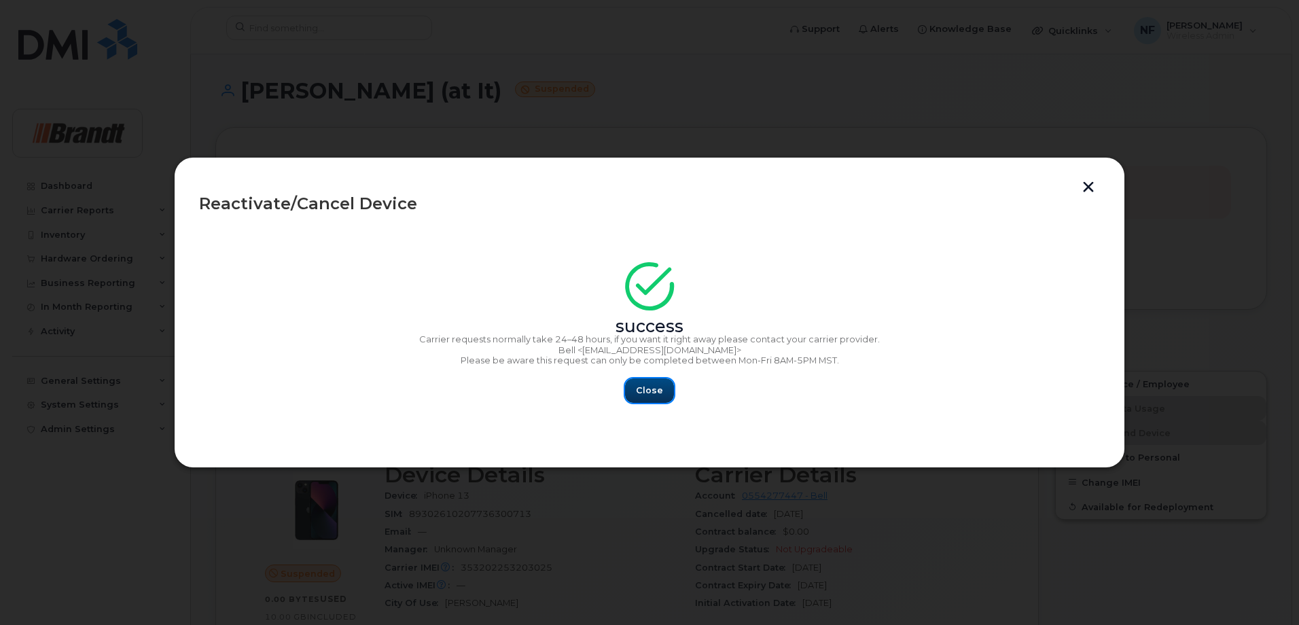
drag, startPoint x: 644, startPoint y: 394, endPoint x: 583, endPoint y: 355, distance: 72.4
click at [644, 393] on span "Close" at bounding box center [649, 390] width 27 height 13
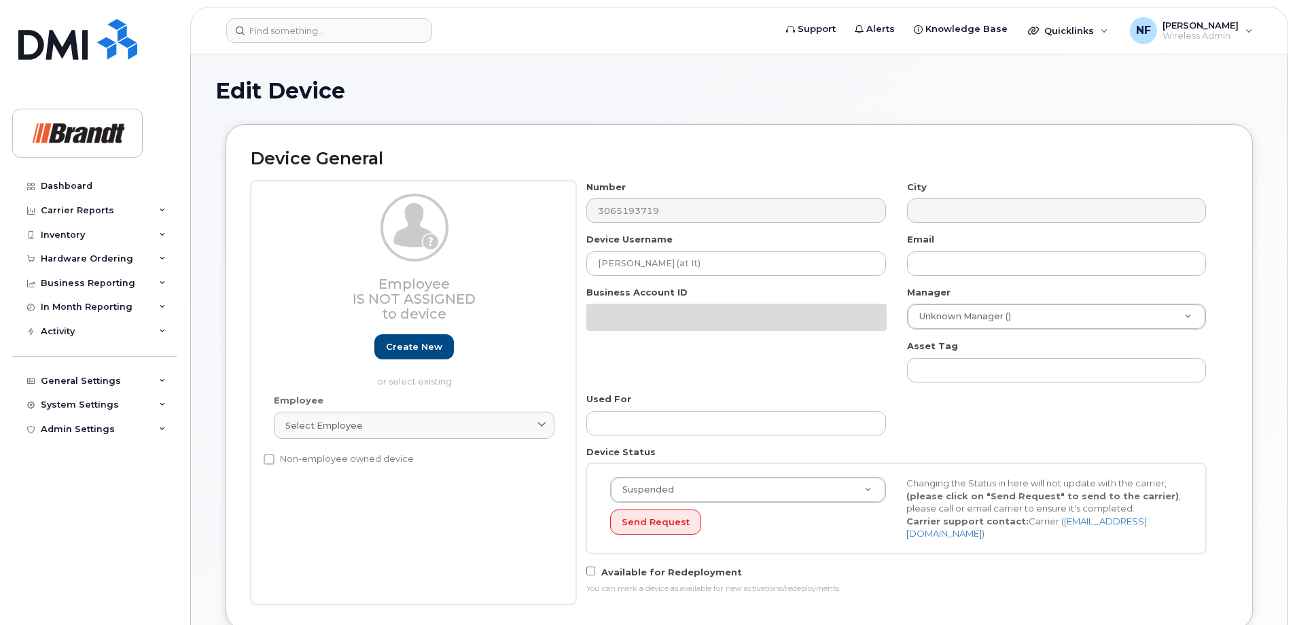
select select "33722384"
select select "34499151"
select select "35132258"
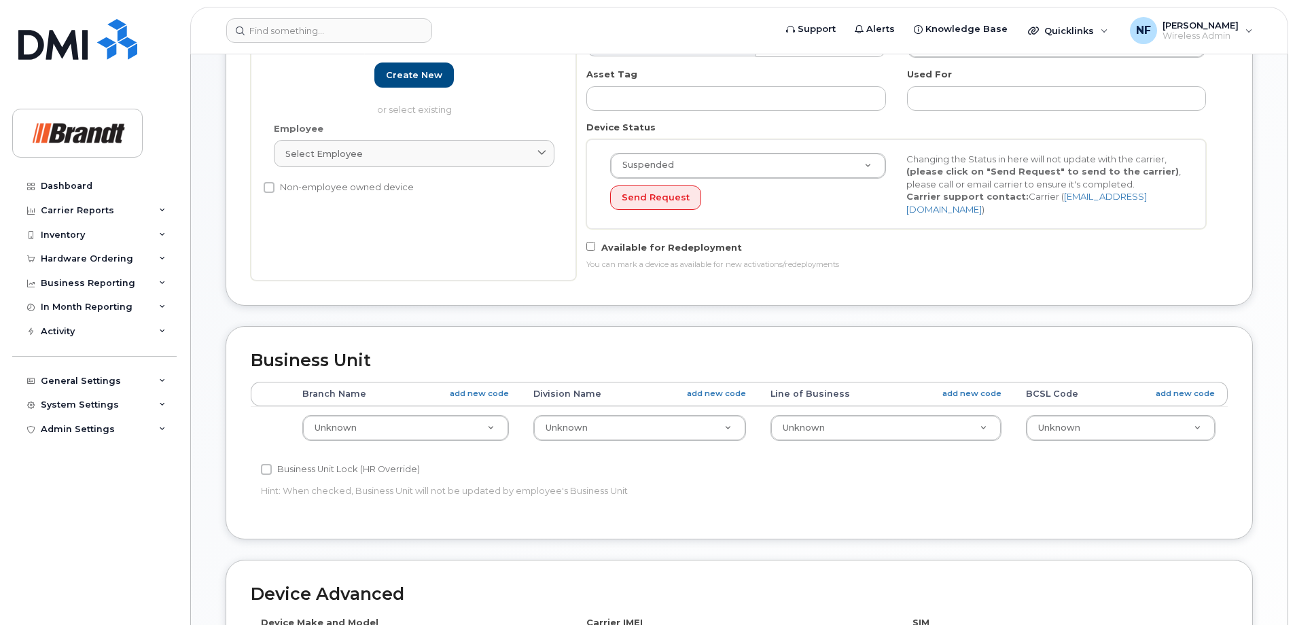
scroll to position [408, 0]
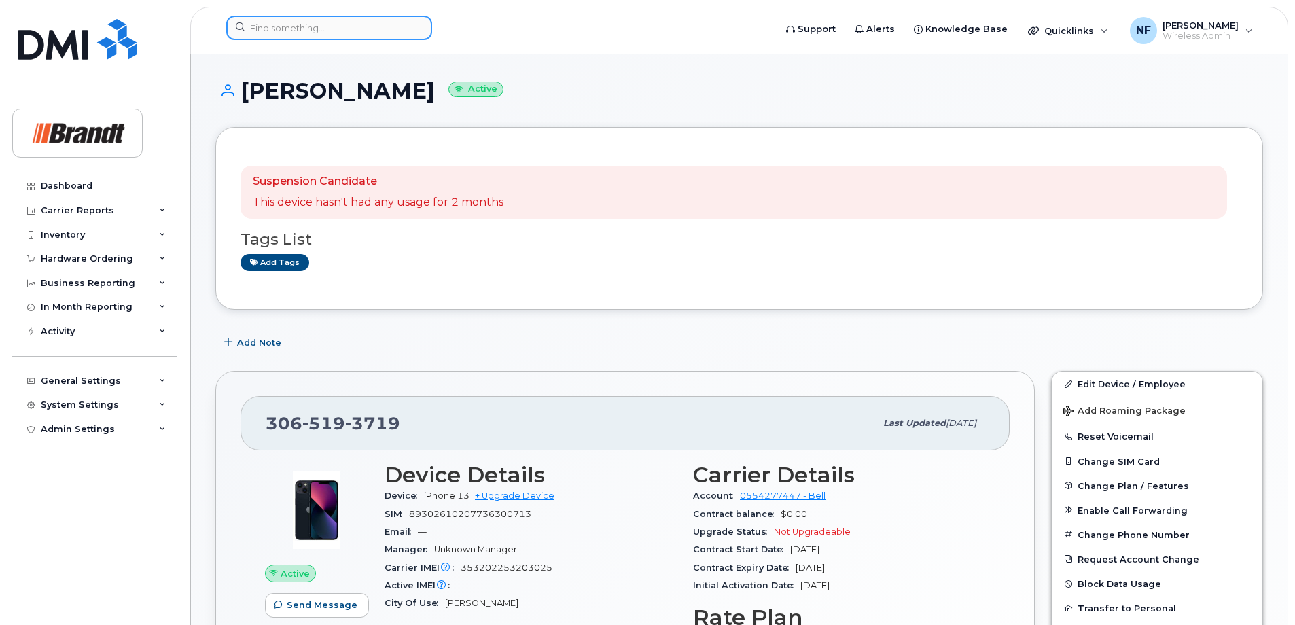
click at [319, 29] on input at bounding box center [329, 28] width 206 height 24
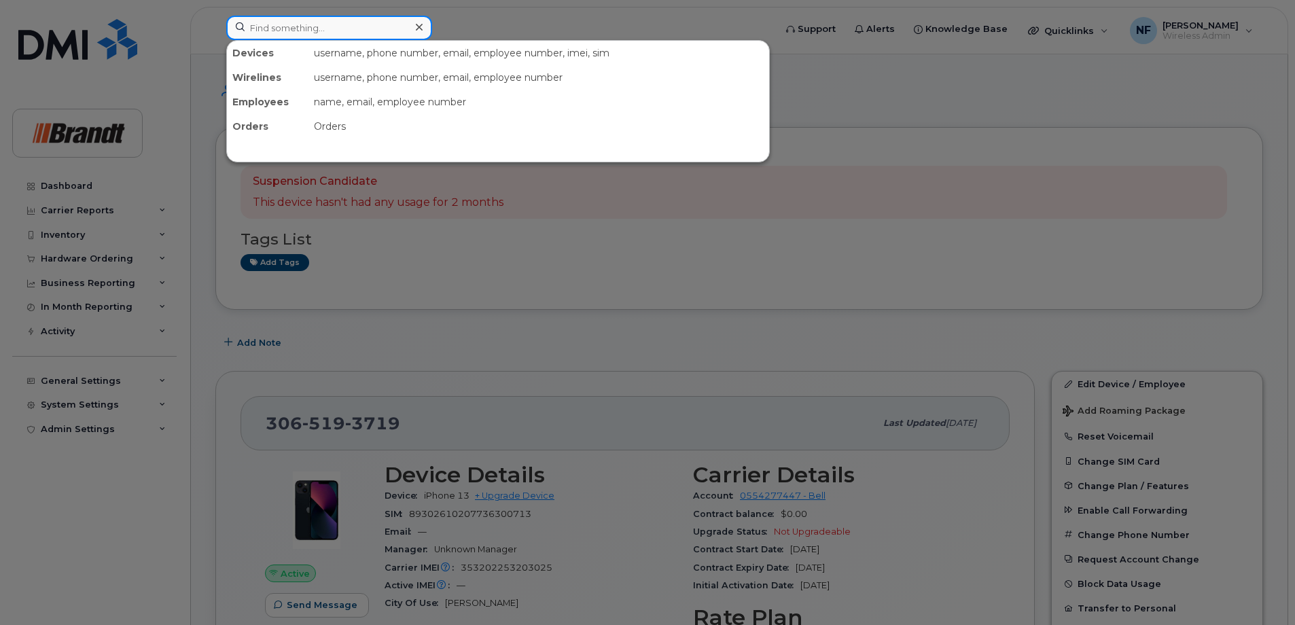
paste input "6729838047"
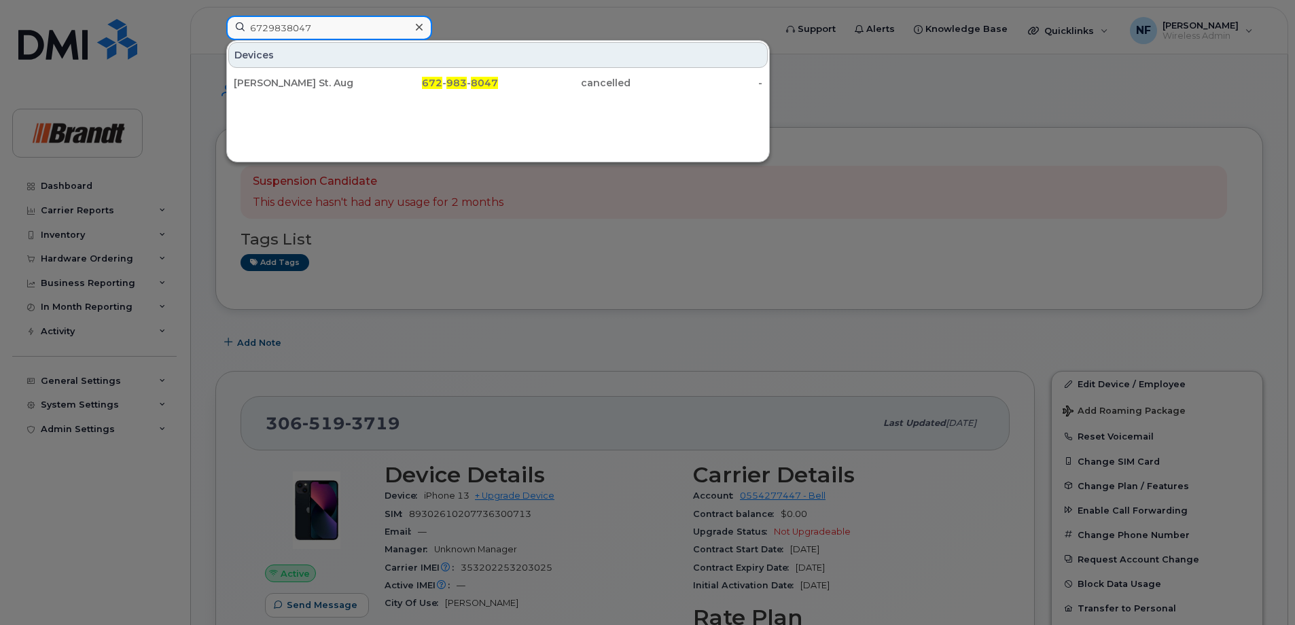
type input "6729838047"
click at [421, 29] on icon at bounding box center [419, 27] width 7 height 11
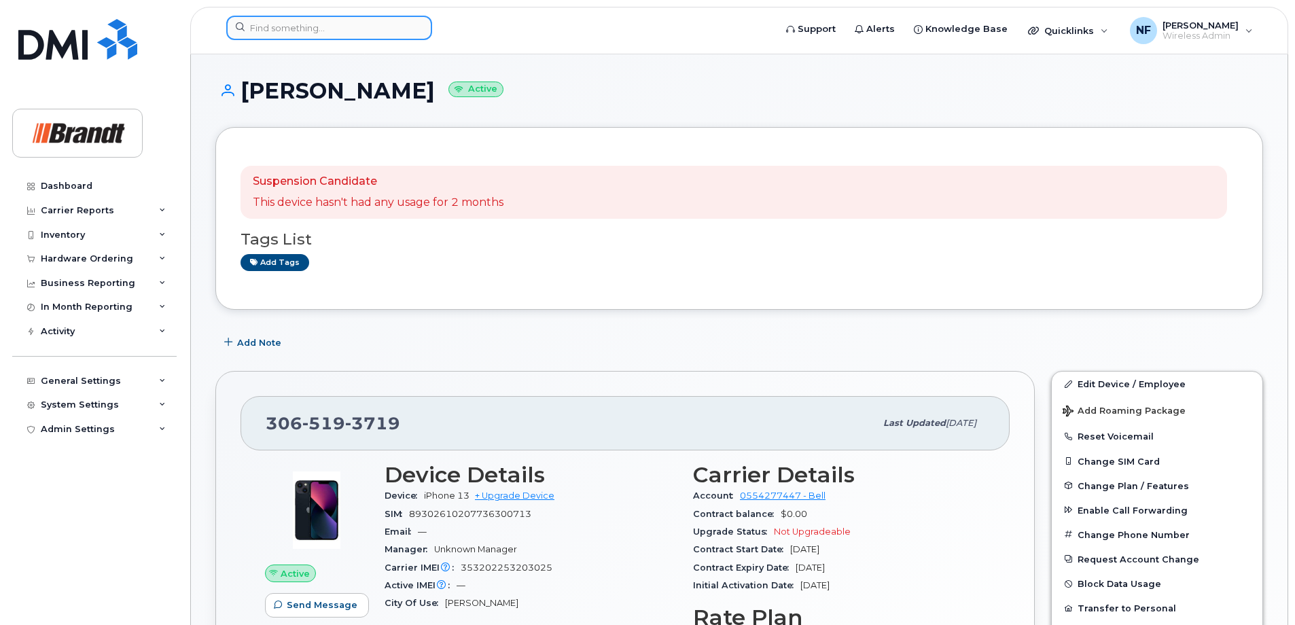
click at [388, 29] on input at bounding box center [329, 28] width 206 height 24
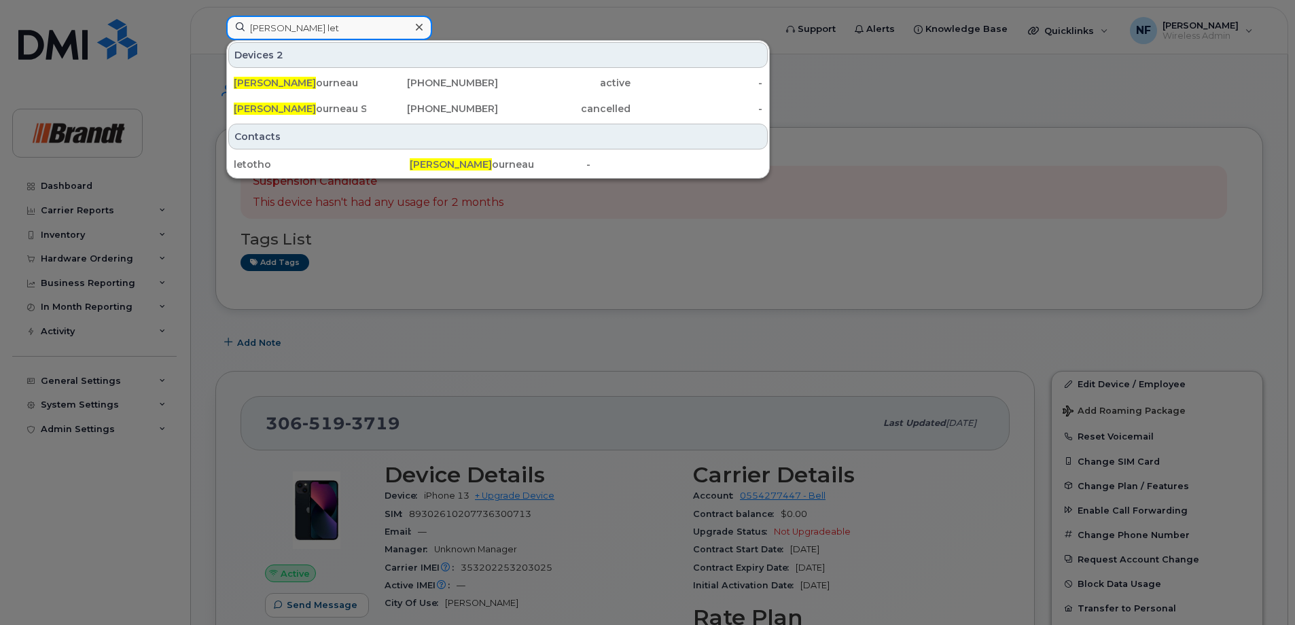
type input "thomas let"
click at [421, 26] on icon at bounding box center [419, 27] width 7 height 7
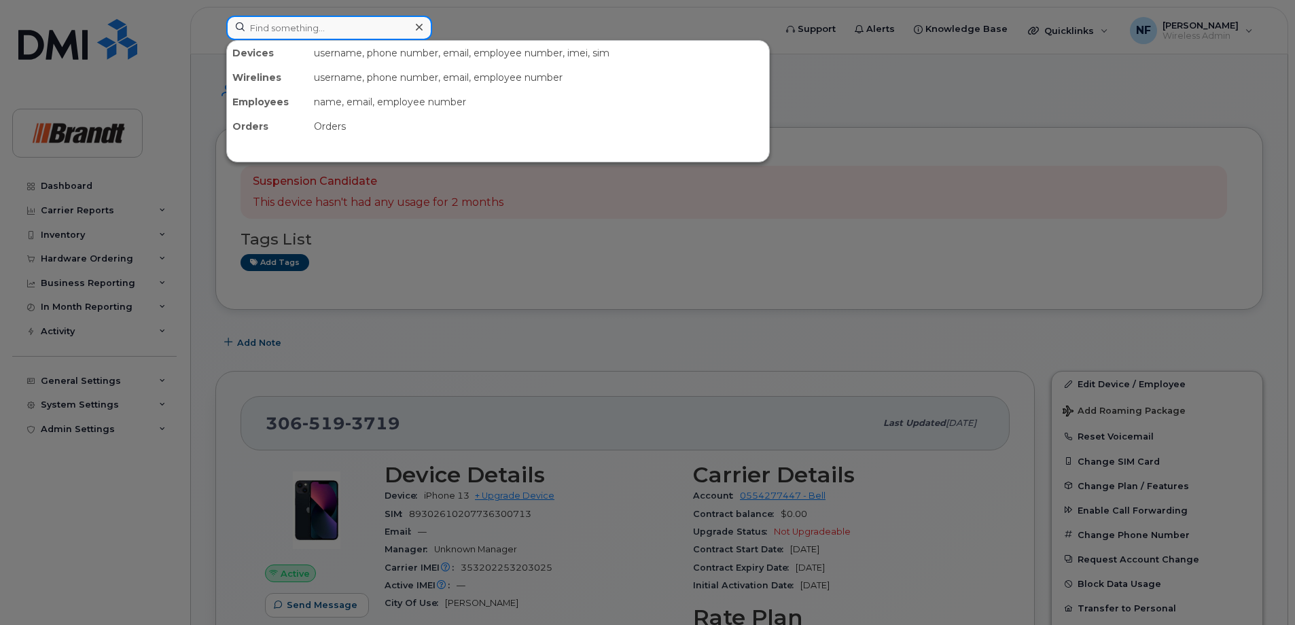
click at [399, 26] on input at bounding box center [329, 28] width 206 height 24
paste input "6729838047"
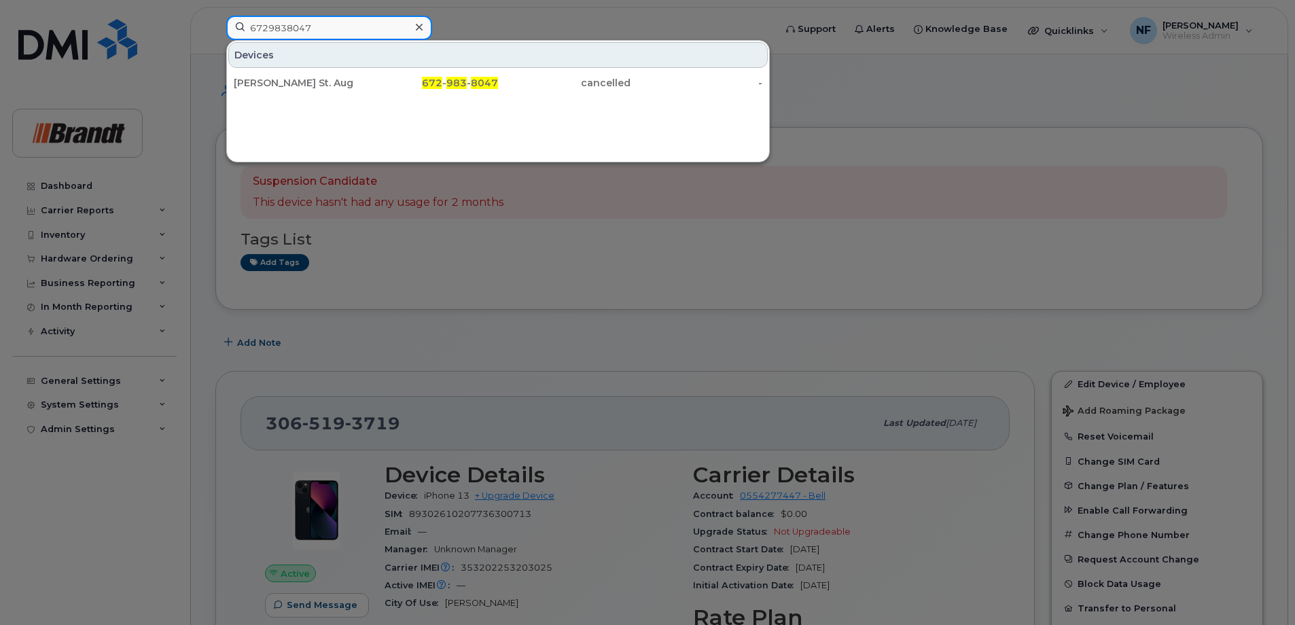
type input "6729838047"
click at [365, 89] on link "Thomas Letourneau St. Aug 672 - 983 - 8047 cancelled -" at bounding box center [497, 83] width 539 height 24
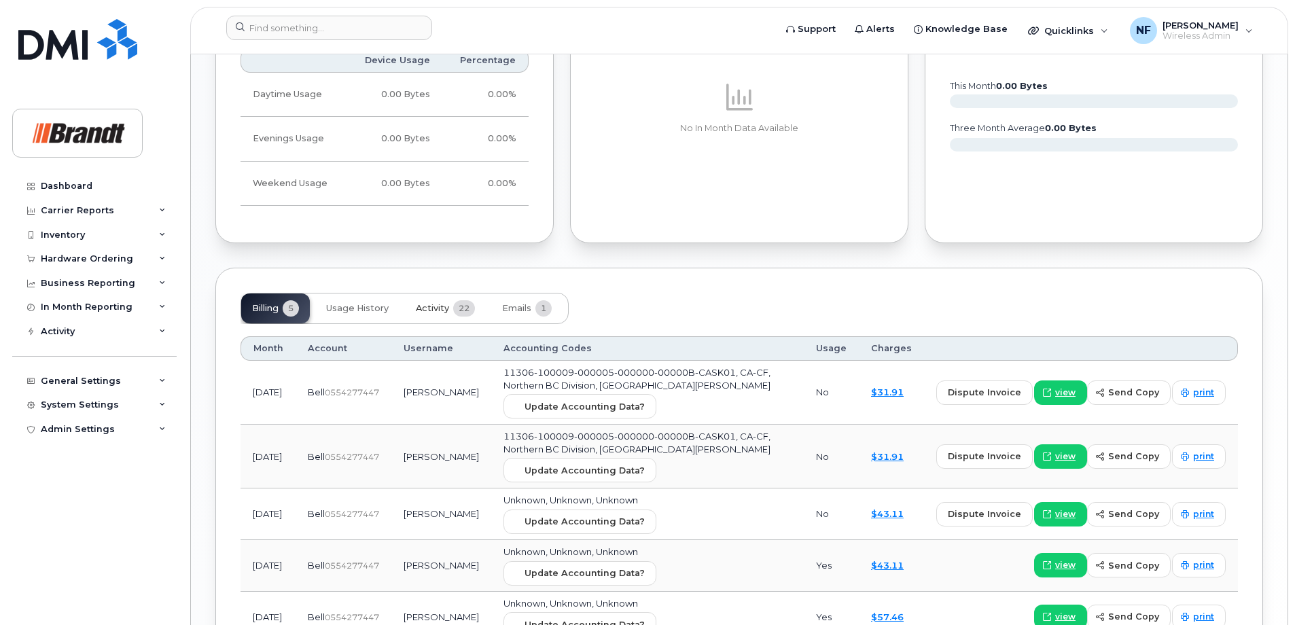
click at [452, 302] on button "Activity 22" at bounding box center [445, 308] width 81 height 30
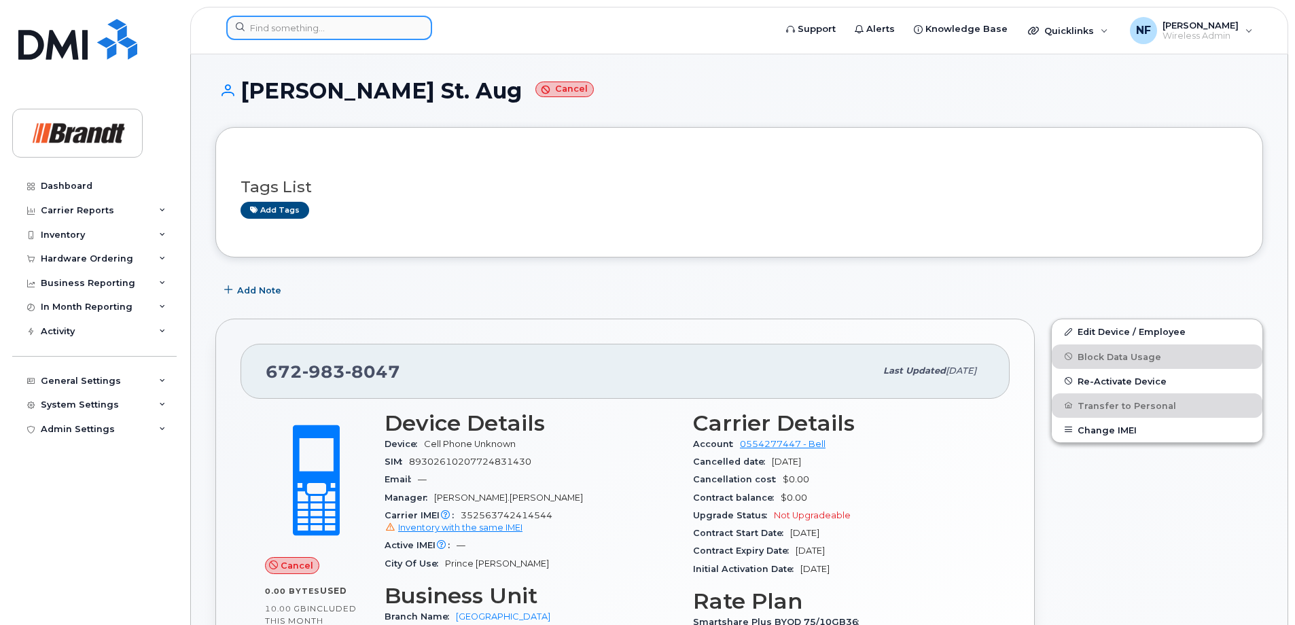
click at [385, 18] on input at bounding box center [329, 28] width 206 height 24
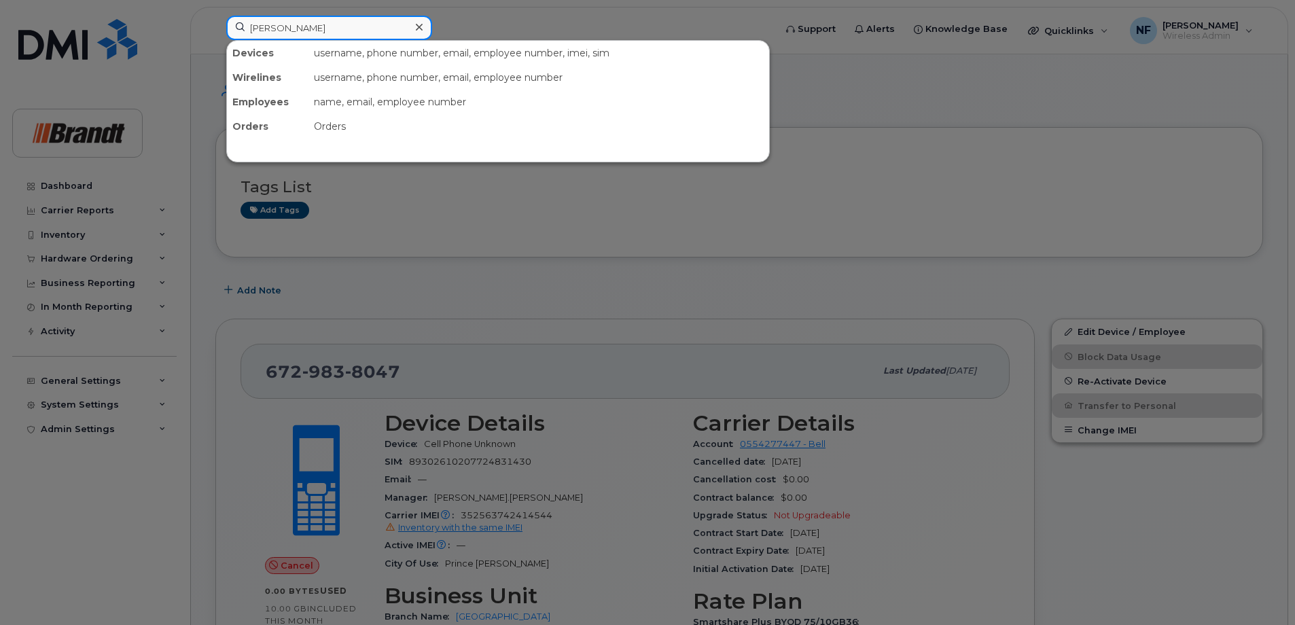
type input "[PERSON_NAME]"
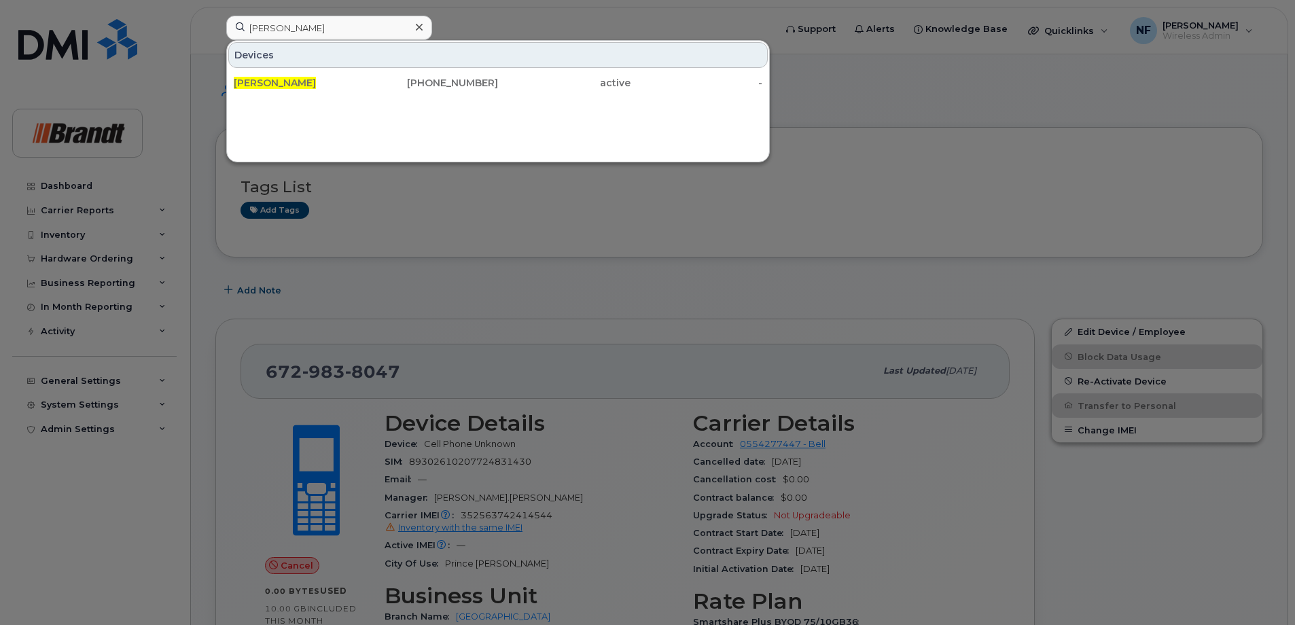
click at [400, 83] on div "[PHONE_NUMBER]" at bounding box center [432, 83] width 132 height 14
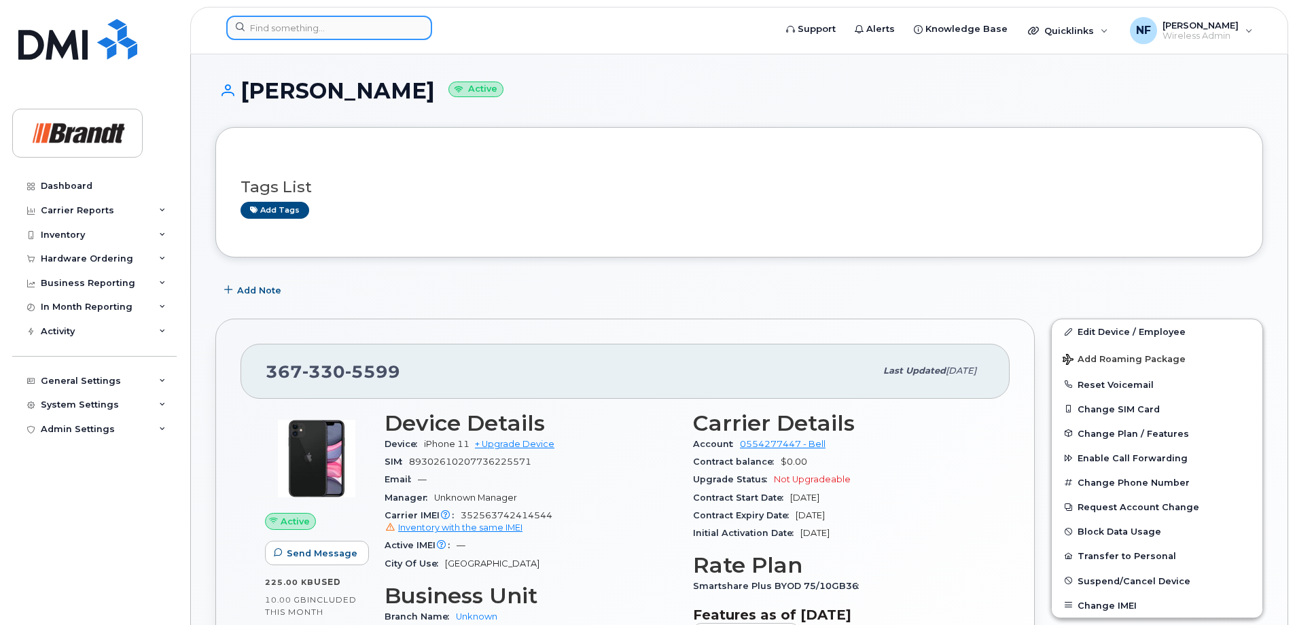
click at [366, 29] on input at bounding box center [329, 28] width 206 height 24
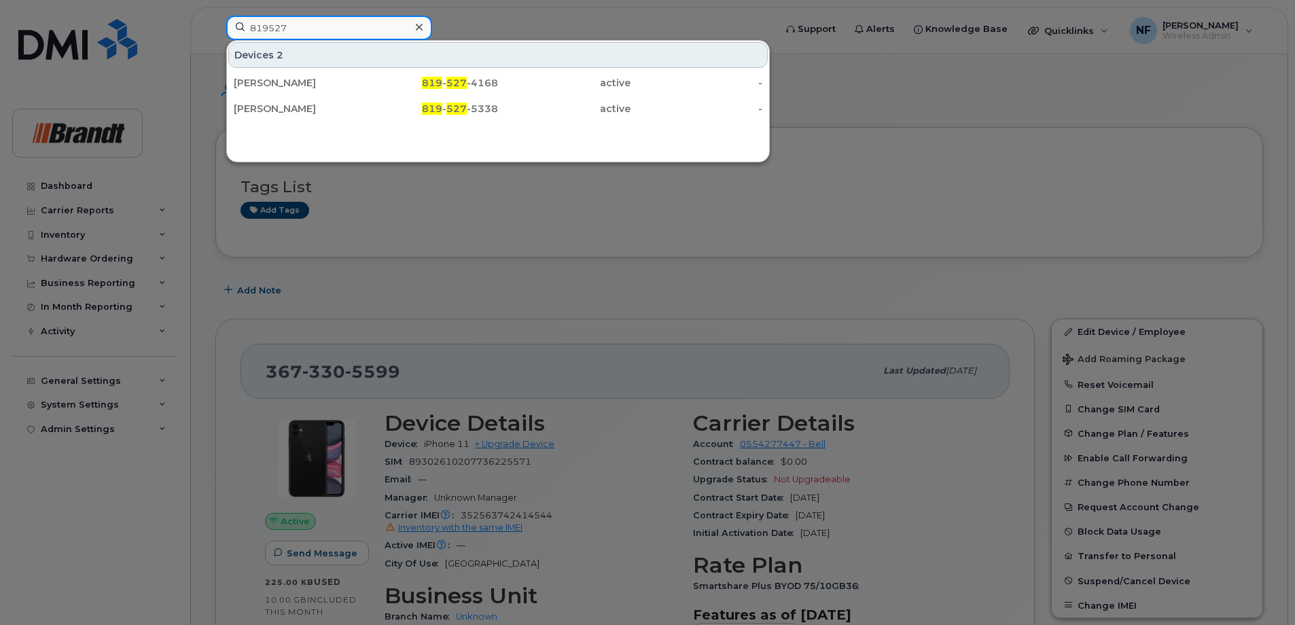
type input "819527"
click at [422, 28] on icon at bounding box center [419, 27] width 7 height 11
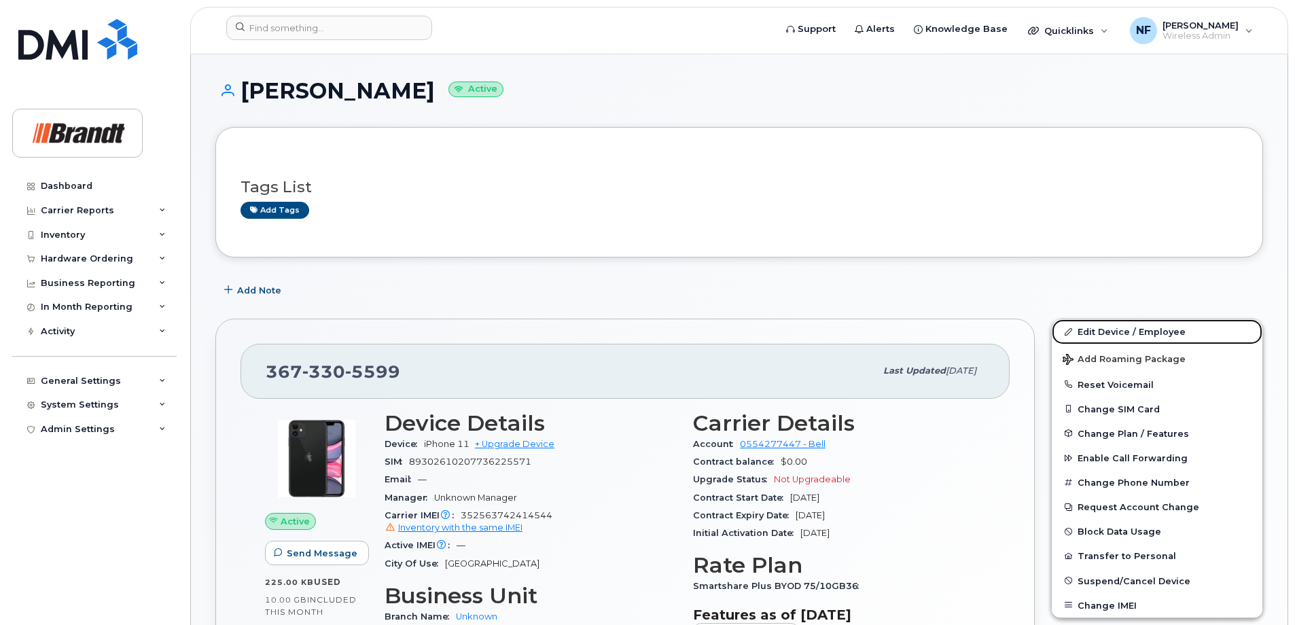
click at [1099, 330] on link "Edit Device / Employee" at bounding box center [1157, 331] width 211 height 24
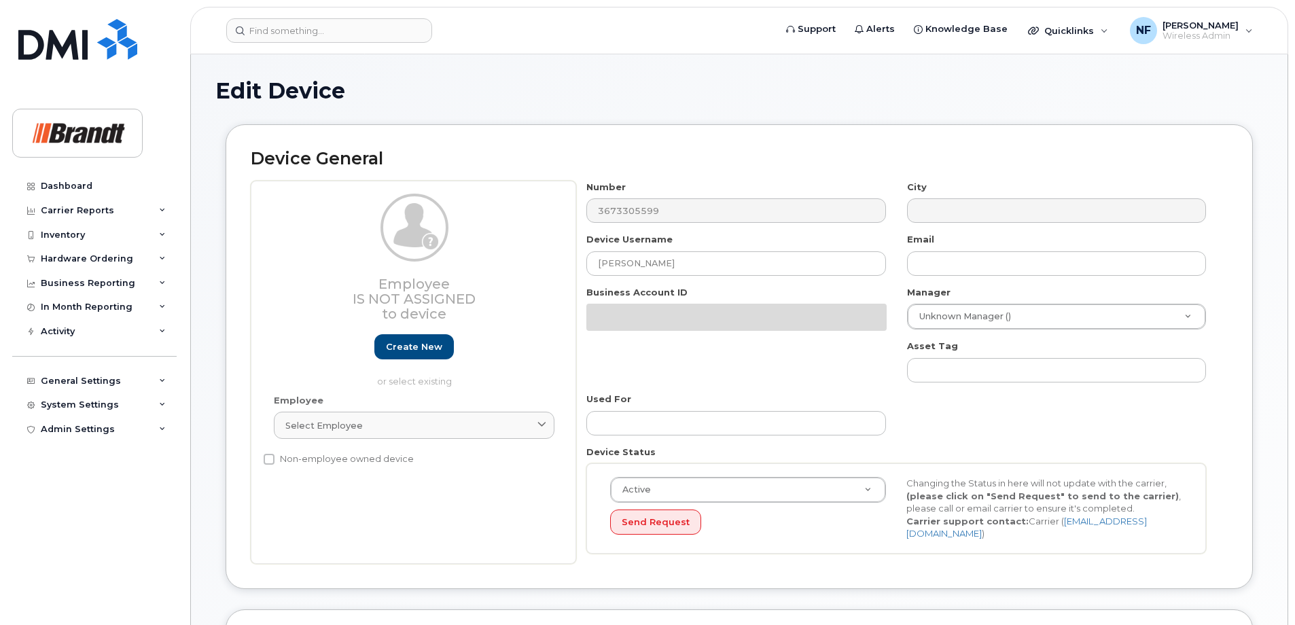
select select "33722384"
select select "34499151"
select select "35132258"
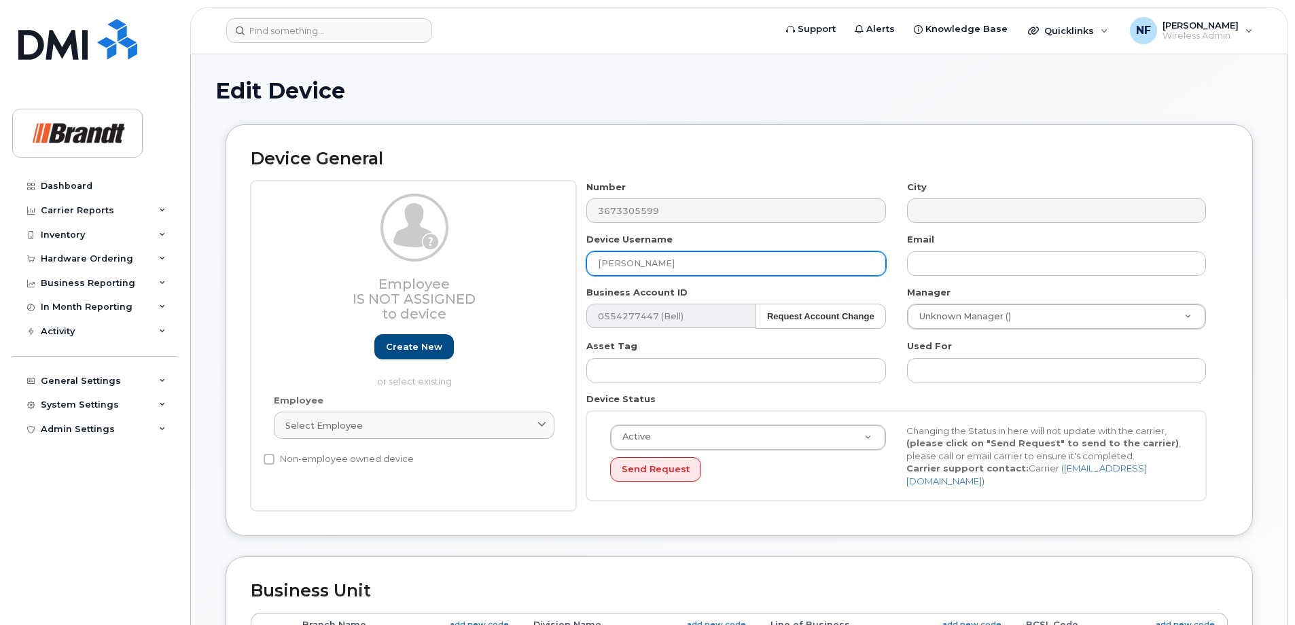
drag, startPoint x: 629, startPoint y: 267, endPoint x: 581, endPoint y: 267, distance: 48.2
click at [581, 267] on div "Device Username [PERSON_NAME]" at bounding box center [736, 254] width 320 height 43
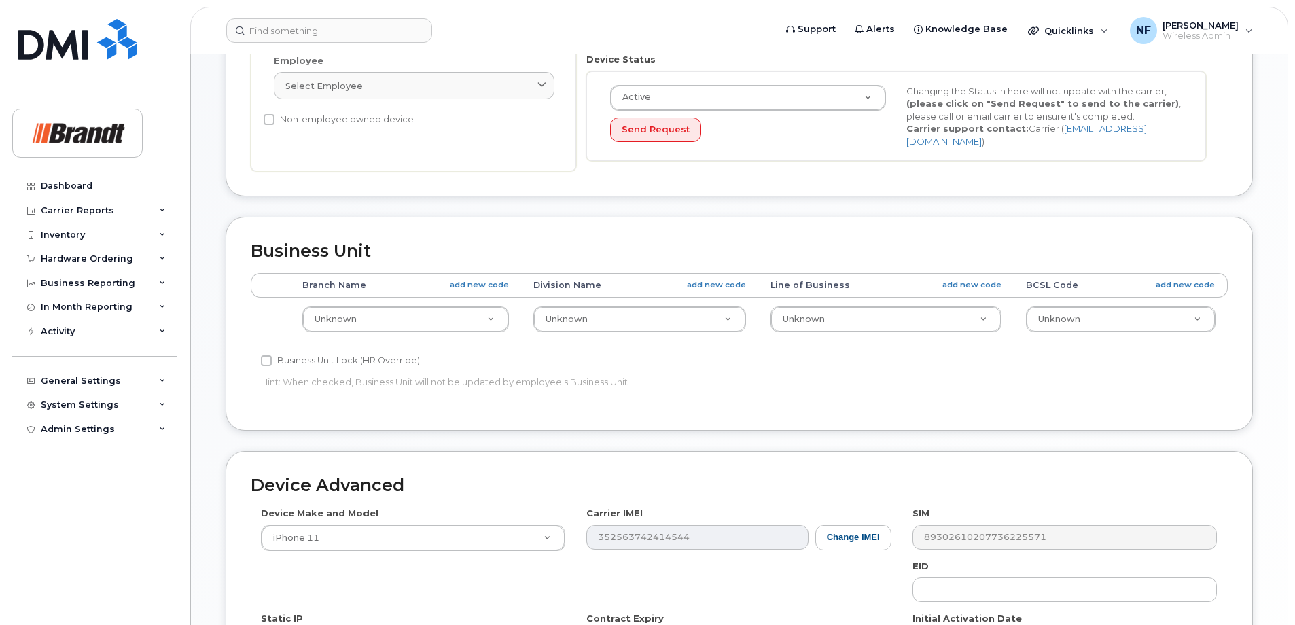
scroll to position [565, 0]
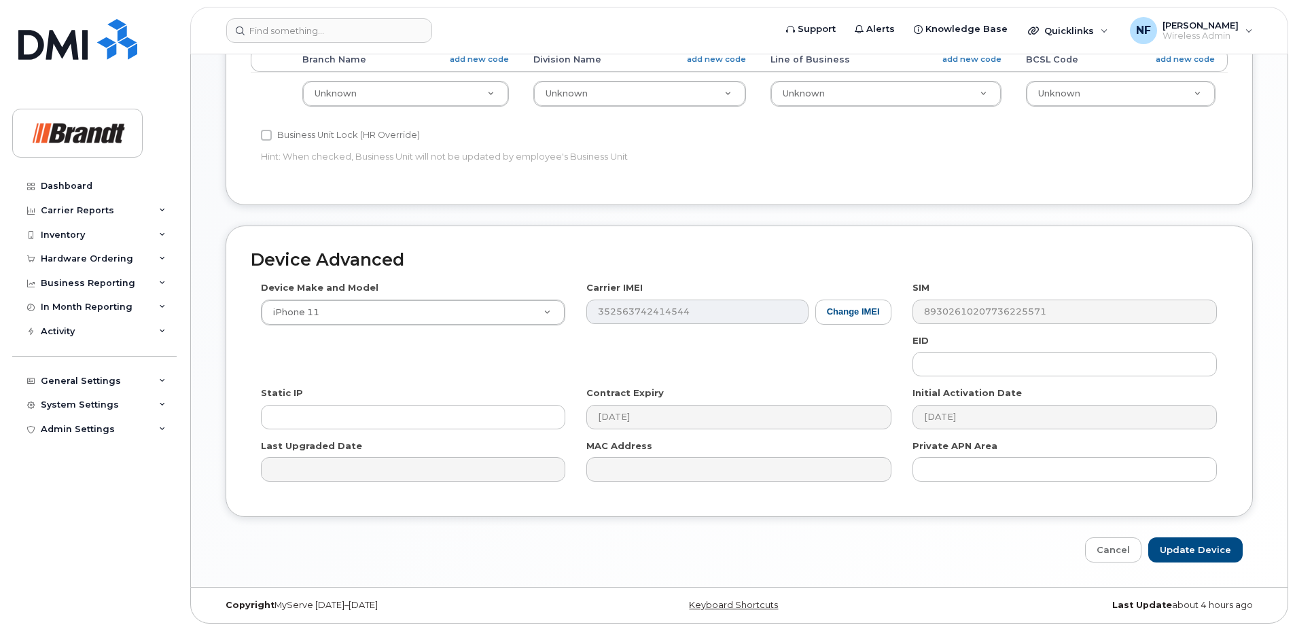
type input "Thomas Letourneau St Augustin"
click at [1188, 539] on input "Update Device" at bounding box center [1195, 549] width 94 height 25
type input "Saving..."
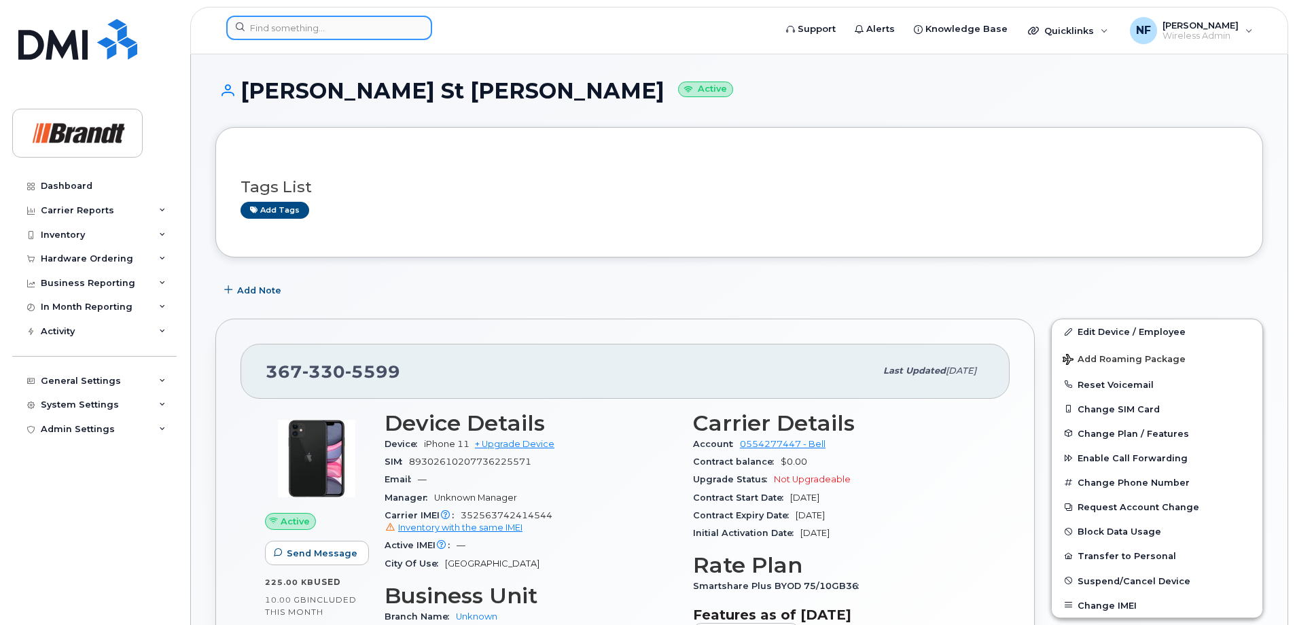
click at [318, 18] on input at bounding box center [329, 28] width 206 height 24
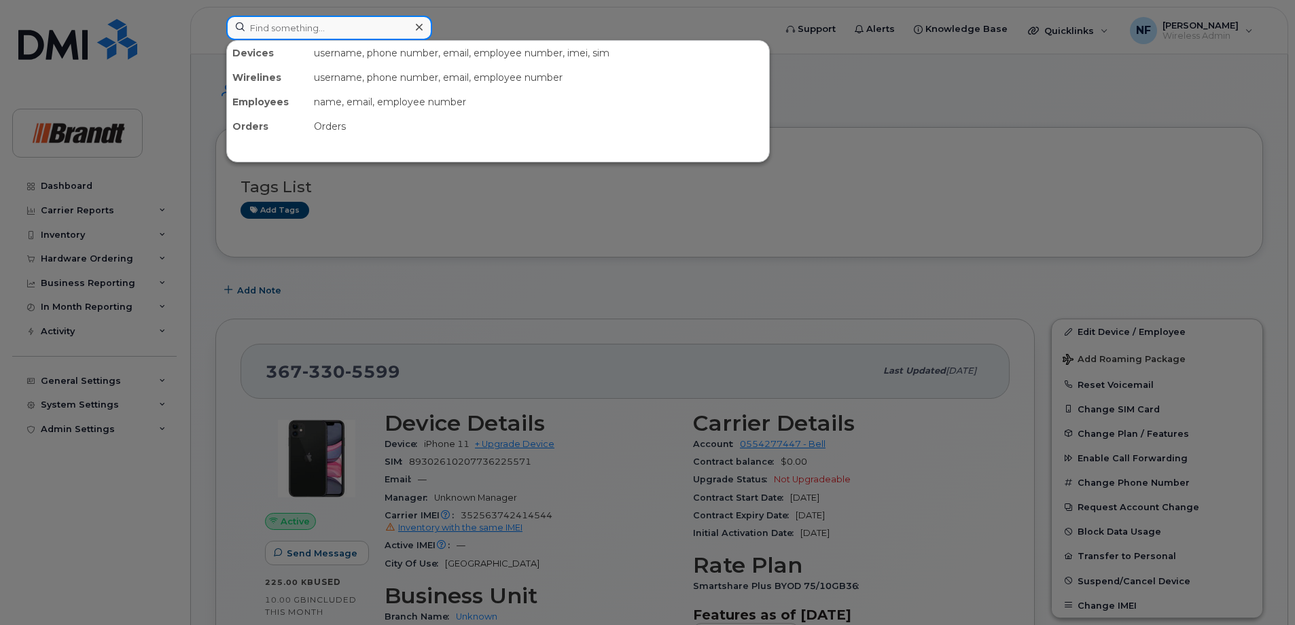
paste input "4035864207"
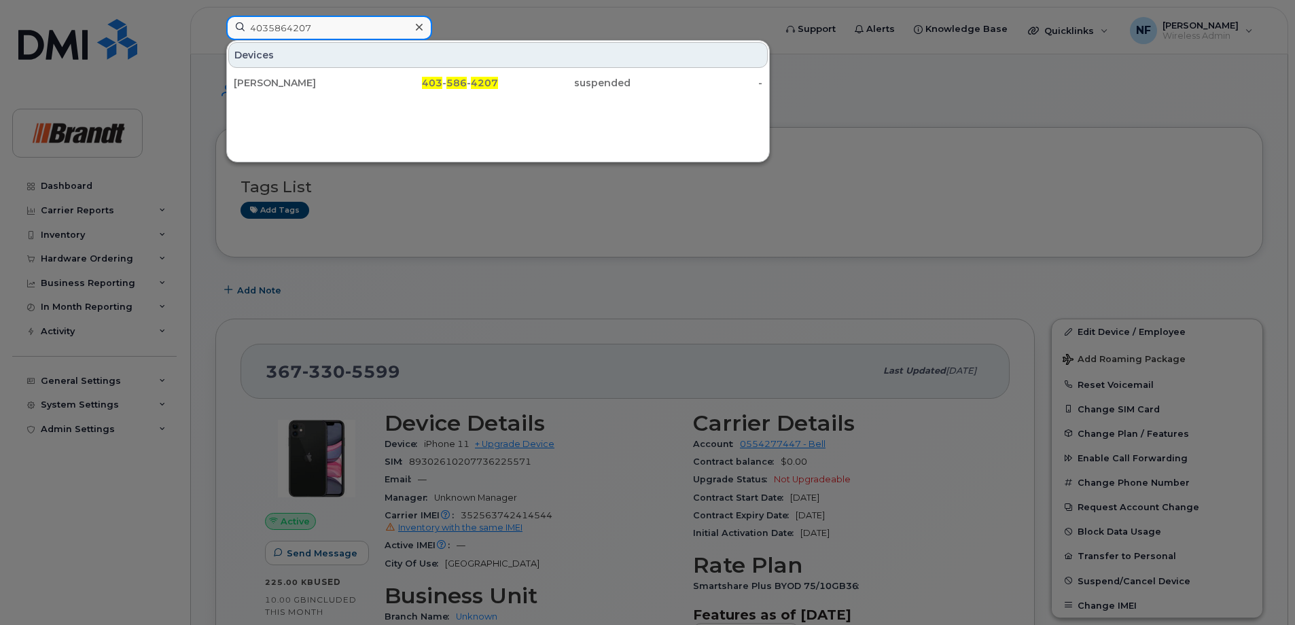
type input "4035864207"
click at [413, 26] on div at bounding box center [419, 28] width 20 height 20
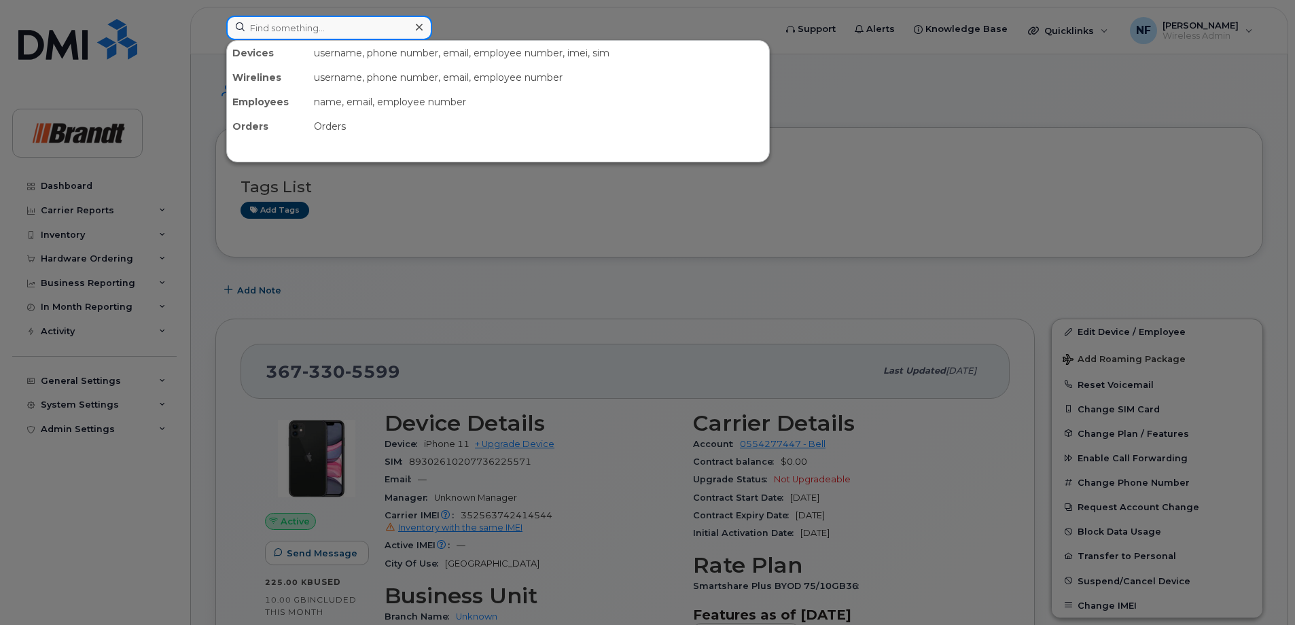
click at [410, 26] on div at bounding box center [329, 28] width 206 height 24
paste input "3065192183"
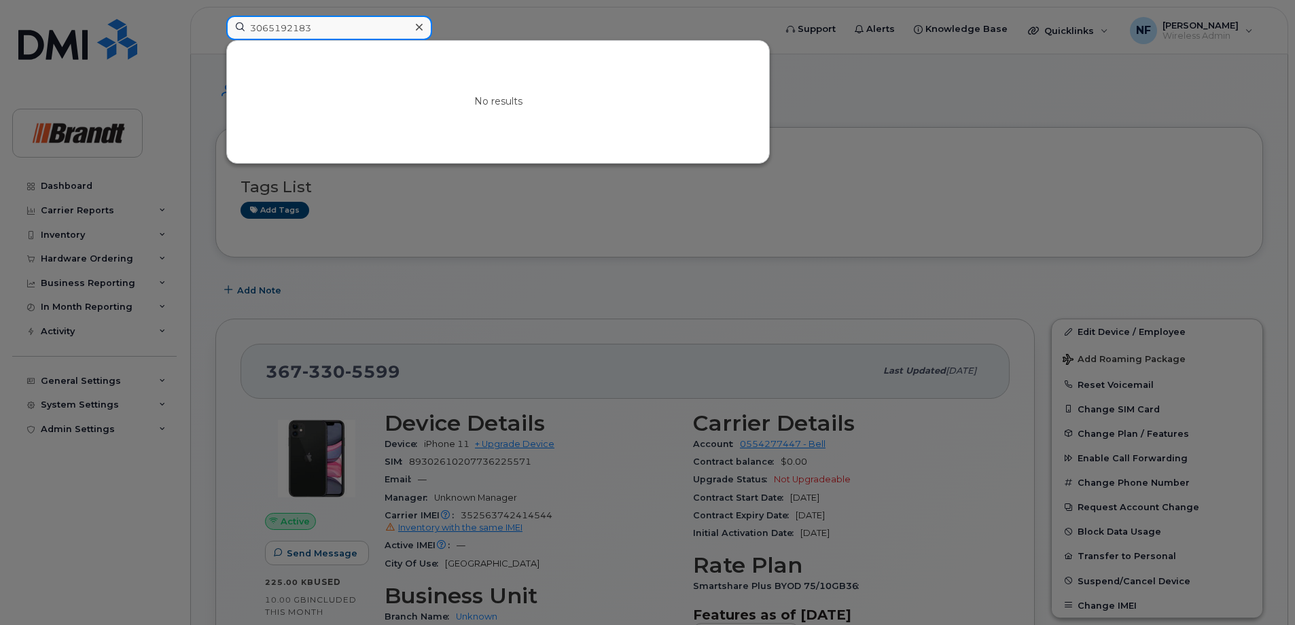
type input "3065192183"
click at [417, 24] on icon at bounding box center [419, 27] width 7 height 11
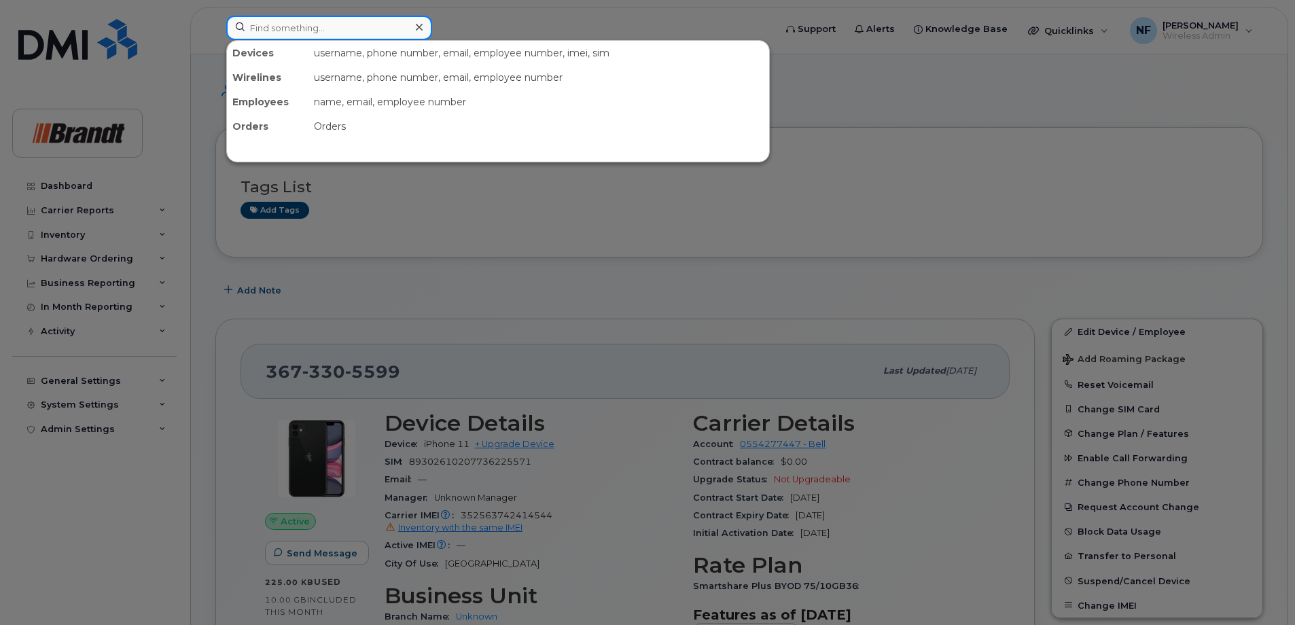
click at [416, 24] on div at bounding box center [329, 28] width 206 height 24
click at [389, 34] on input at bounding box center [329, 28] width 206 height 24
paste input "4035864207"
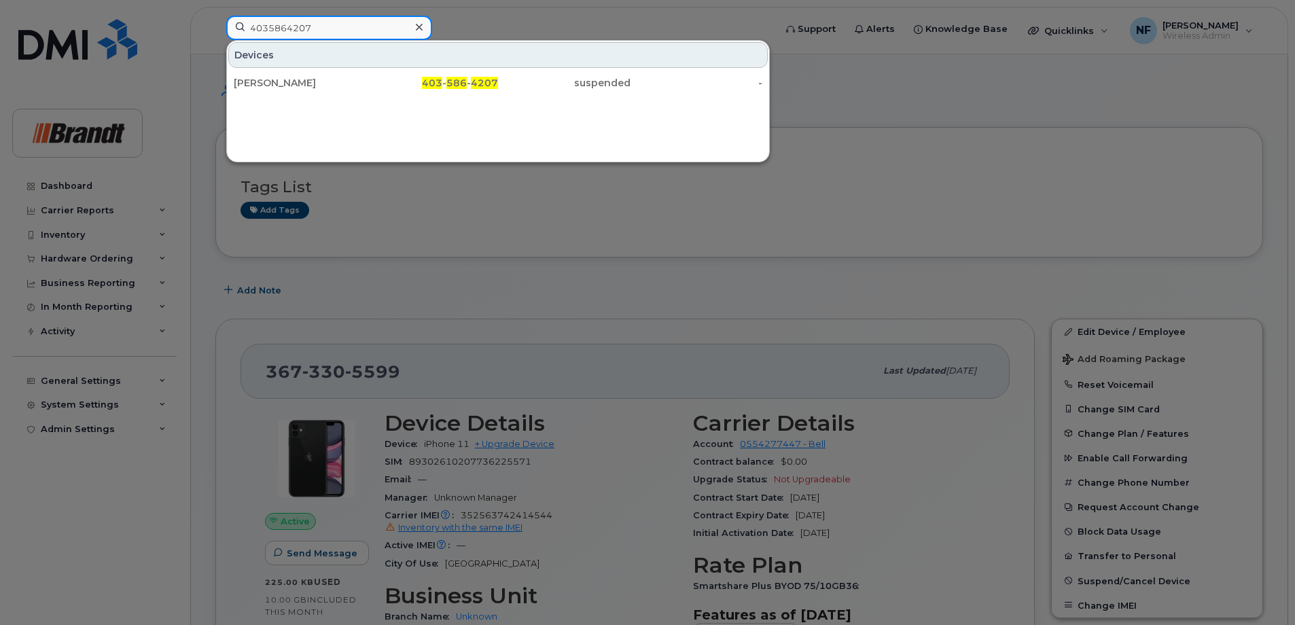
type input "4035864207"
click at [361, 77] on div "[PERSON_NAME]" at bounding box center [300, 83] width 132 height 14
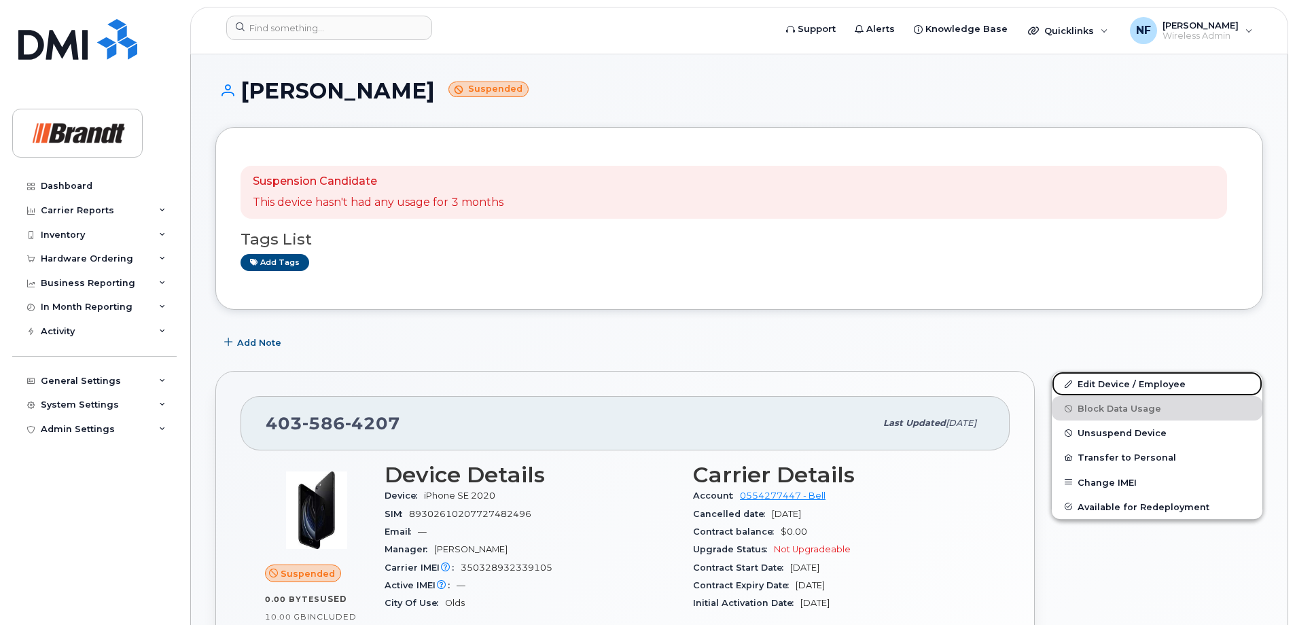
click at [1124, 382] on link "Edit Device / Employee" at bounding box center [1157, 384] width 211 height 24
click at [1099, 433] on span "Unsuspend Device" at bounding box center [1121, 433] width 89 height 10
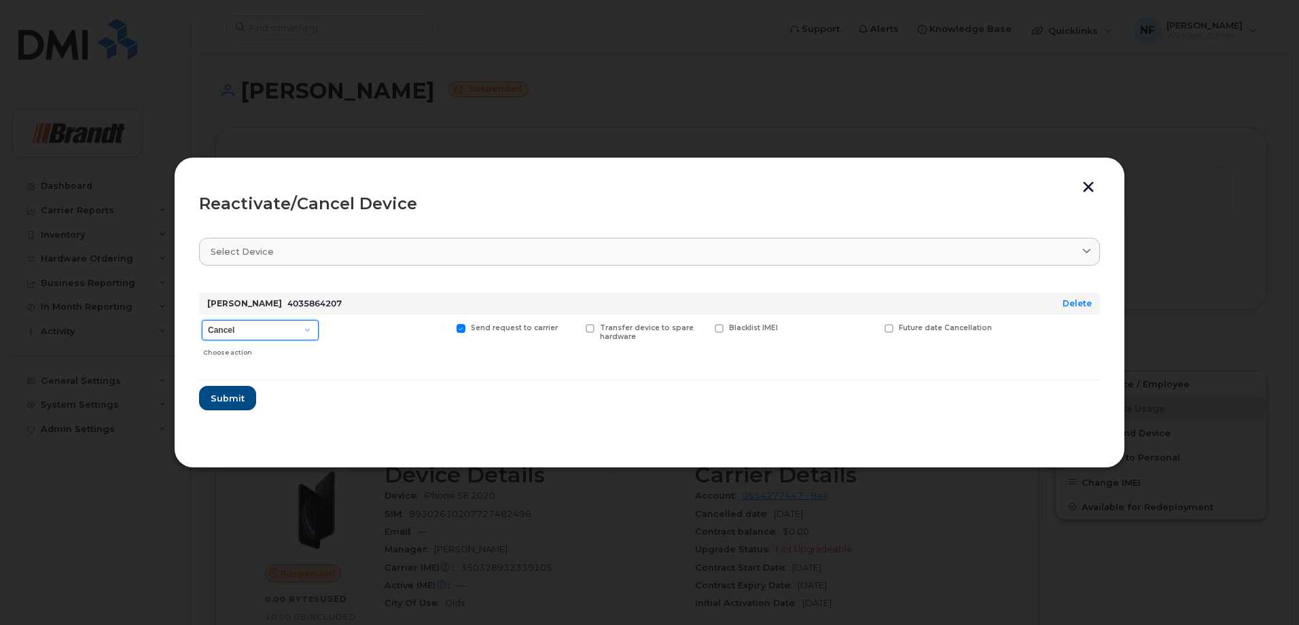
drag, startPoint x: 279, startPoint y: 332, endPoint x: 285, endPoint y: 340, distance: 10.2
click at [279, 332] on select "Cancel Suspend - Extend Suspension Reactivate" at bounding box center [260, 330] width 117 height 20
select select "[object Object]"
click at [202, 320] on select "Cancel Suspend - Extend Suspension Reactivate" at bounding box center [260, 330] width 117 height 20
click at [815, 326] on span "New Username" at bounding box center [842, 327] width 57 height 9
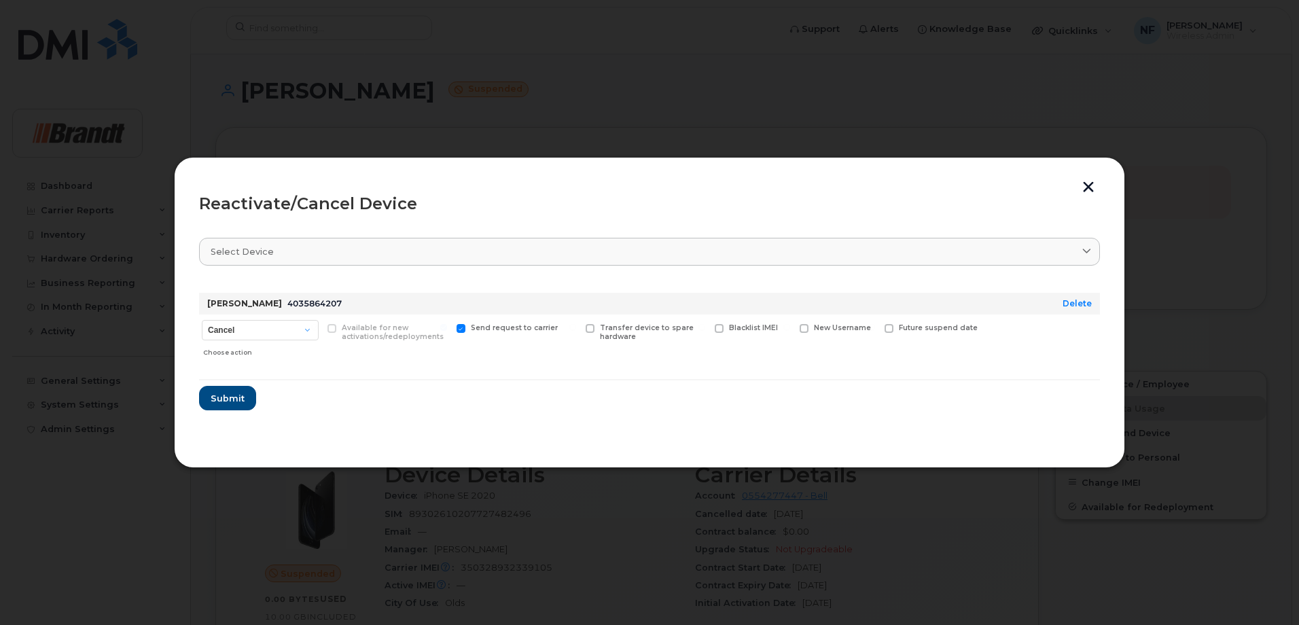
click at [790, 326] on input "New Username" at bounding box center [786, 327] width 7 height 7
checkbox input "true"
click at [834, 353] on input "text" at bounding box center [838, 349] width 76 height 24
type input "Sudbury T&T Service On Call"
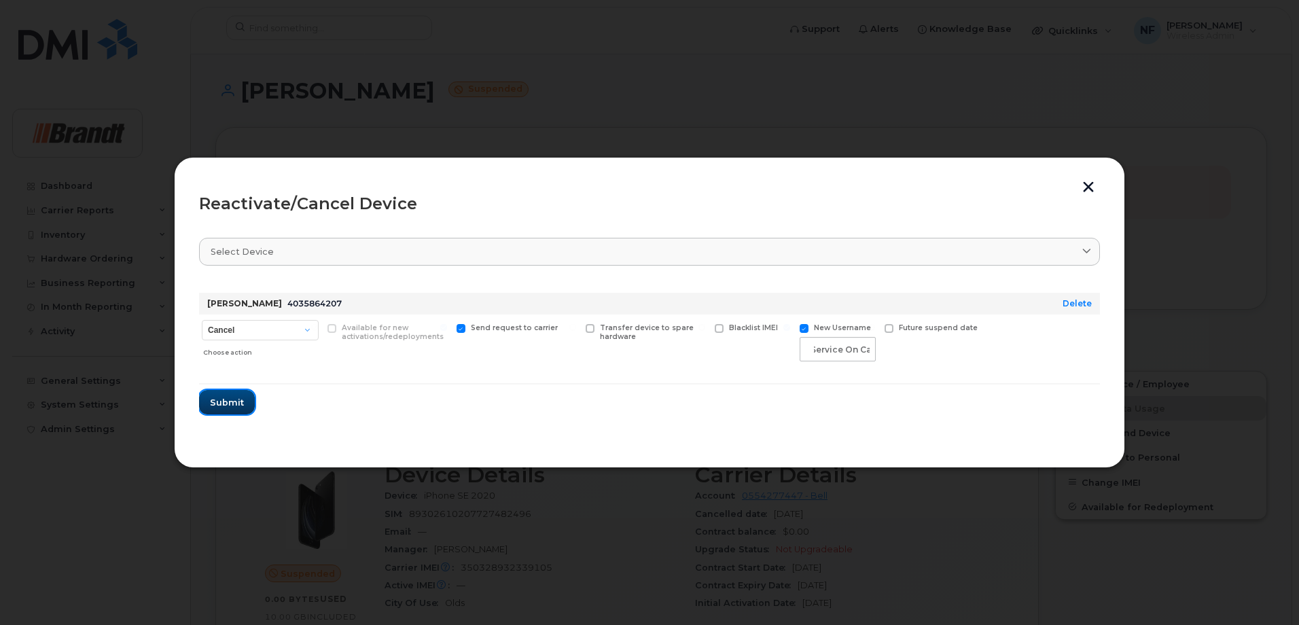
click at [226, 399] on span "Submit" at bounding box center [227, 402] width 34 height 13
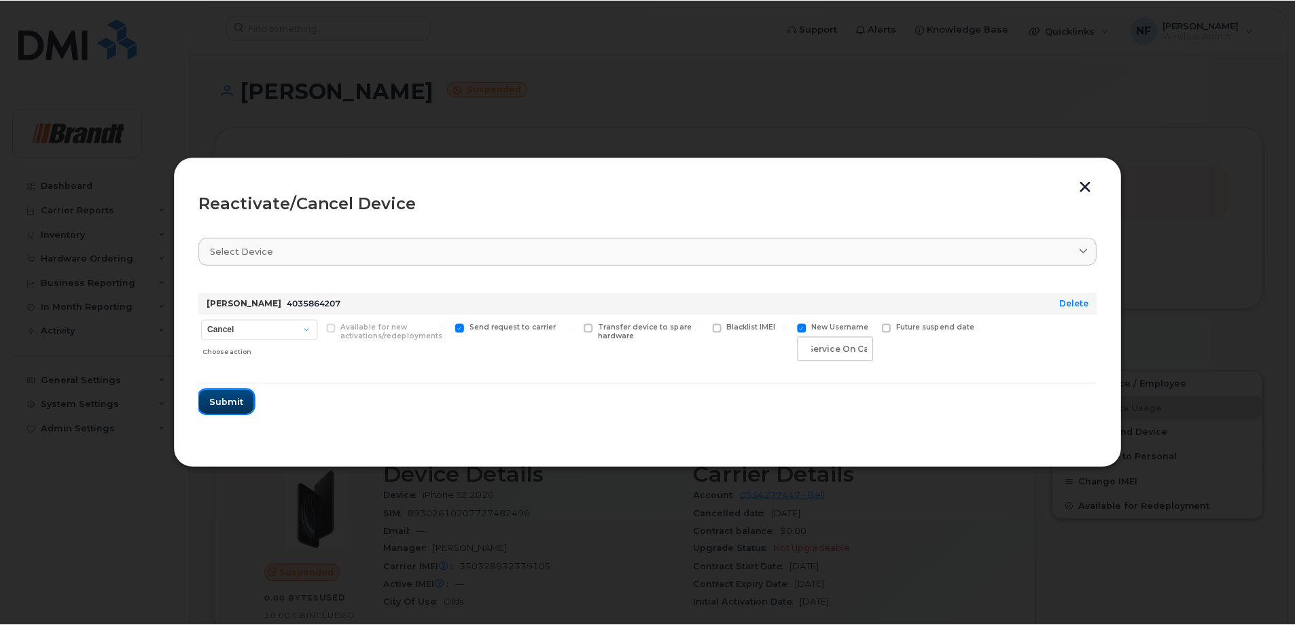
scroll to position [0, 0]
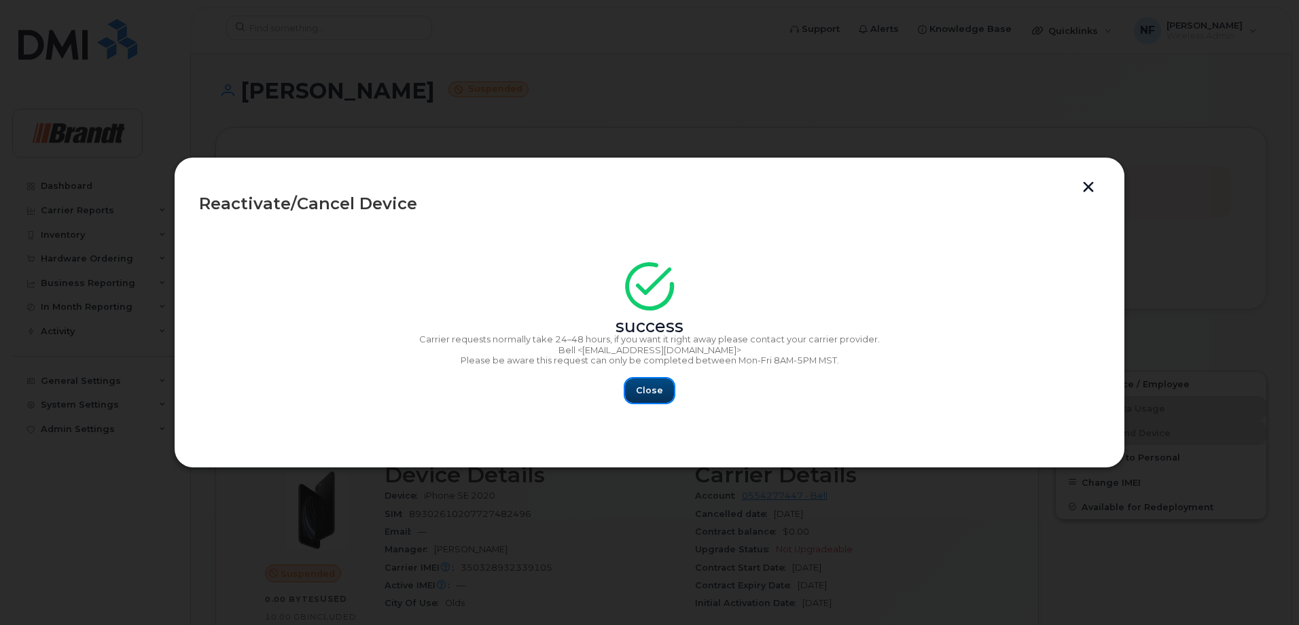
click at [641, 382] on button "Close" at bounding box center [649, 390] width 49 height 24
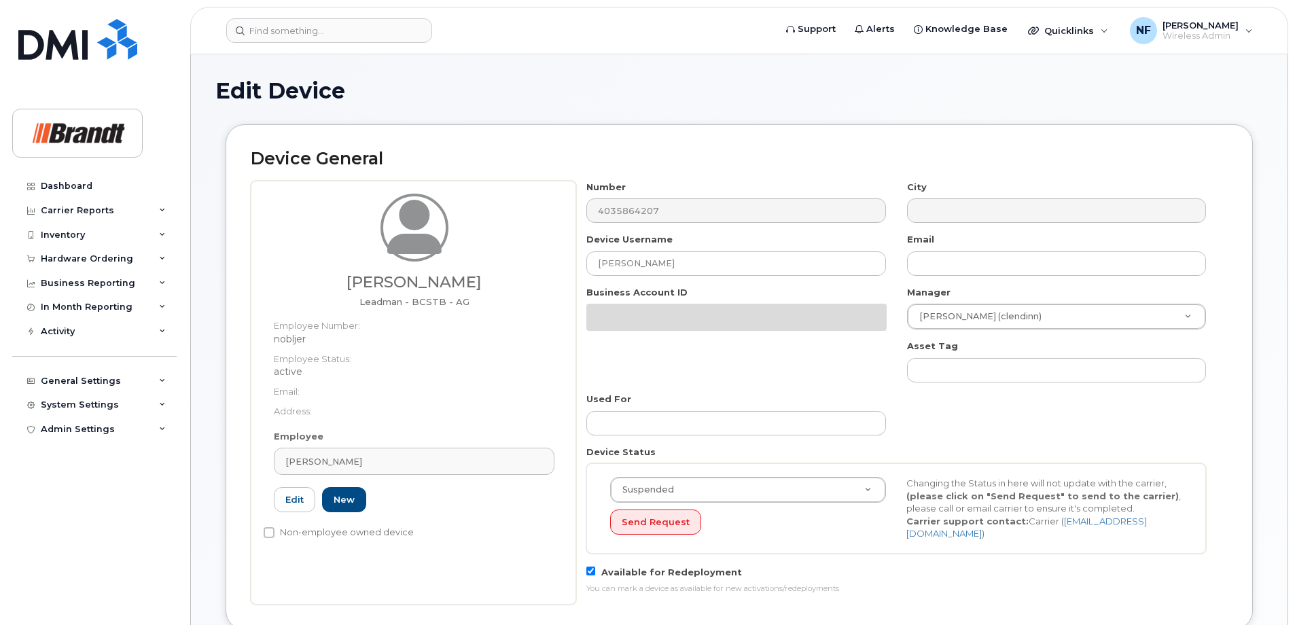
select select "34499227"
select select "35155014"
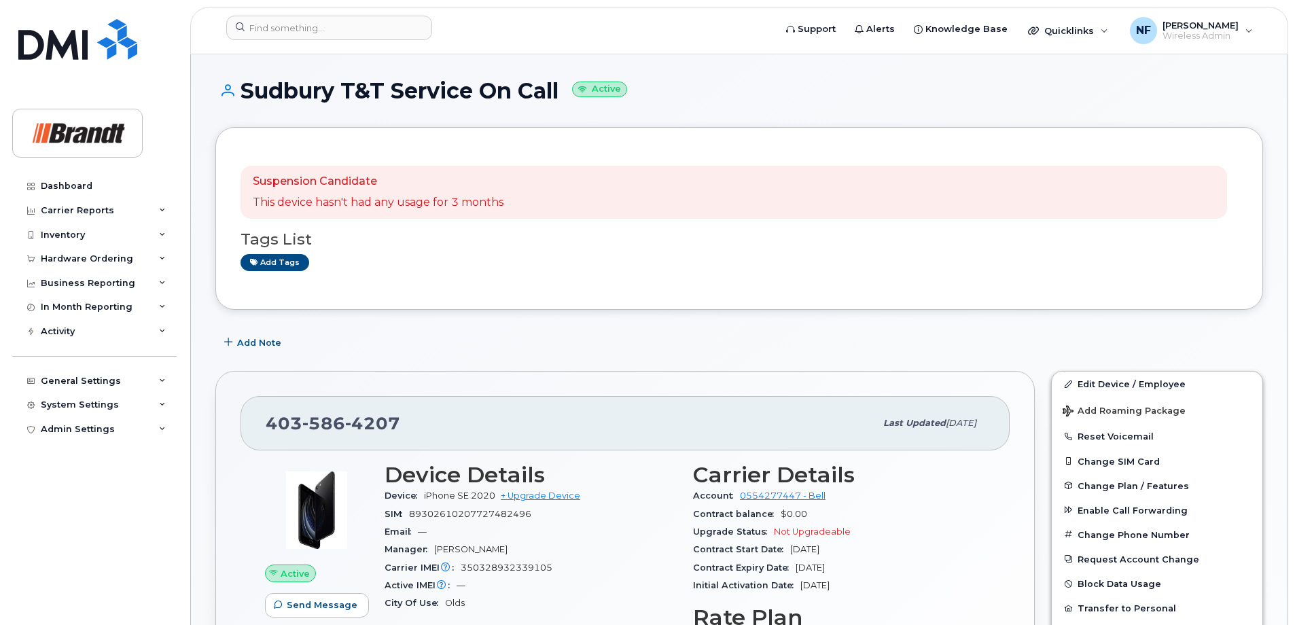
click at [366, 422] on span "4207" at bounding box center [372, 423] width 55 height 20
copy span "[PHONE_NUMBER]"
click at [365, 412] on div "[PHONE_NUMBER]" at bounding box center [570, 423] width 609 height 29
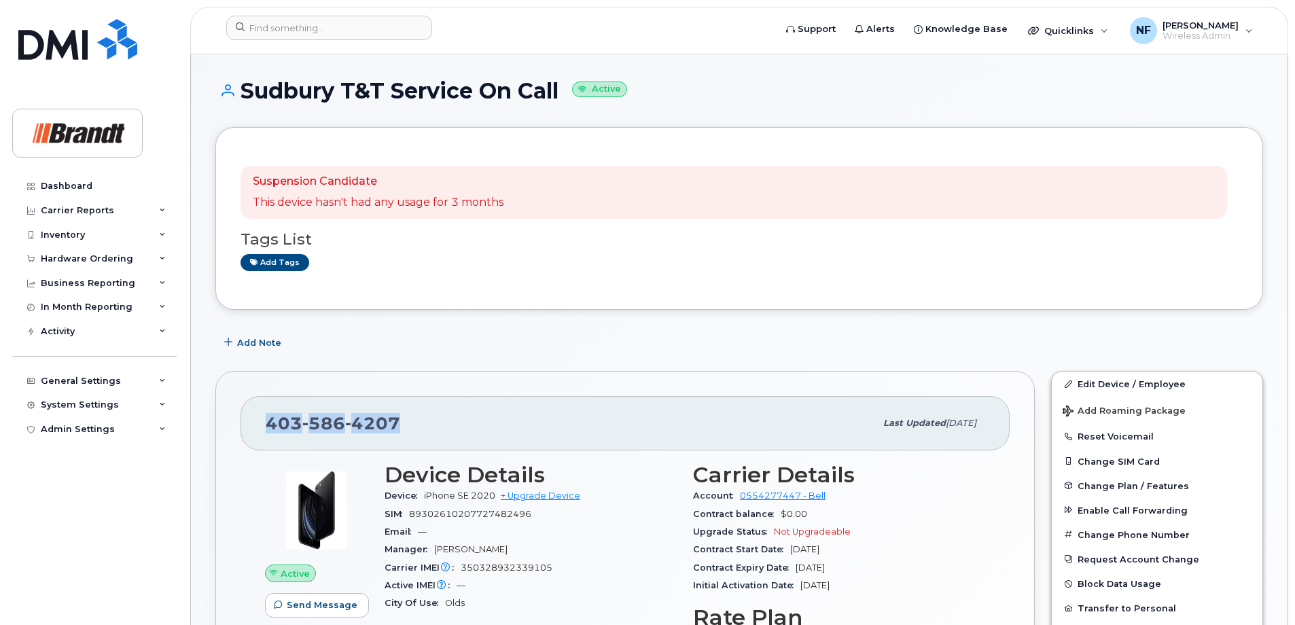
drag, startPoint x: 365, startPoint y: 412, endPoint x: 374, endPoint y: 426, distance: 16.2
click at [374, 426] on span "4207" at bounding box center [372, 423] width 55 height 20
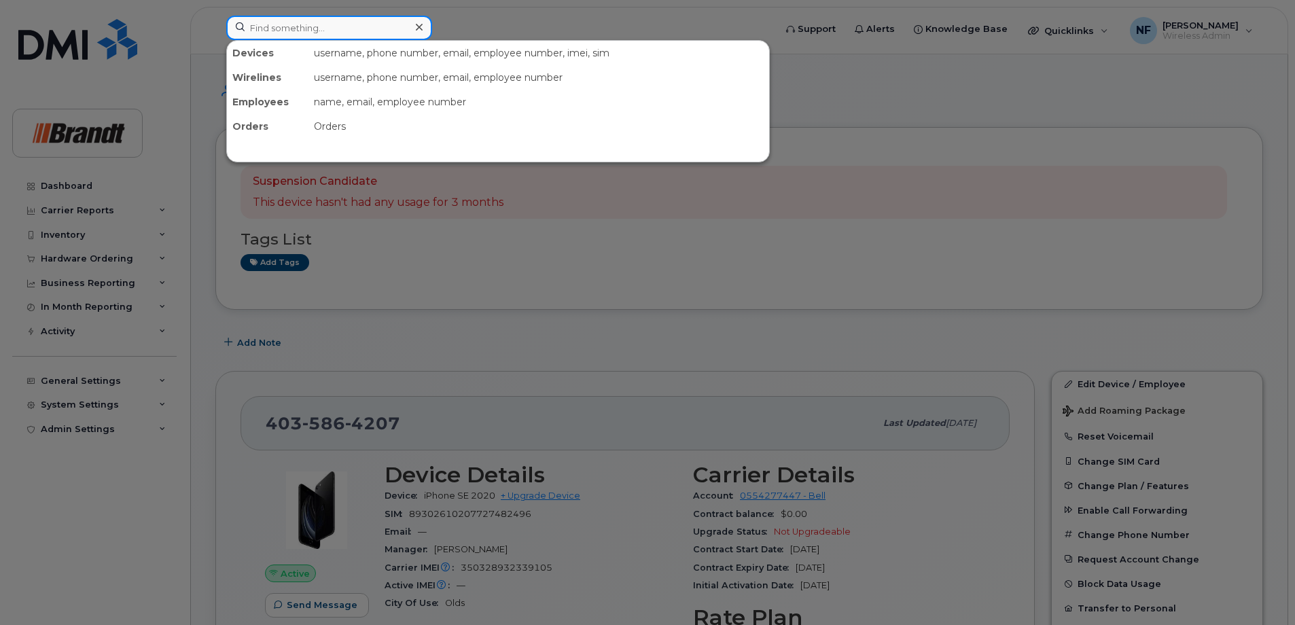
click at [429, 21] on input at bounding box center [329, 28] width 206 height 24
paste input "3065295892"
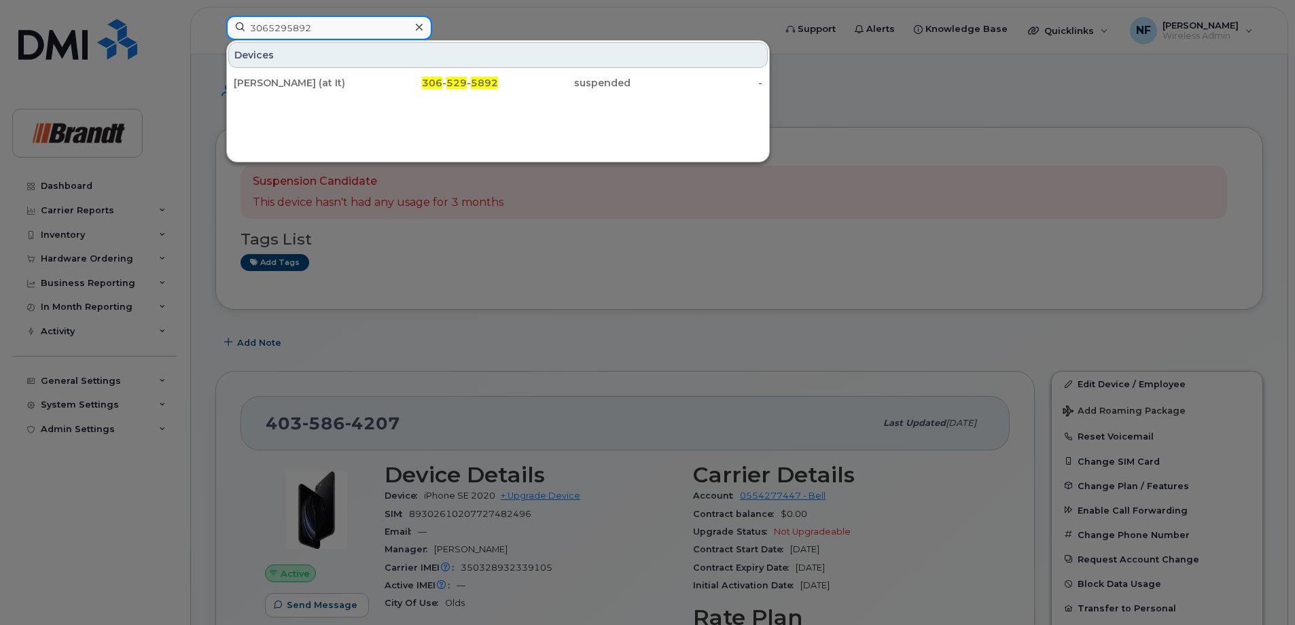
type input "3065295892"
click at [382, 86] on div "306 - 529 - 5892" at bounding box center [432, 83] width 132 height 14
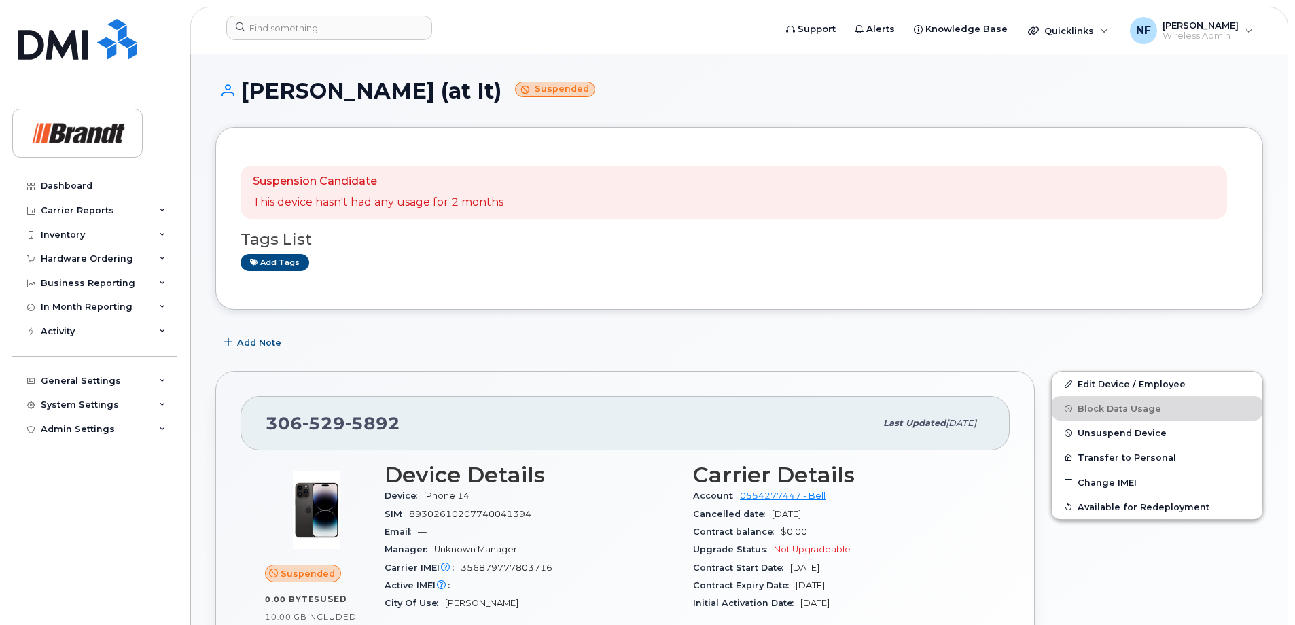
click at [527, 306] on div "Suspension Candidate This device hasn't had any usage for 2 months Tags List Ad…" at bounding box center [739, 218] width 1048 height 183
